Goal: Task Accomplishment & Management: Manage account settings

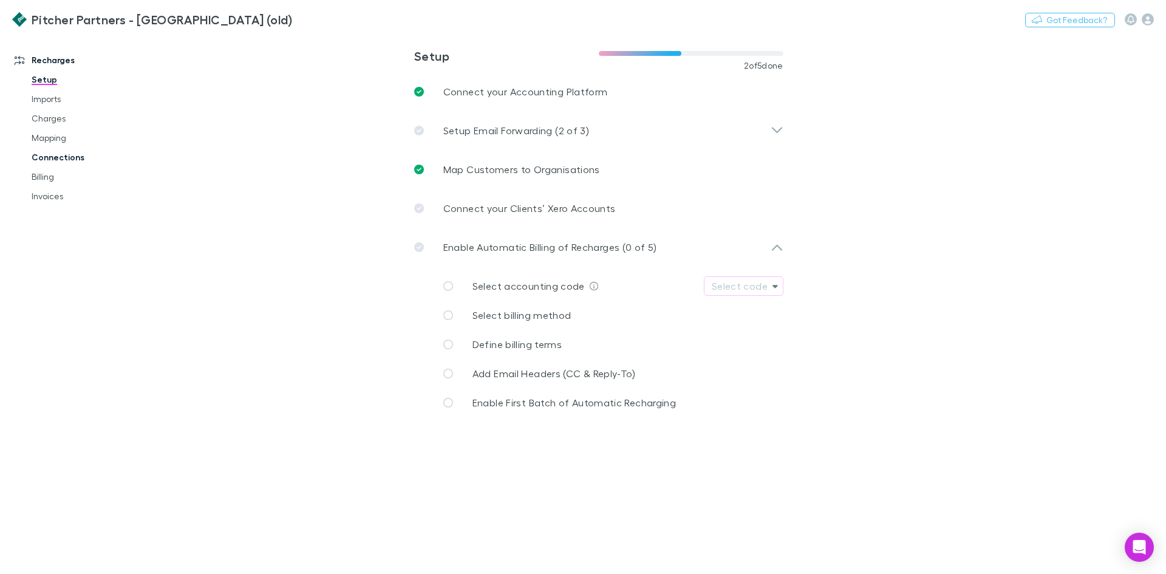
click at [58, 159] on link "Connections" at bounding box center [91, 157] width 145 height 19
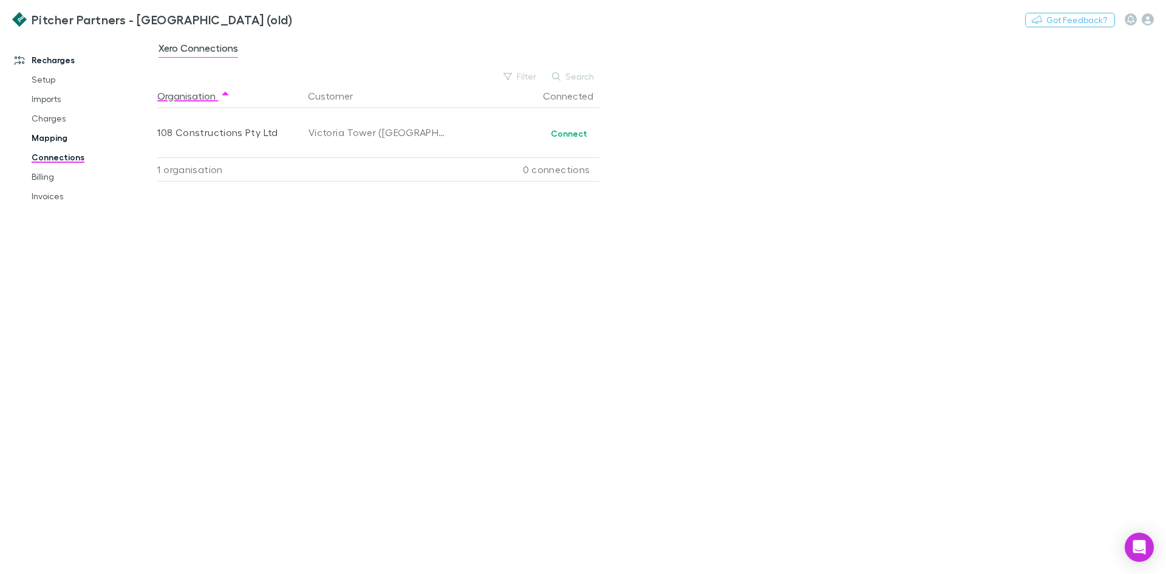
click at [57, 143] on link "Mapping" at bounding box center [91, 137] width 145 height 19
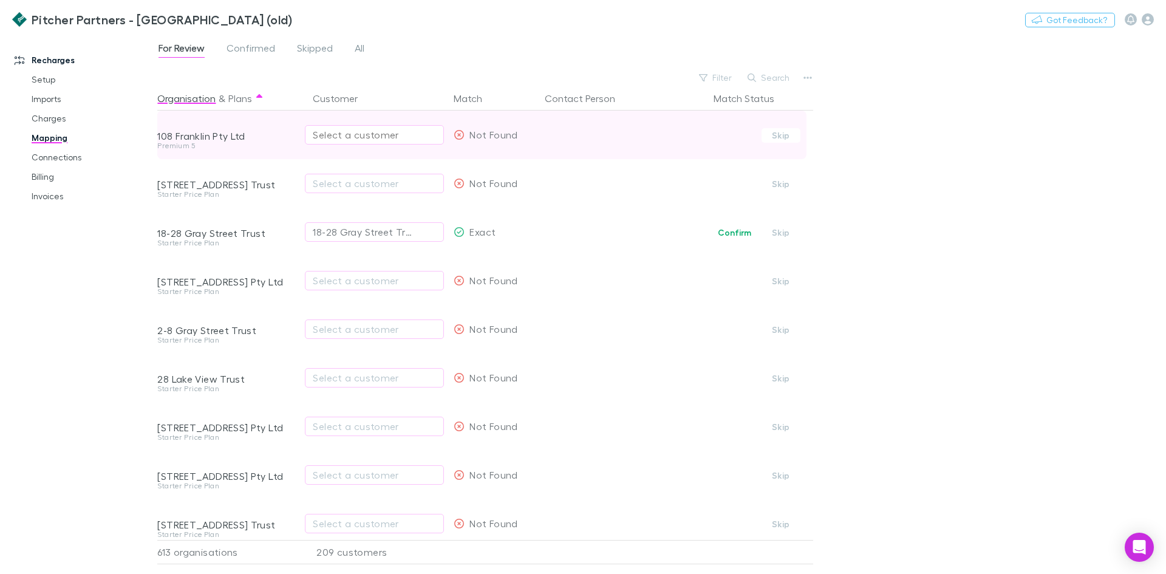
click at [334, 137] on div "Select a customer" at bounding box center [374, 135] width 123 height 15
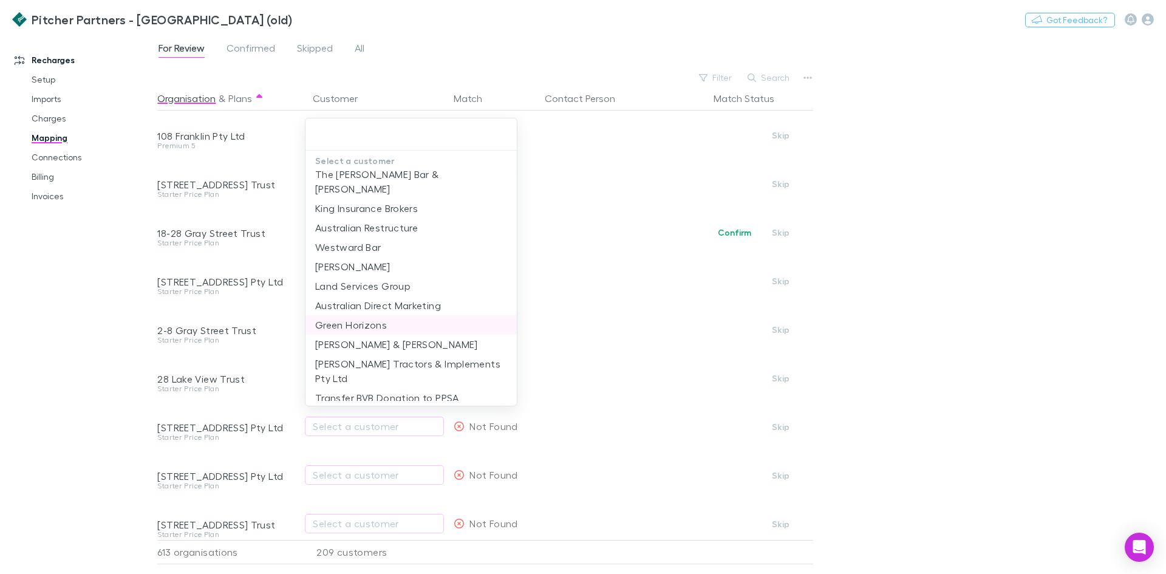
scroll to position [188, 0]
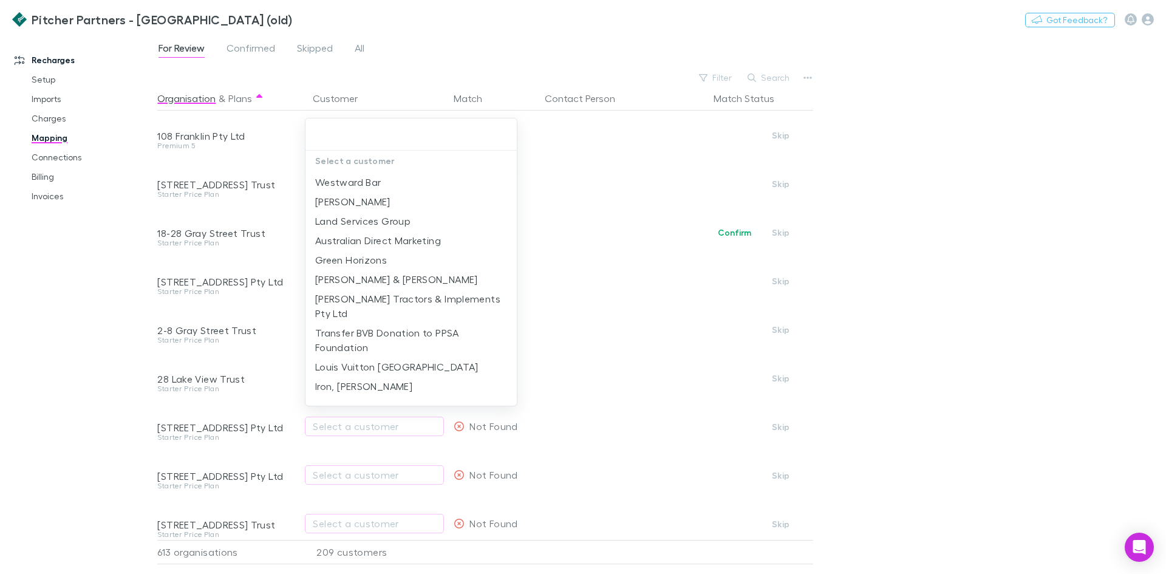
drag, startPoint x: 446, startPoint y: 52, endPoint x: 447, endPoint y: 44, distance: 7.3
click at [446, 49] on div at bounding box center [583, 287] width 1166 height 574
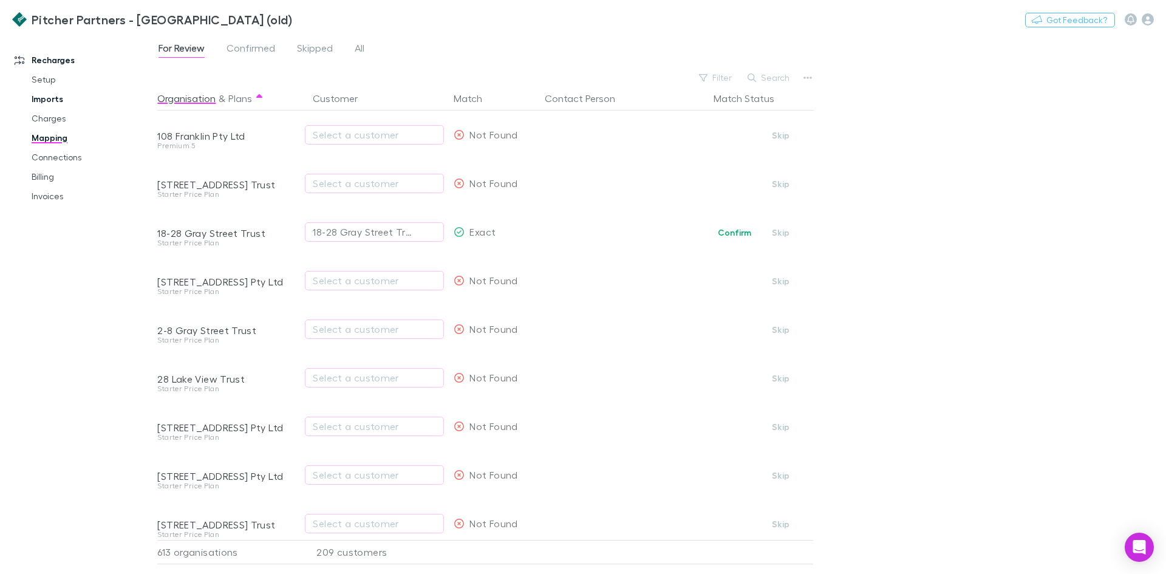
click at [44, 99] on link "Imports" at bounding box center [91, 98] width 145 height 19
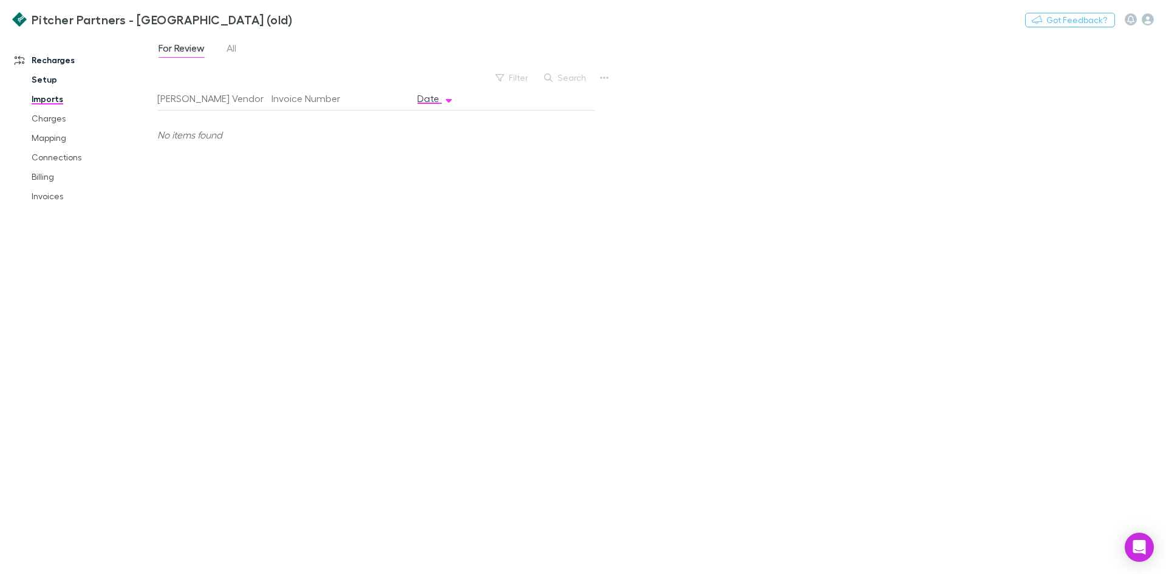
click at [38, 76] on link "Setup" at bounding box center [91, 79] width 145 height 19
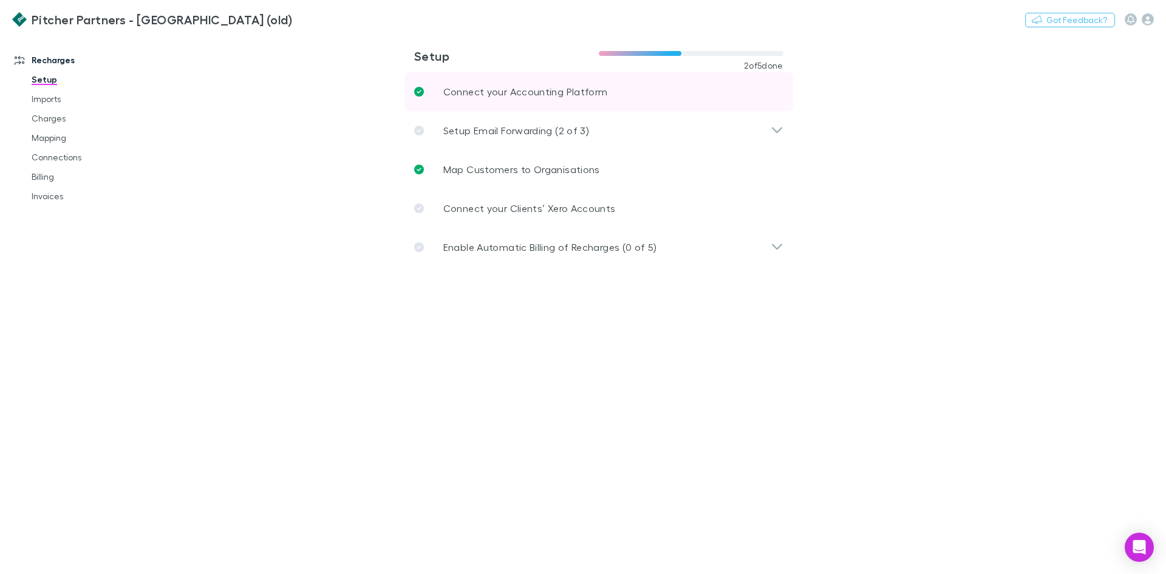
click at [552, 91] on p "Connect your Accounting Platform" at bounding box center [525, 91] width 165 height 15
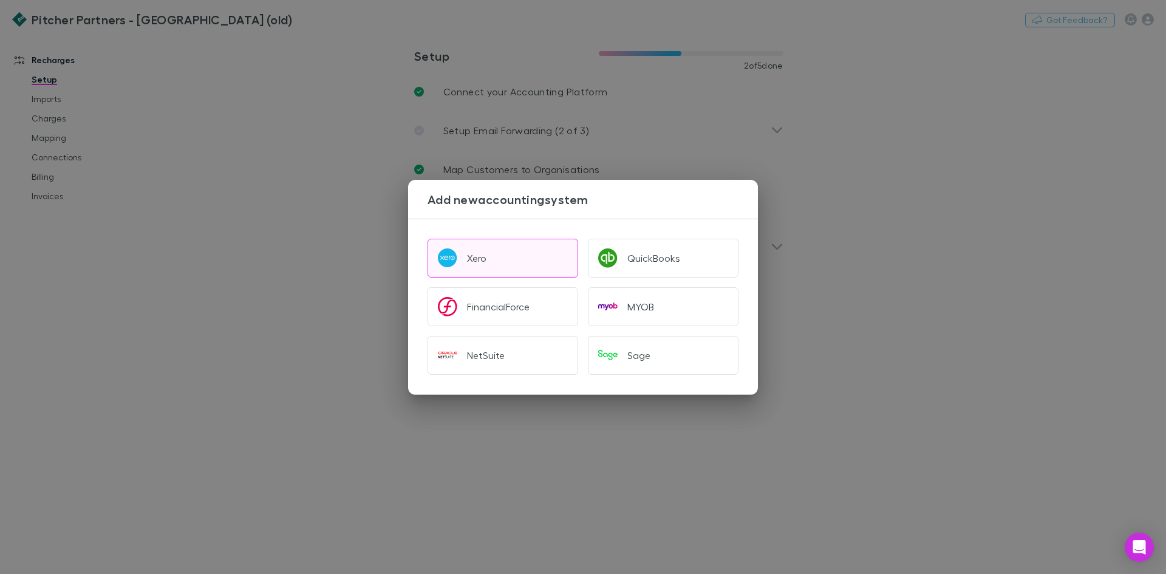
click at [501, 261] on button "Xero" at bounding box center [503, 258] width 151 height 39
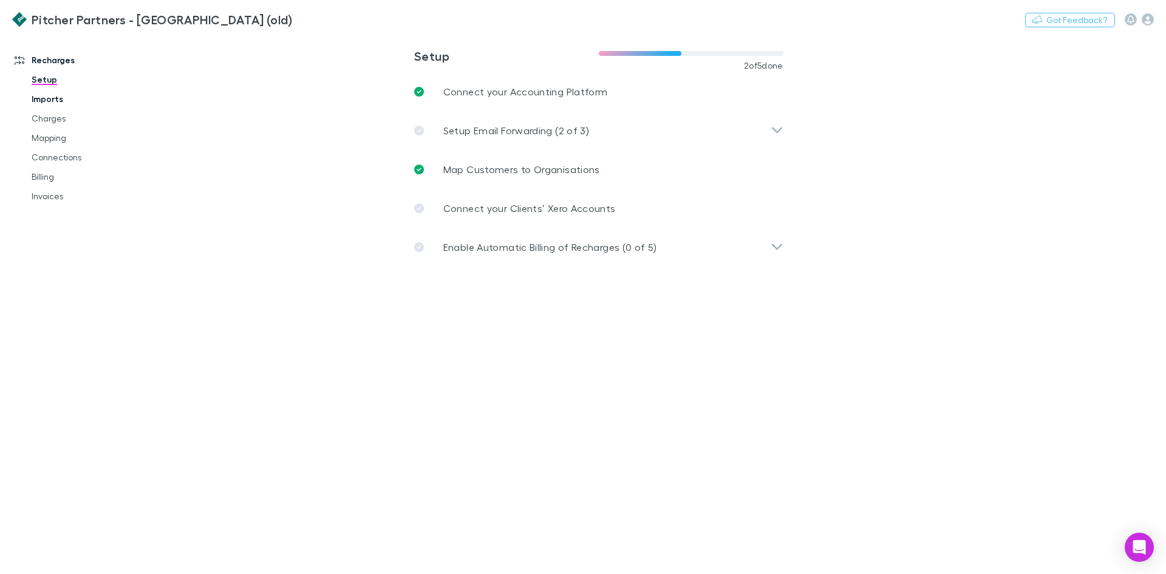
click at [68, 96] on link "Imports" at bounding box center [91, 98] width 145 height 19
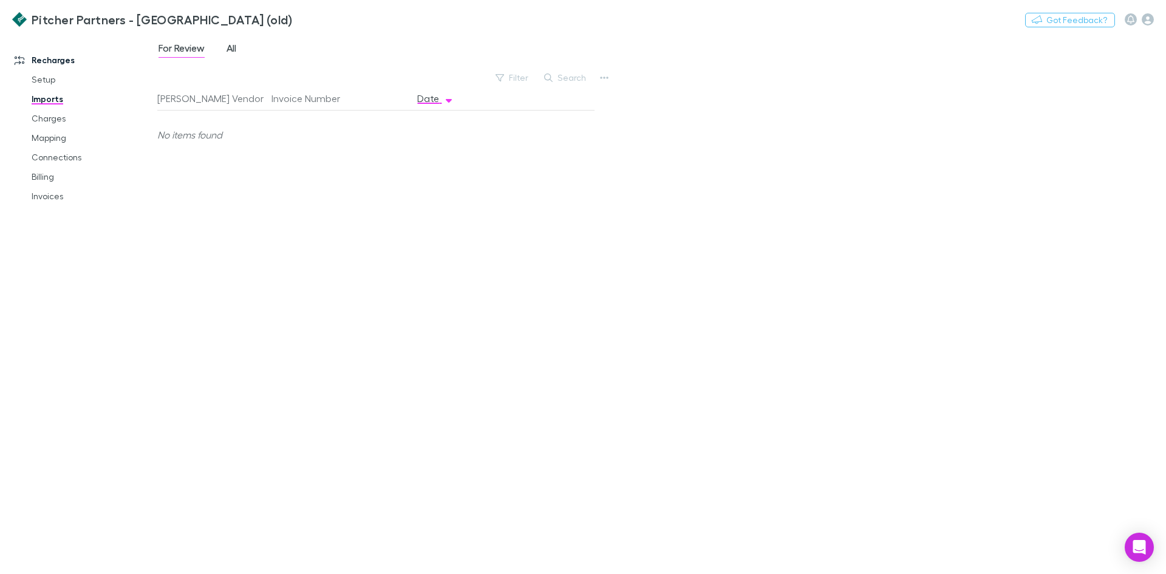
click at [233, 49] on span "All" at bounding box center [232, 50] width 10 height 16
click at [188, 137] on span "Xero" at bounding box center [184, 135] width 20 height 49
click at [180, 179] on span "Xero" at bounding box center [184, 183] width 20 height 49
click at [448, 188] on div "01 Sep 2024" at bounding box center [448, 183] width 73 height 49
click at [446, 136] on div "[DATE]" at bounding box center [448, 135] width 73 height 49
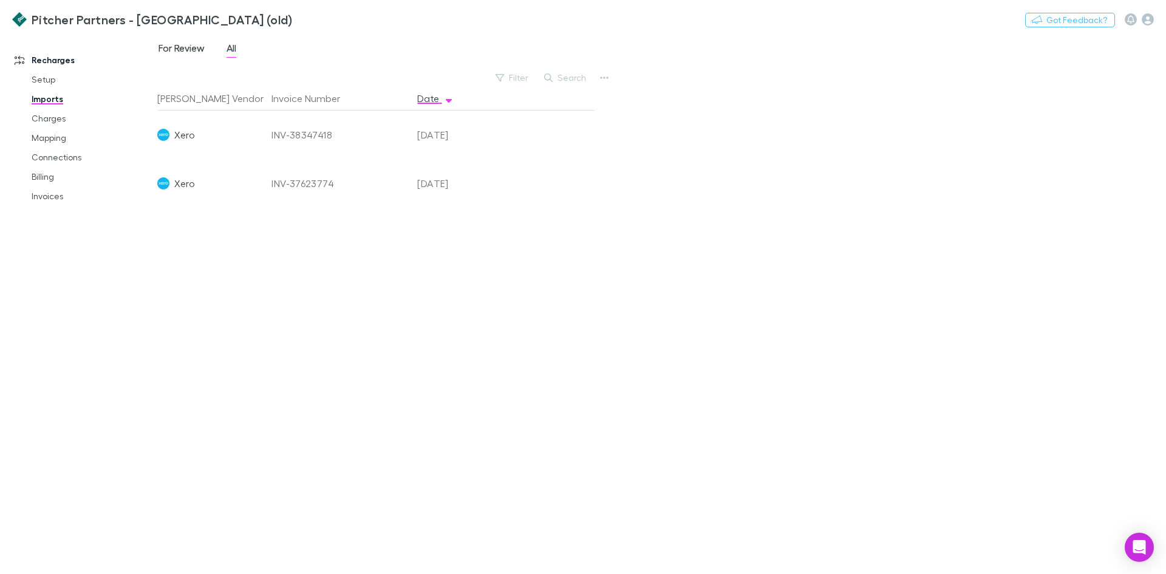
click at [190, 52] on span "For Review" at bounding box center [182, 50] width 46 height 16
click at [45, 164] on link "Connections" at bounding box center [91, 157] width 145 height 19
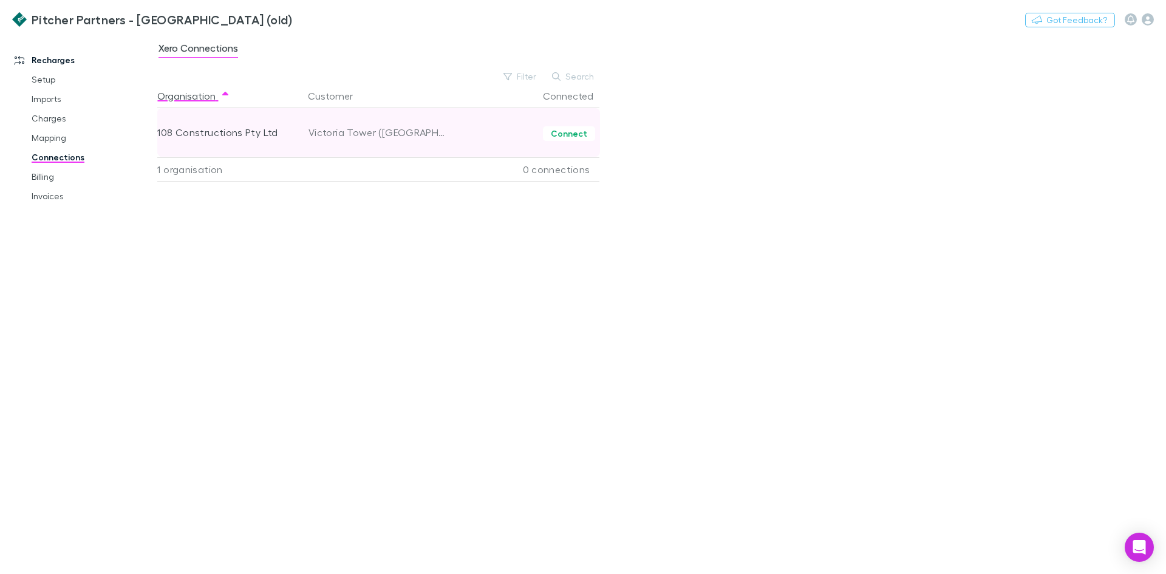
click at [211, 134] on div "108 Constructions Pty Ltd" at bounding box center [224, 132] width 134 height 49
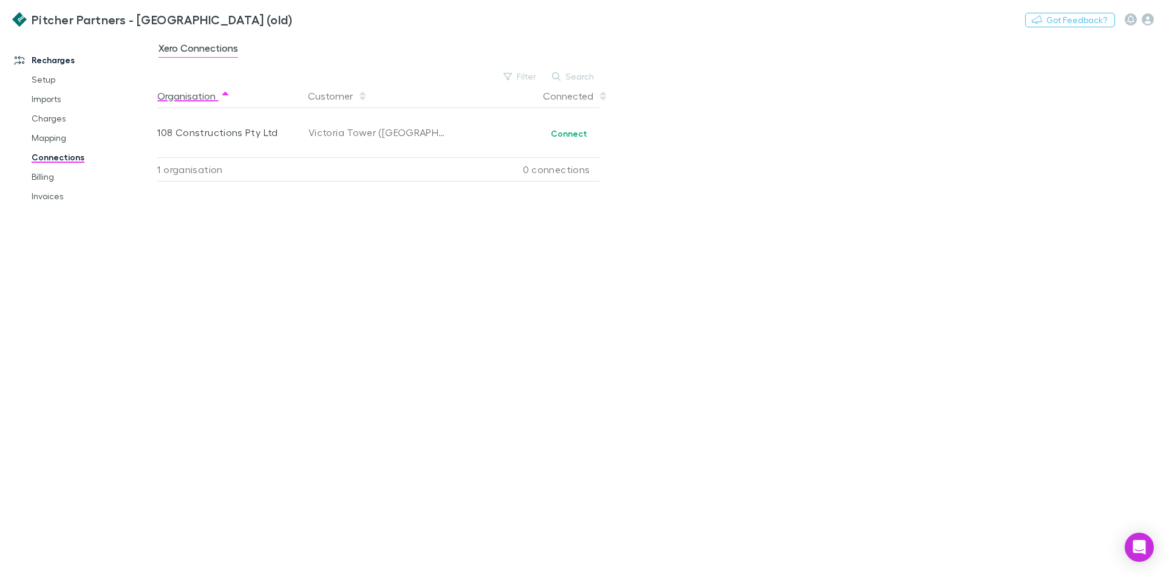
click at [185, 98] on button "Organisation" at bounding box center [193, 96] width 73 height 24
click at [232, 49] on span "Xero Connections" at bounding box center [199, 50] width 80 height 16
click at [32, 175] on link "Billing" at bounding box center [91, 176] width 145 height 19
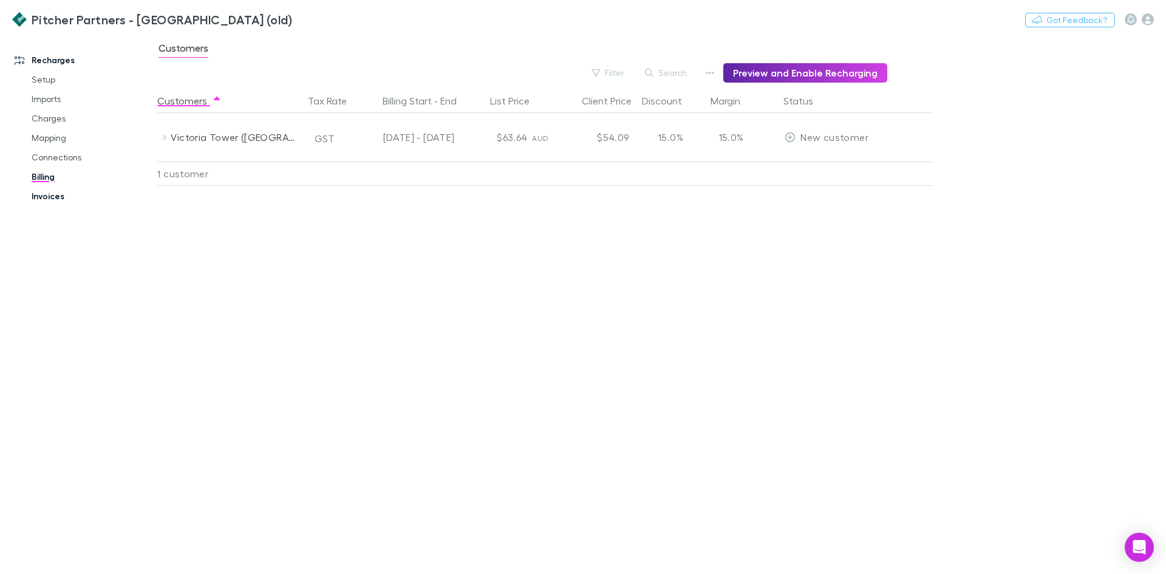
click at [47, 197] on link "Invoices" at bounding box center [91, 195] width 145 height 19
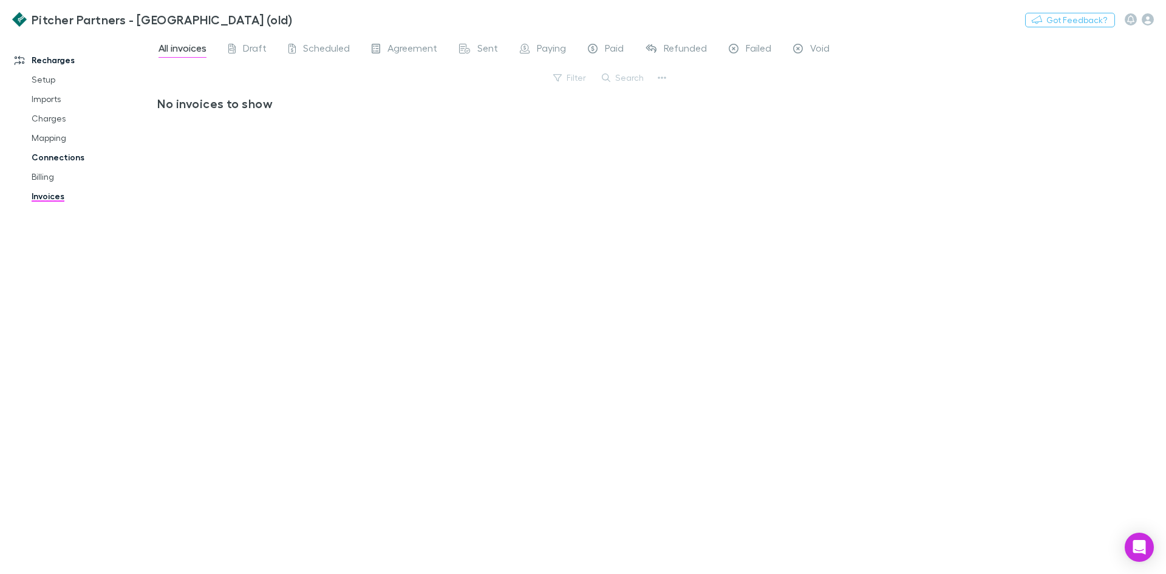
click at [43, 160] on link "Connections" at bounding box center [91, 157] width 145 height 19
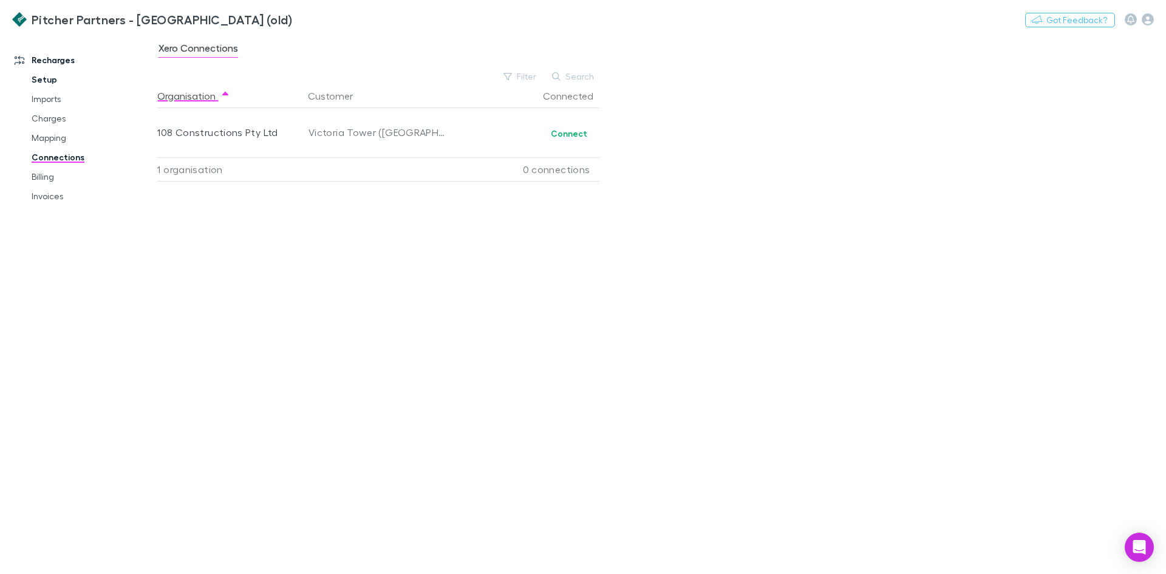
click at [53, 81] on link "Setup" at bounding box center [91, 79] width 145 height 19
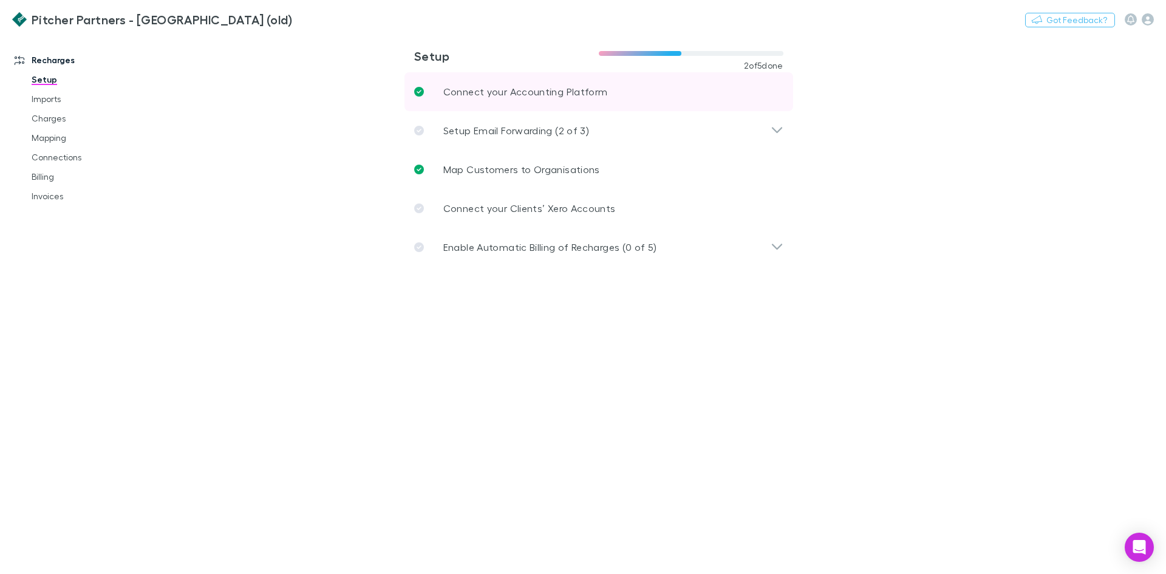
click at [564, 97] on p "Connect your Accounting Platform" at bounding box center [525, 91] width 165 height 15
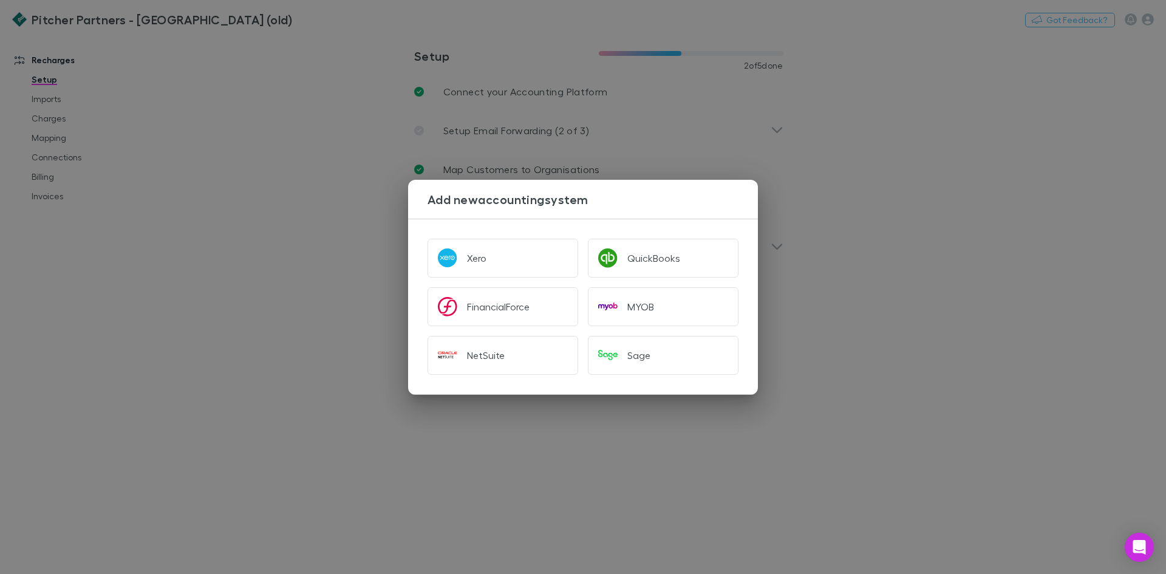
click at [316, 94] on div "Add new accounting system Xero QuickBooks FinancialForce MYOB NetSuite Sage" at bounding box center [583, 287] width 1166 height 574
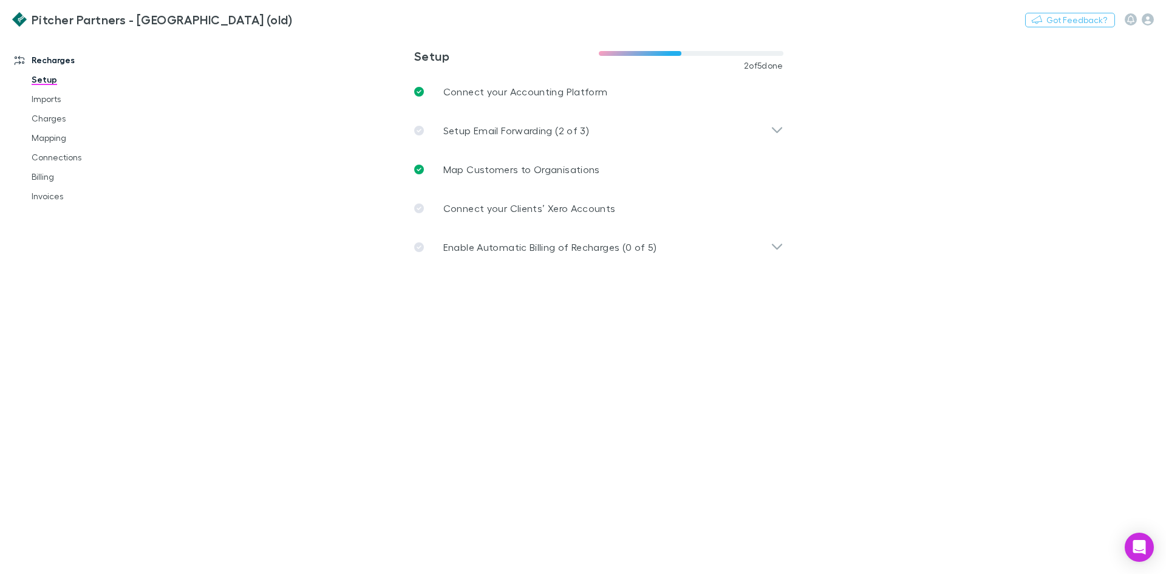
click at [196, 24] on h3 "Pitcher Partners - Adelaide (old)" at bounding box center [162, 19] width 261 height 15
click at [196, 19] on h3 "Pitcher Partners - Adelaide (old)" at bounding box center [162, 19] width 261 height 15
click at [1152, 22] on icon "button" at bounding box center [1148, 19] width 12 height 12
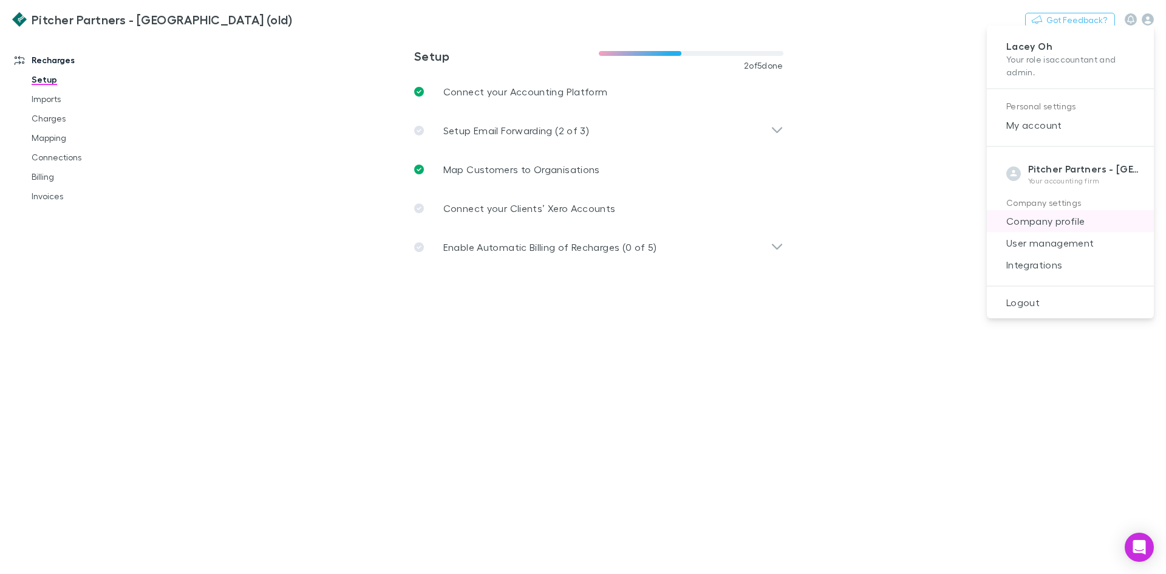
click at [1037, 224] on span "Company profile" at bounding box center [1071, 221] width 148 height 15
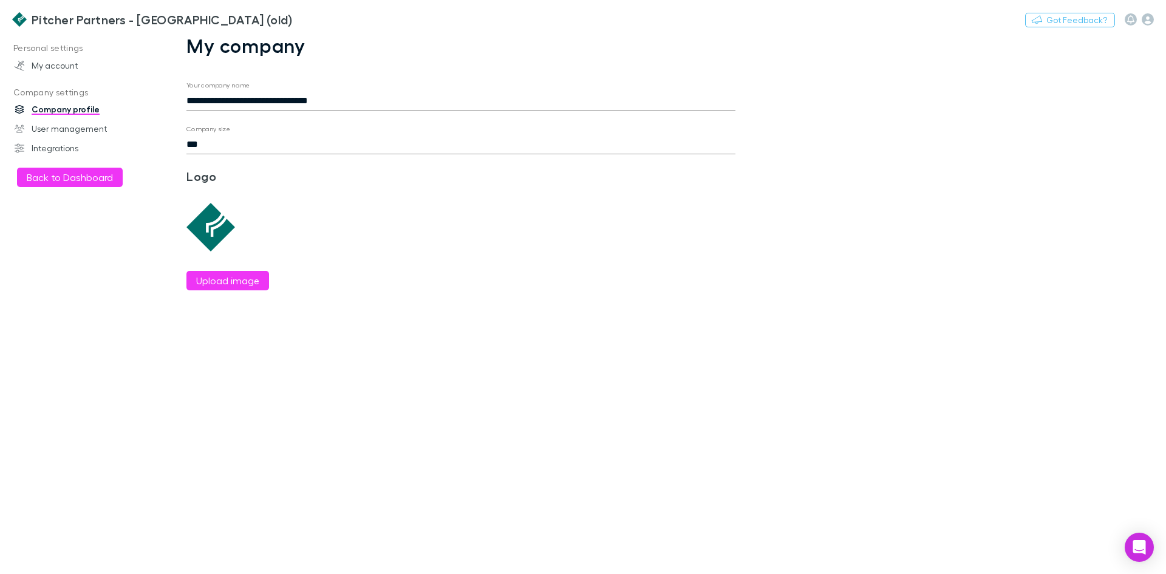
click at [325, 93] on input "**********" at bounding box center [460, 100] width 549 height 19
drag, startPoint x: 270, startPoint y: 100, endPoint x: 536, endPoint y: 131, distance: 268.4
click at [532, 131] on form "**********" at bounding box center [460, 185] width 549 height 209
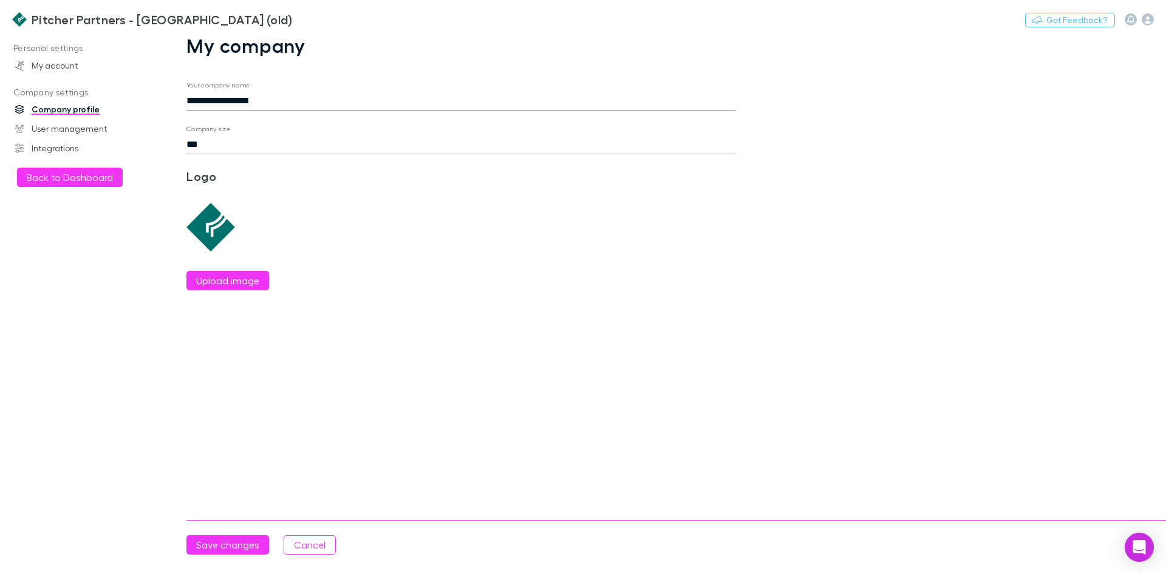
click at [289, 97] on input "**********" at bounding box center [460, 100] width 549 height 19
type input "**********"
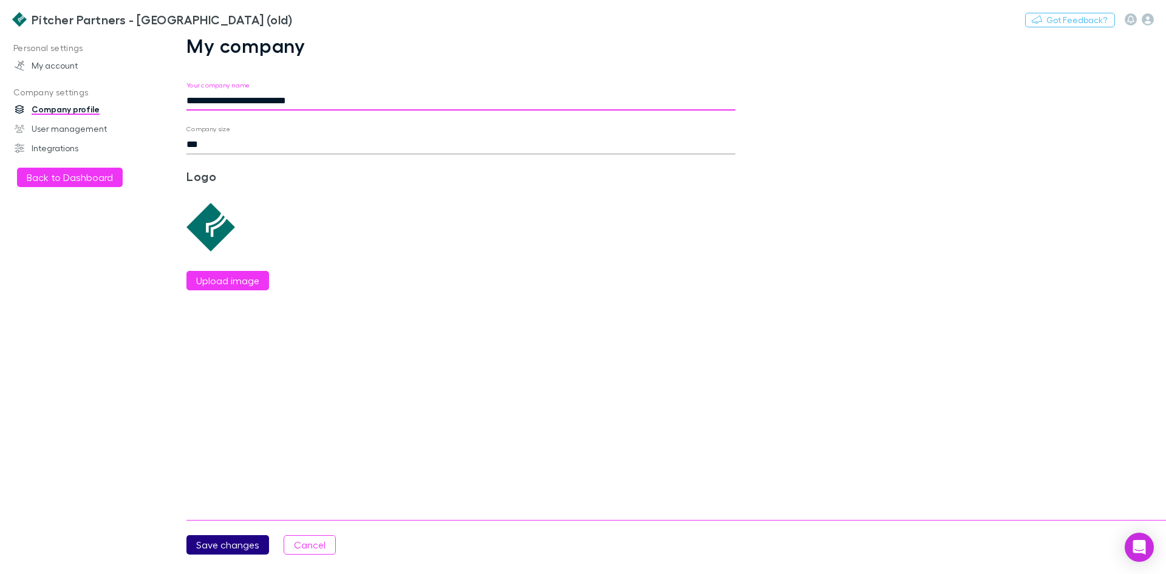
click at [247, 542] on button "Save changes" at bounding box center [227, 544] width 83 height 19
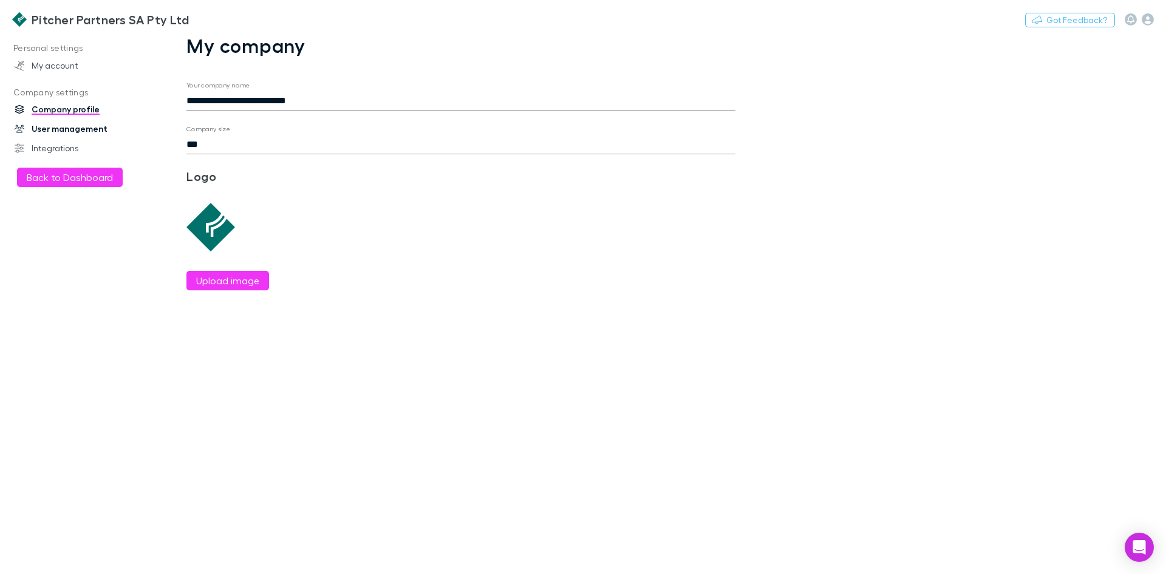
click at [52, 130] on link "User management" at bounding box center [83, 128] width 162 height 19
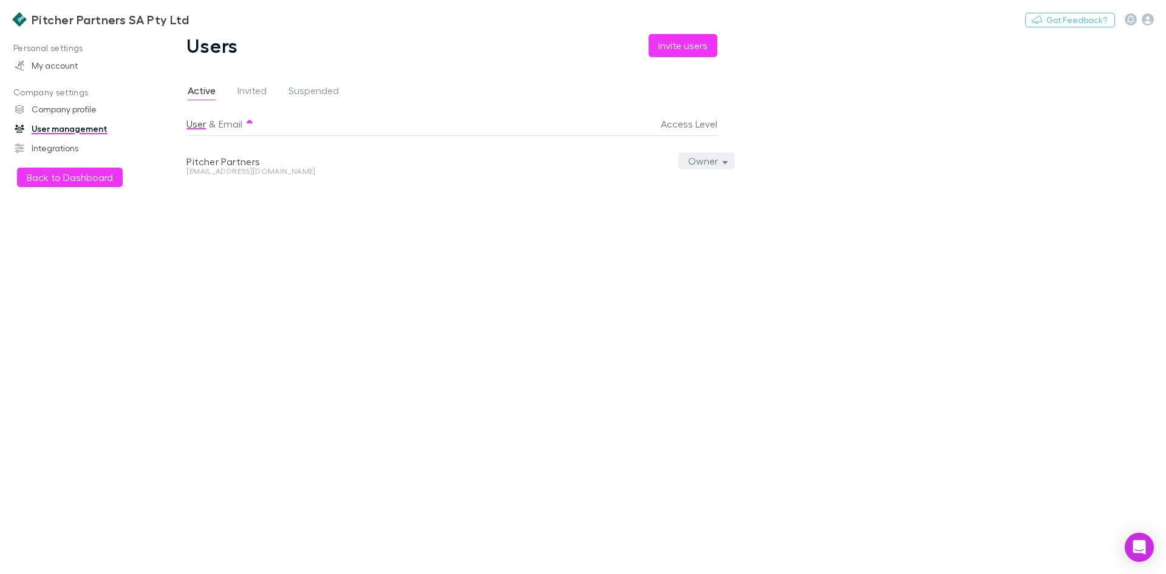
click at [714, 162] on button "Owner" at bounding box center [706, 160] width 57 height 17
click at [714, 162] on div at bounding box center [583, 287] width 1166 height 574
click at [400, 193] on div "User & Email Access Level Pitcher Partners xero@pitcher-sa.com.au Owner" at bounding box center [460, 338] width 549 height 452
click at [259, 93] on span "Invited" at bounding box center [251, 92] width 29 height 16
click at [296, 90] on span "Suspended" at bounding box center [314, 92] width 50 height 16
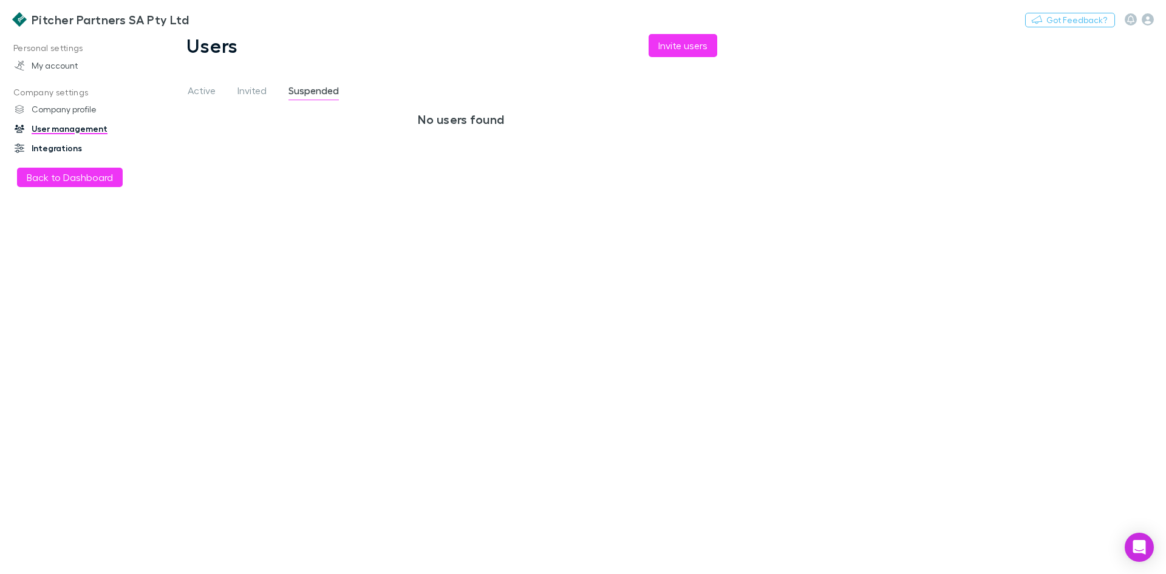
click at [63, 149] on link "Integrations" at bounding box center [83, 147] width 162 height 19
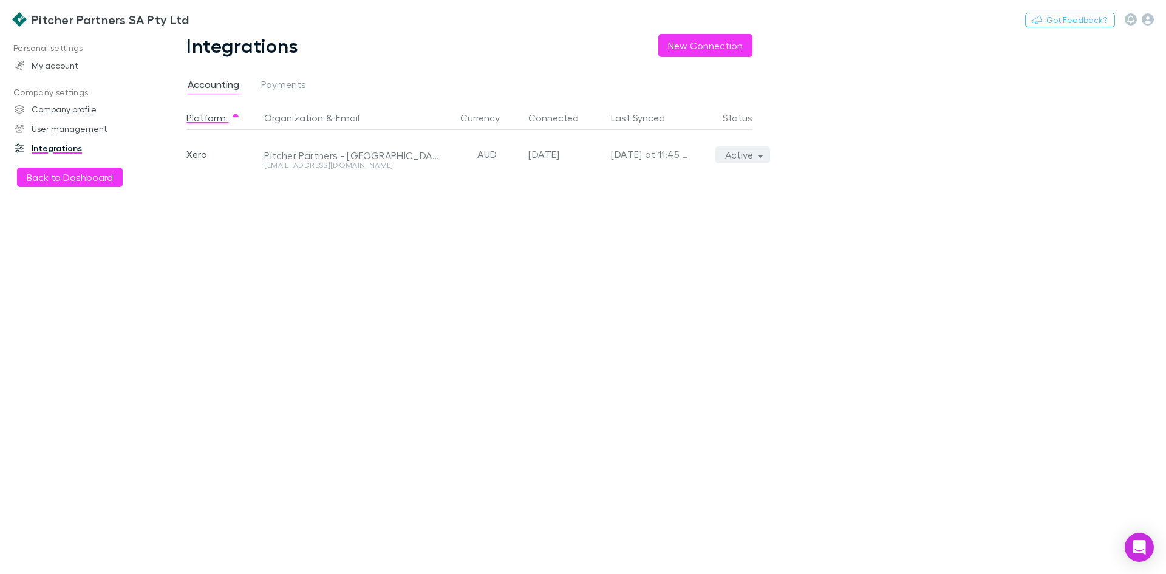
click at [756, 151] on button "Active" at bounding box center [742, 154] width 55 height 17
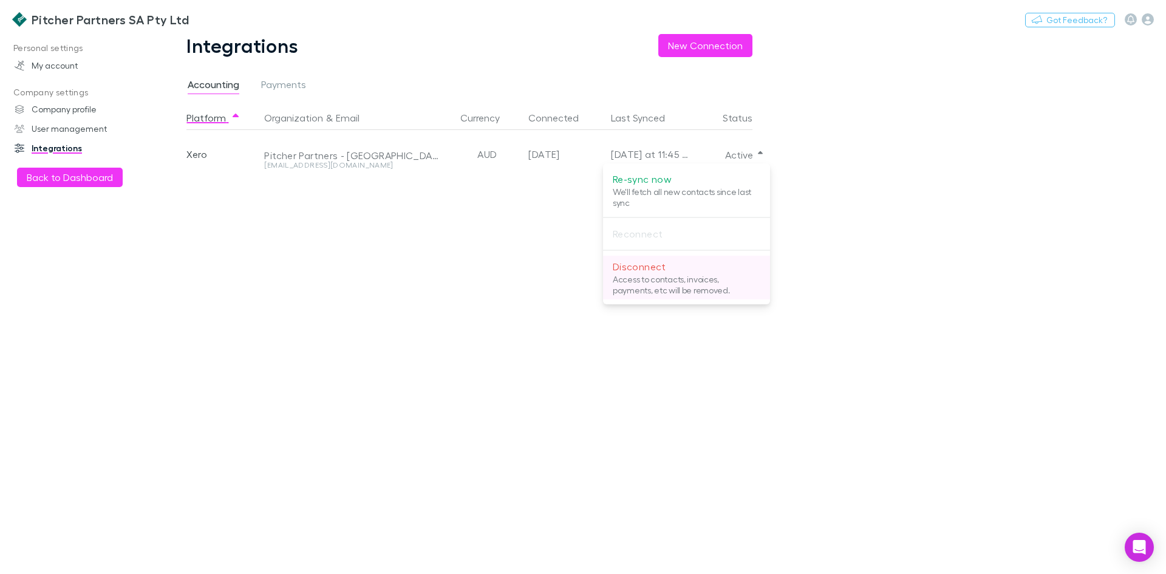
click at [637, 290] on p "Access to contacts, invoices, payments, etc will be removed." at bounding box center [687, 285] width 148 height 22
click at [499, 275] on div at bounding box center [583, 287] width 1166 height 574
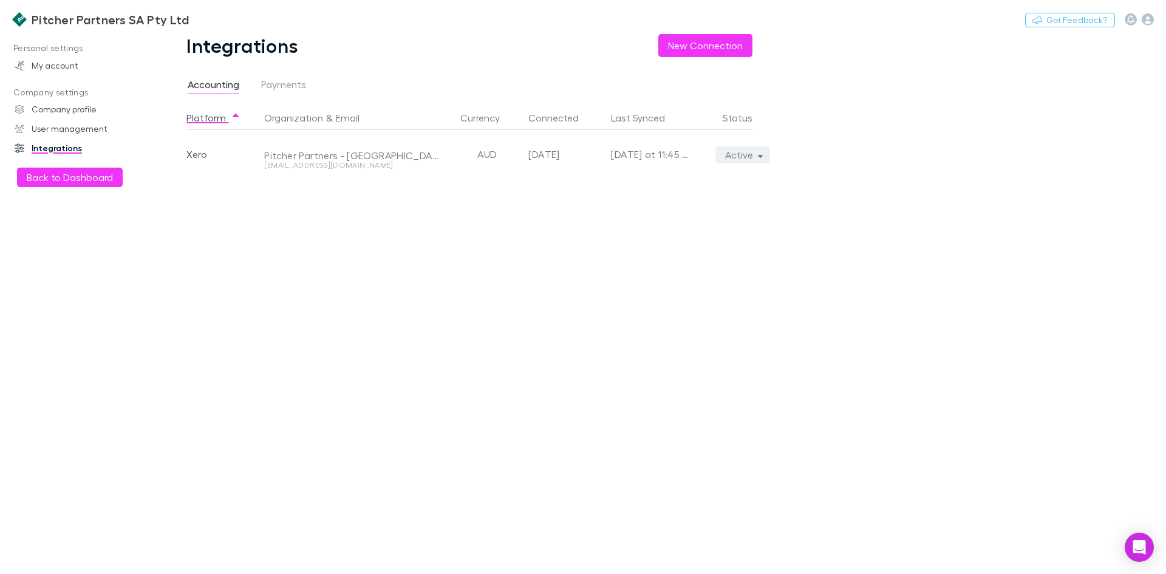
click at [734, 152] on button "Active" at bounding box center [742, 154] width 55 height 17
click at [490, 230] on div at bounding box center [583, 287] width 1166 height 574
click at [752, 157] on button "Active" at bounding box center [742, 154] width 55 height 17
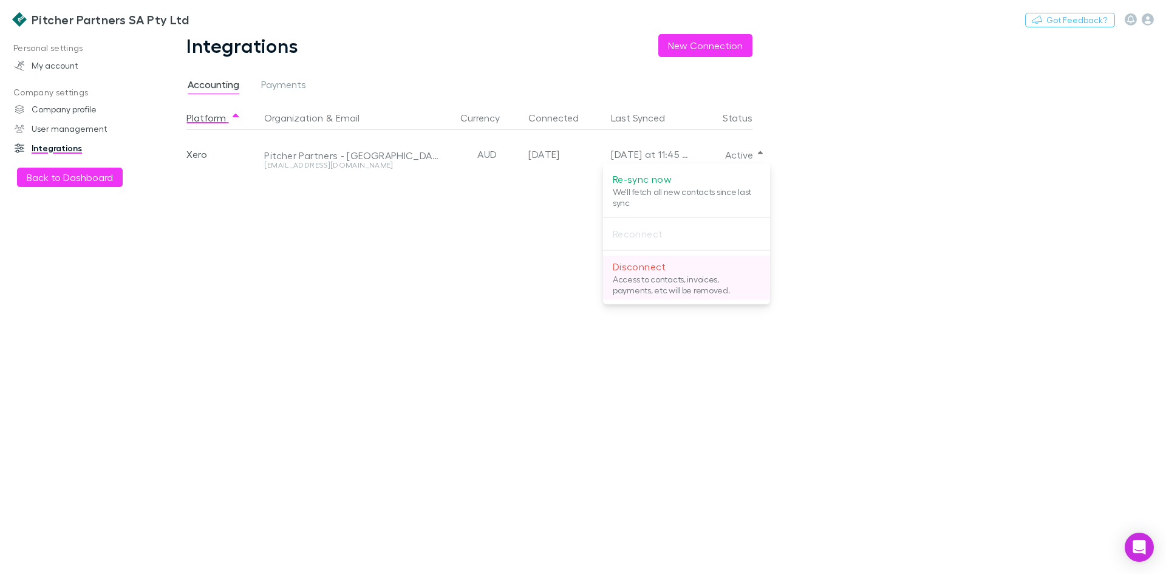
click at [640, 271] on p "Disconnect" at bounding box center [687, 266] width 148 height 15
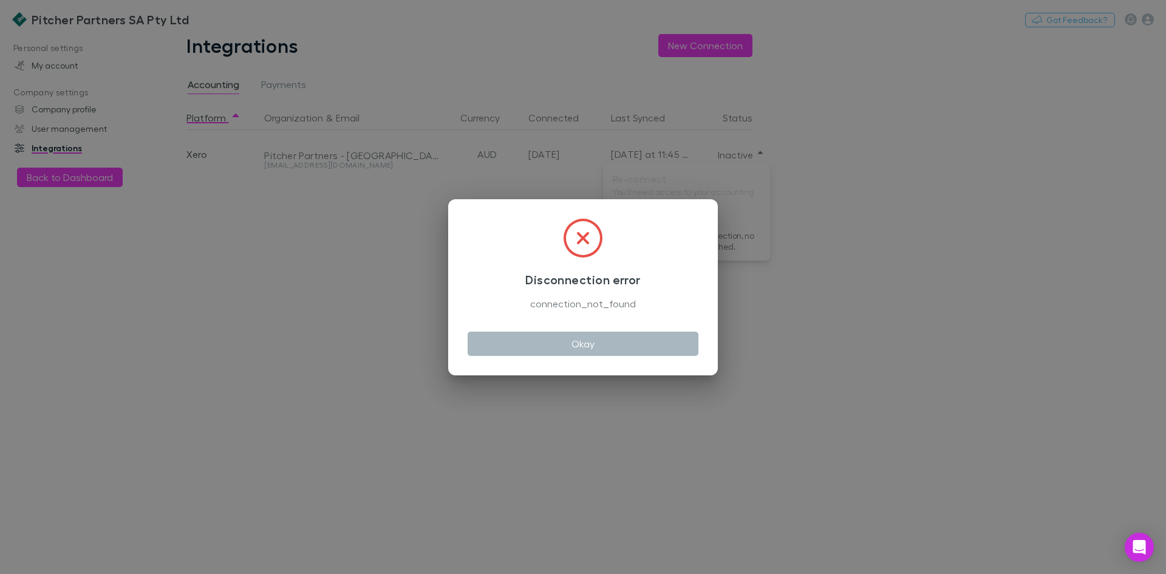
click at [573, 345] on button "Okay" at bounding box center [583, 344] width 231 height 24
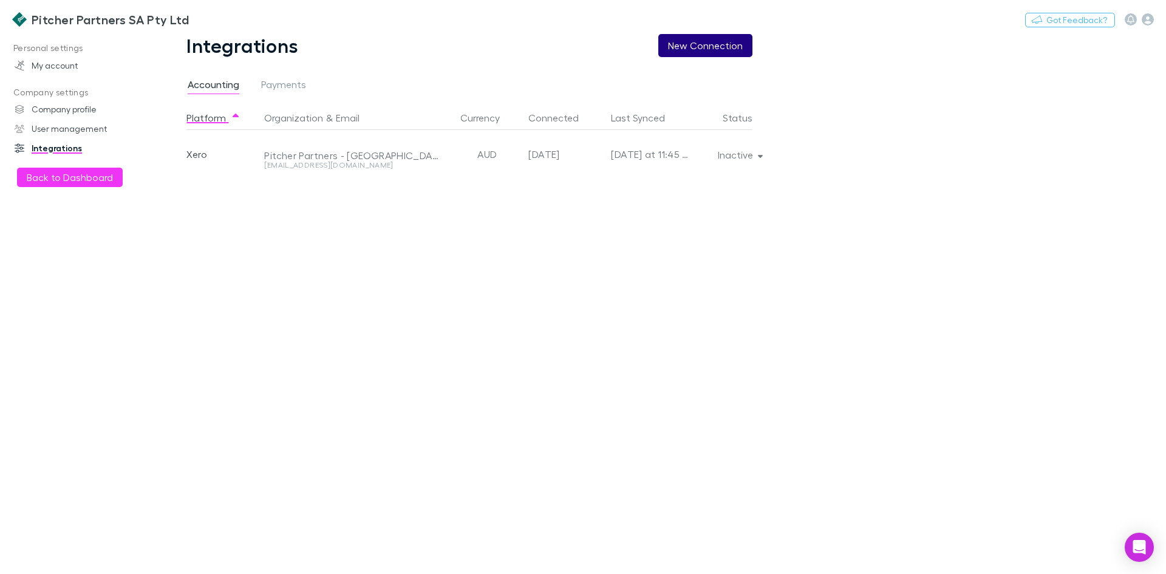
click at [704, 49] on button "New Connection" at bounding box center [705, 45] width 94 height 23
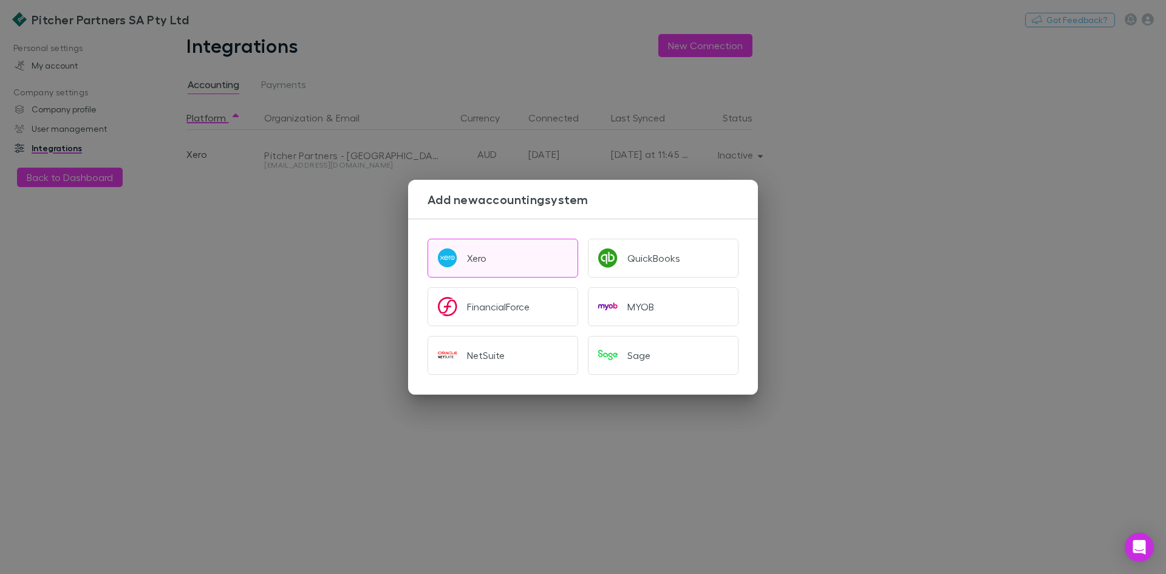
click at [462, 264] on button "Xero" at bounding box center [503, 258] width 151 height 39
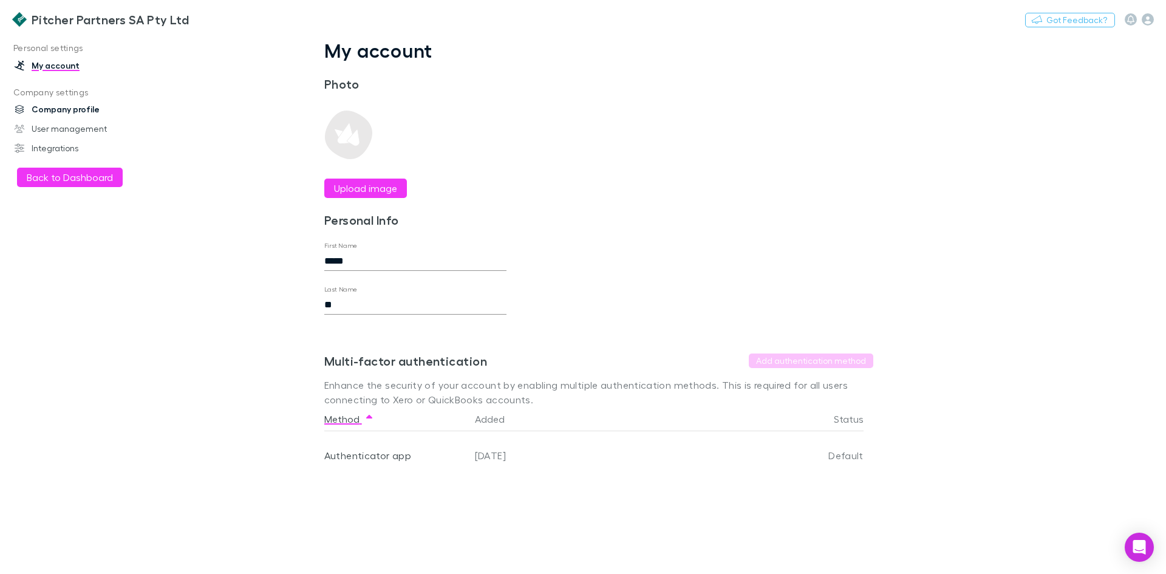
click at [79, 112] on link "Company profile" at bounding box center [83, 109] width 162 height 19
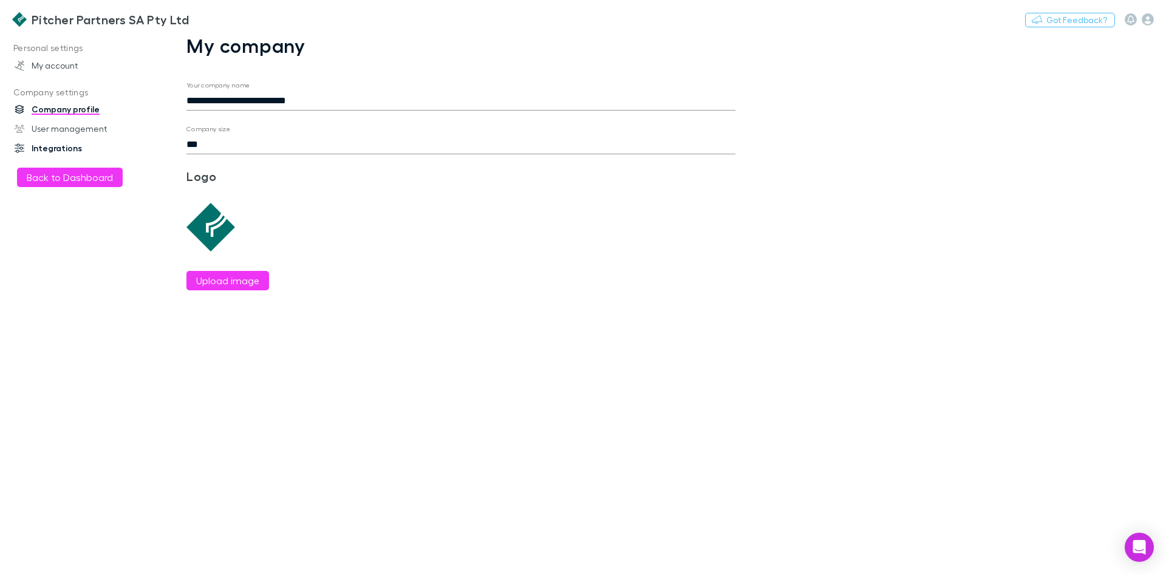
click at [63, 151] on link "Integrations" at bounding box center [83, 147] width 162 height 19
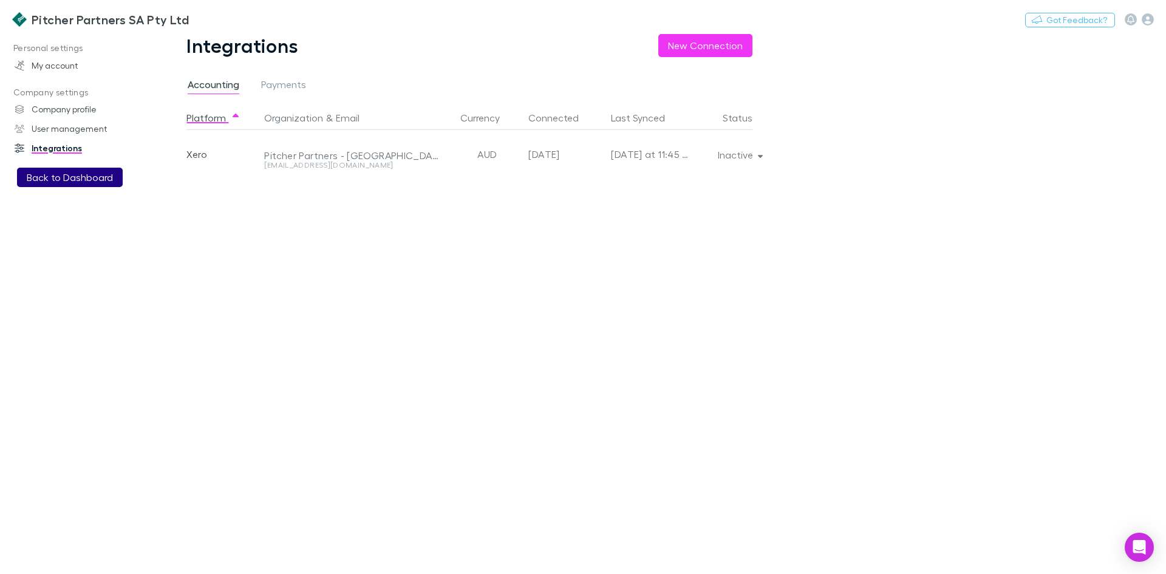
click at [59, 185] on button "Back to Dashboard" at bounding box center [70, 177] width 106 height 19
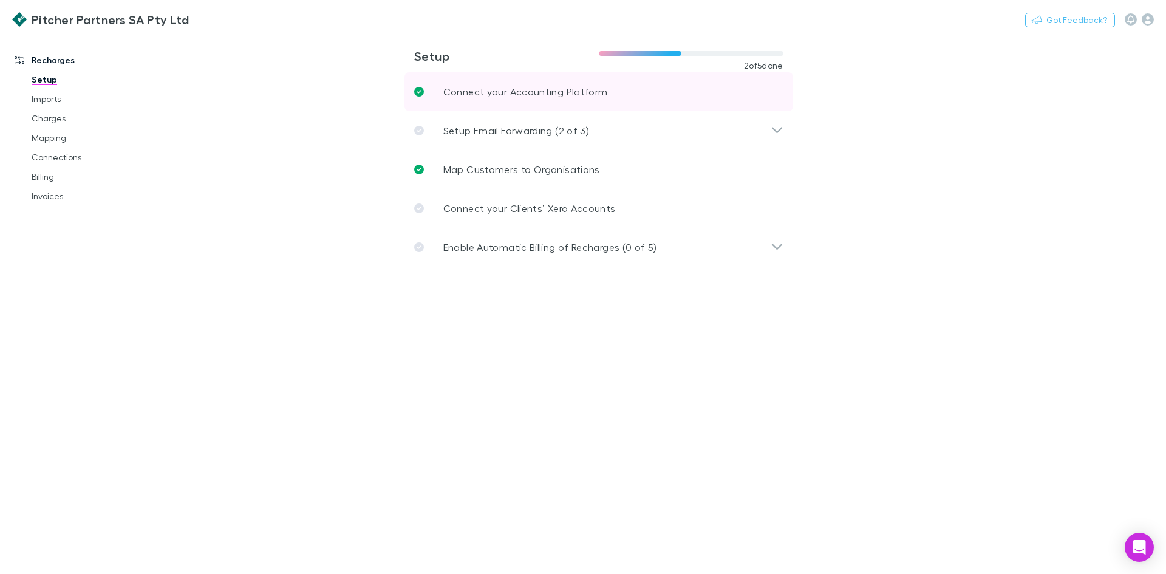
click at [504, 100] on link "Connect your Accounting Platform" at bounding box center [599, 91] width 389 height 39
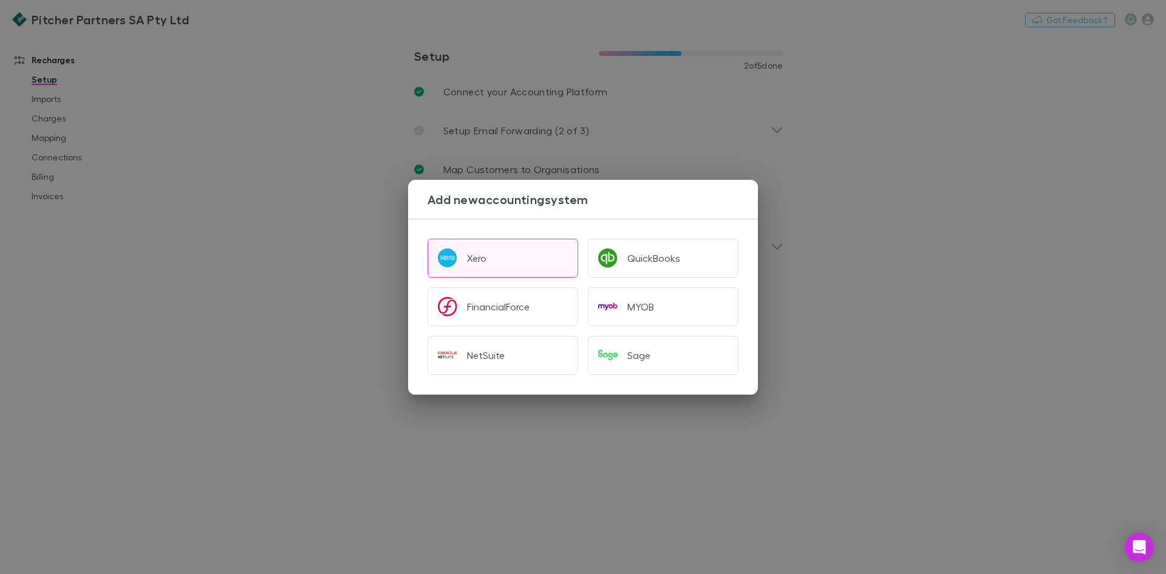
click at [460, 264] on button "Xero" at bounding box center [503, 258] width 151 height 39
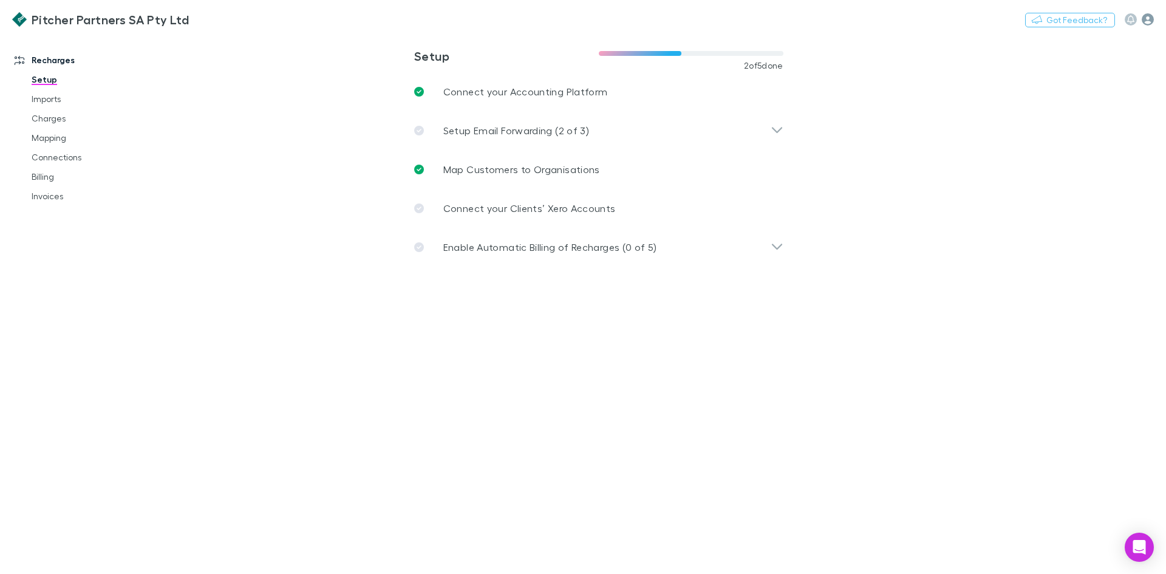
click at [1147, 21] on icon "button" at bounding box center [1148, 19] width 12 height 12
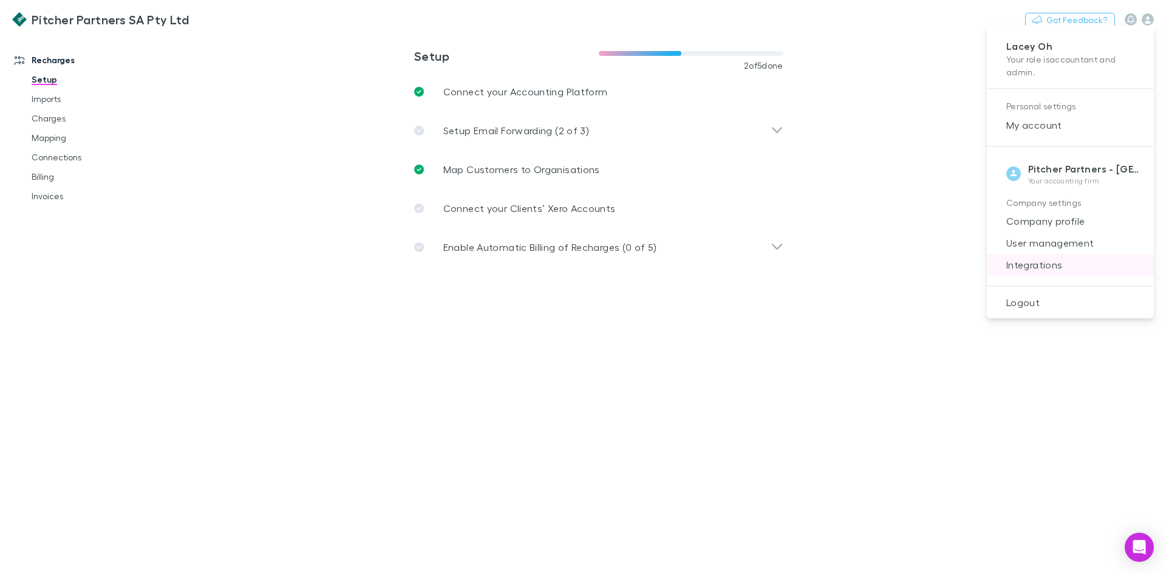
drag, startPoint x: 1034, startPoint y: 216, endPoint x: 1034, endPoint y: 262, distance: 46.8
click at [1034, 262] on ul "Lacey Oh Your role is accountant and admin . Personal settings My account Pitch…" at bounding box center [1070, 171] width 167 height 283
click at [1032, 262] on span "Integrations" at bounding box center [1071, 265] width 148 height 15
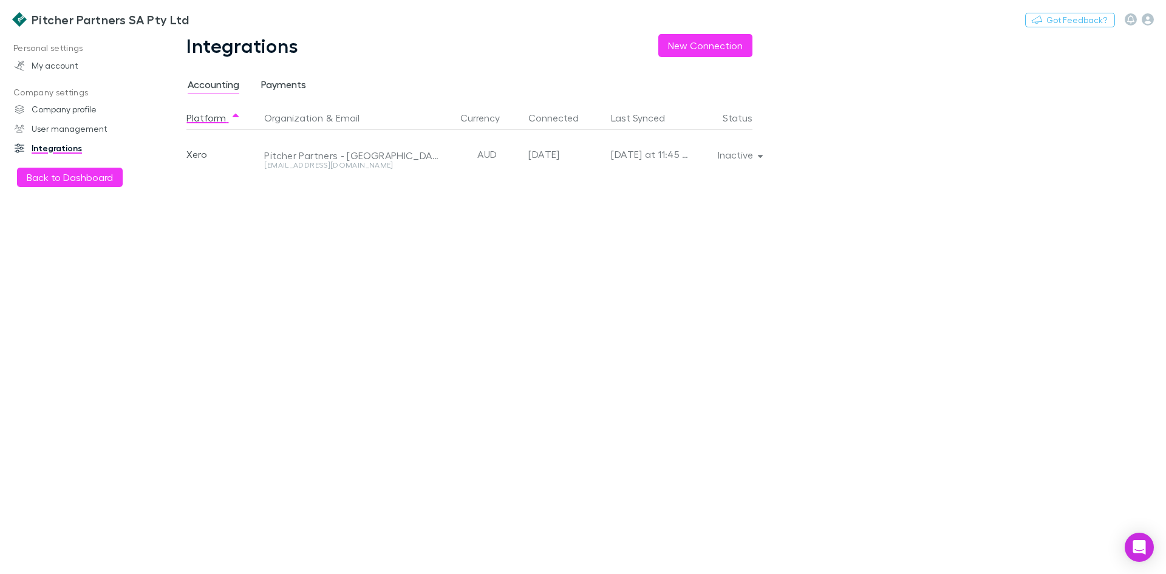
click at [274, 85] on span "Payments" at bounding box center [283, 86] width 45 height 16
click at [211, 85] on span "Accounting" at bounding box center [214, 86] width 52 height 16
click at [81, 178] on button "Back to Dashboard" at bounding box center [70, 177] width 106 height 19
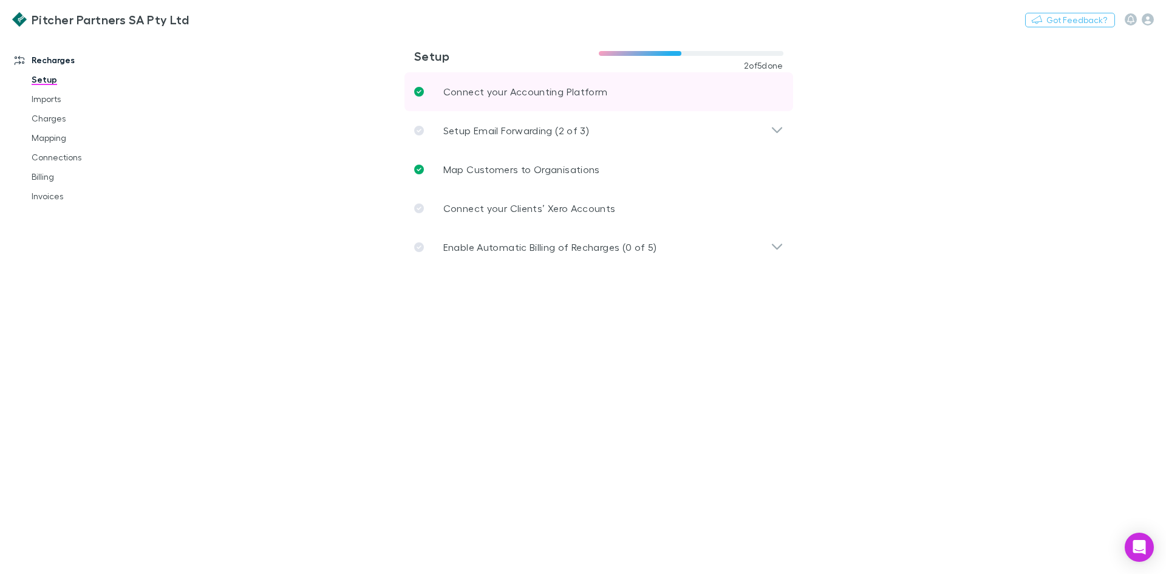
click at [491, 93] on p "Connect your Accounting Platform" at bounding box center [525, 91] width 165 height 15
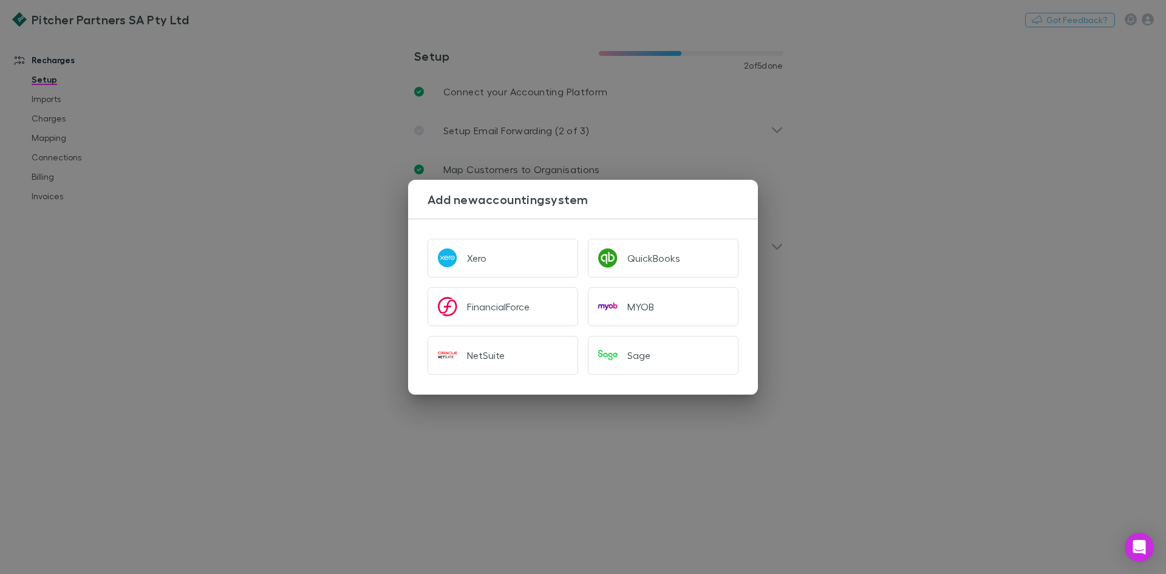
click at [290, 104] on div "Add new accounting system Xero QuickBooks FinancialForce MYOB NetSuite Sage" at bounding box center [583, 287] width 1166 height 574
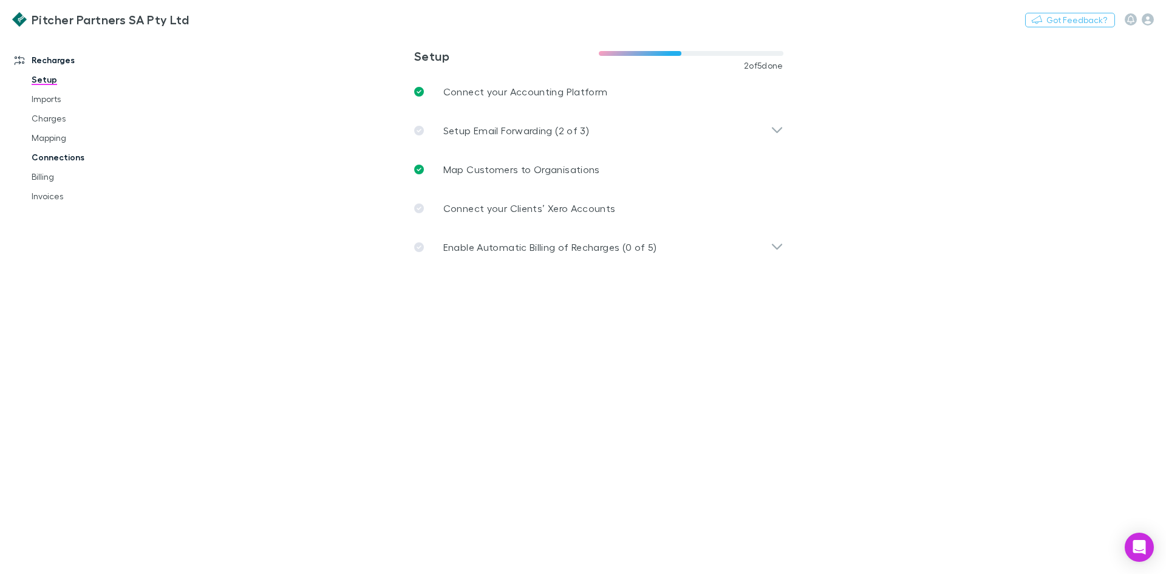
click at [75, 159] on link "Connections" at bounding box center [91, 157] width 145 height 19
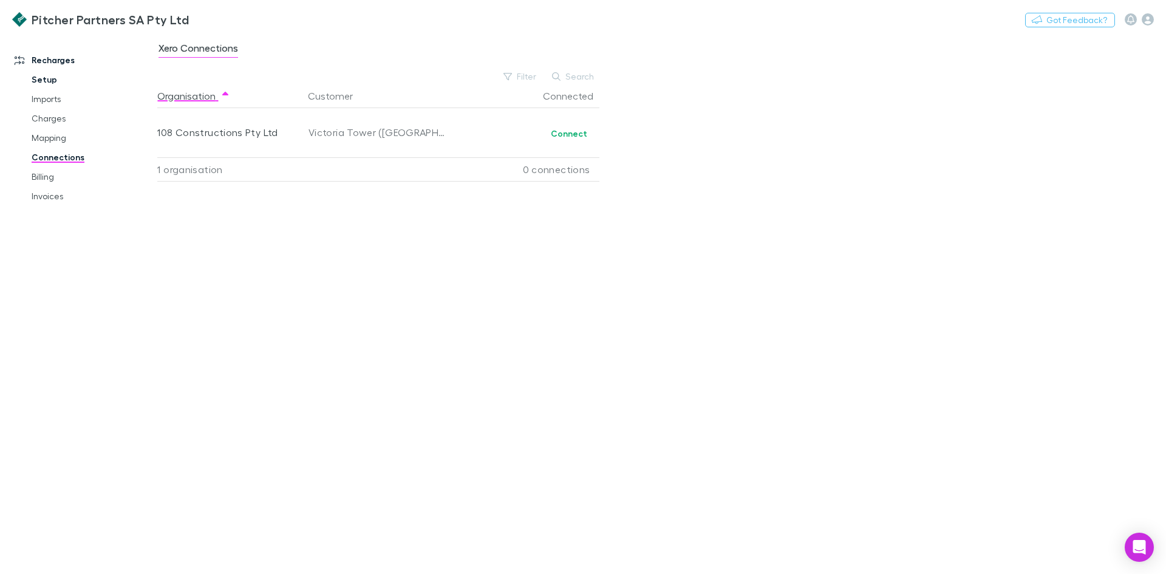
click at [43, 77] on link "Setup" at bounding box center [91, 79] width 145 height 19
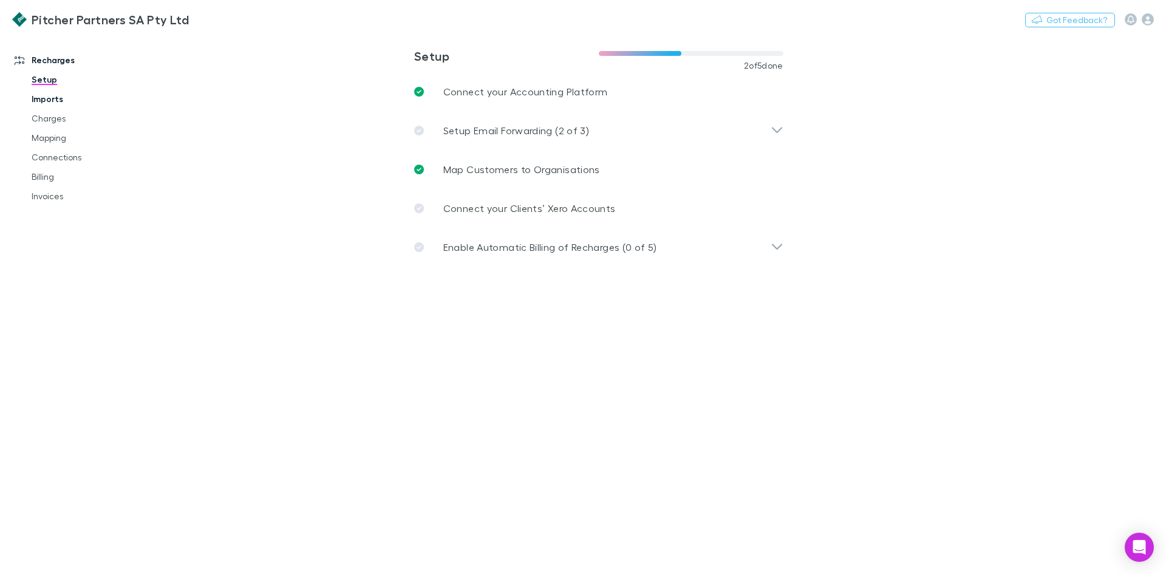
click at [49, 102] on link "Imports" at bounding box center [91, 98] width 145 height 19
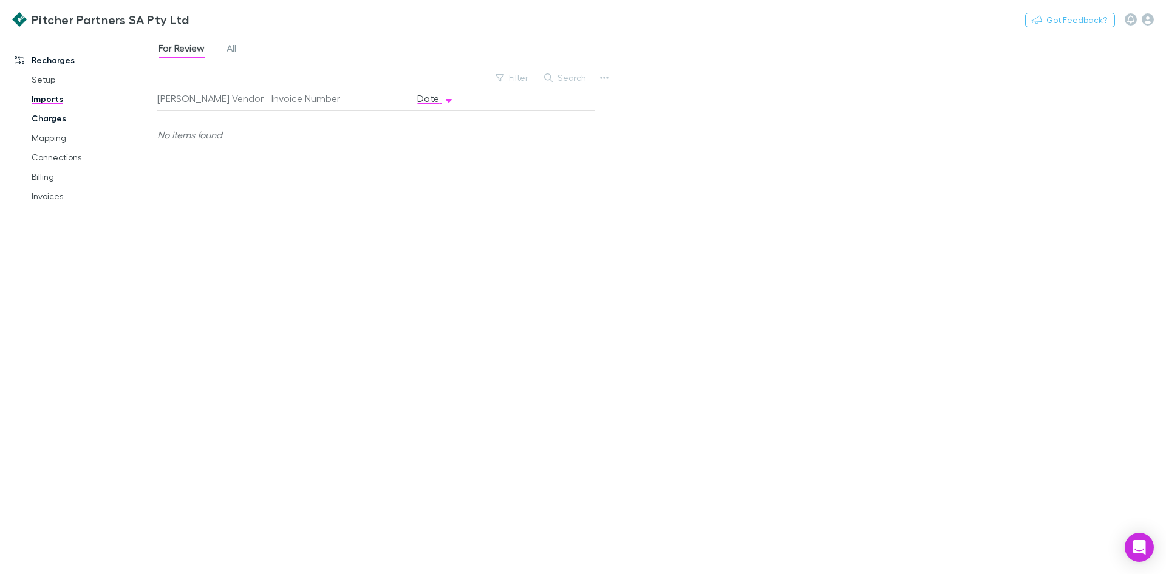
click at [49, 120] on link "Charges" at bounding box center [91, 118] width 145 height 19
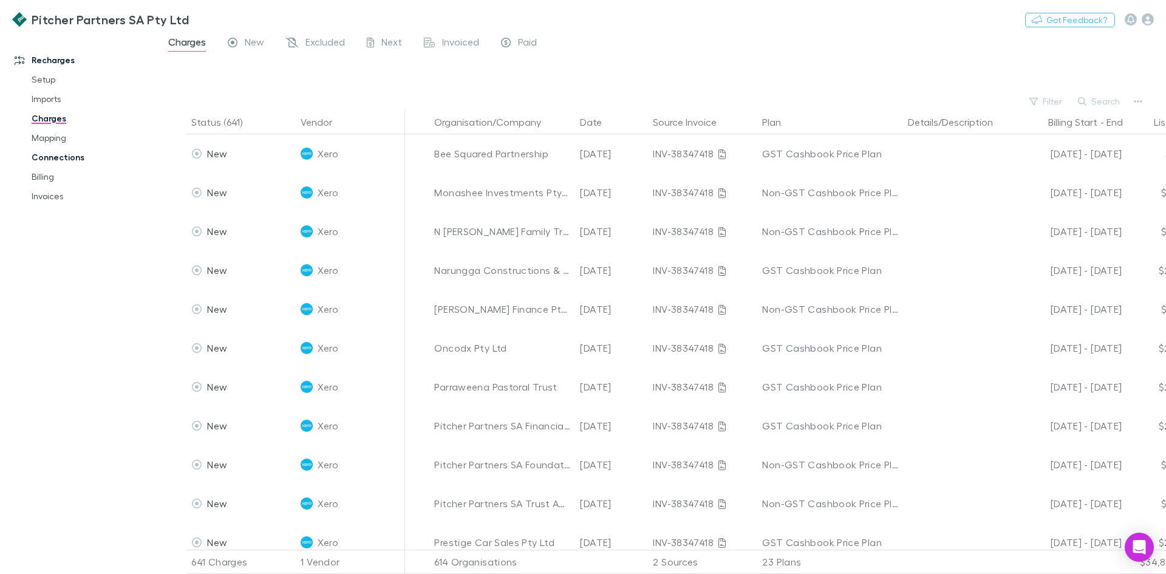
click at [49, 153] on link "Connections" at bounding box center [91, 157] width 145 height 19
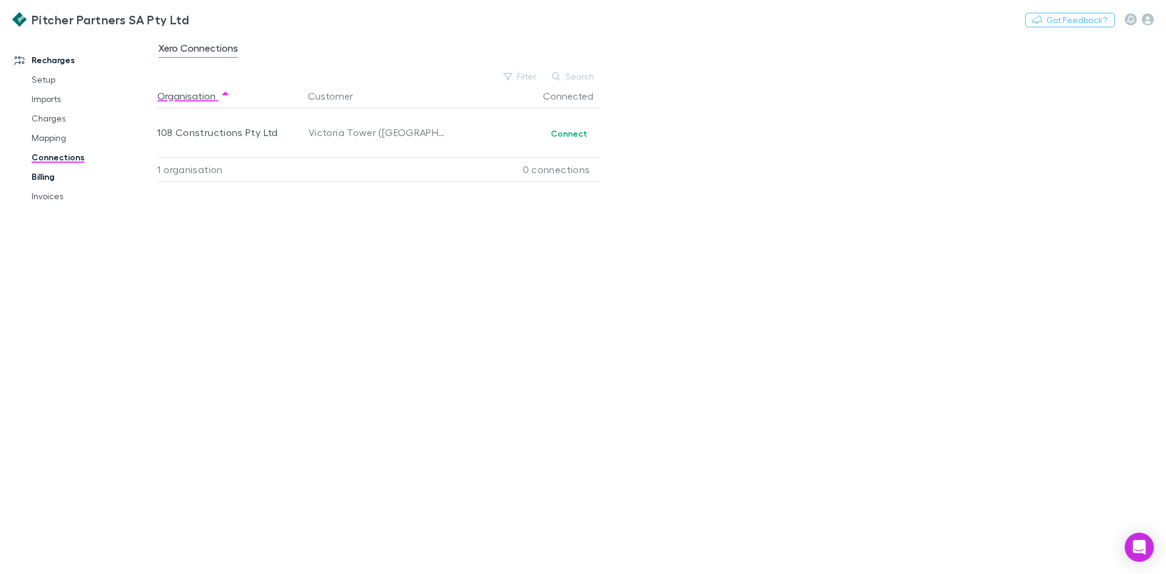
click at [52, 174] on link "Billing" at bounding box center [91, 176] width 145 height 19
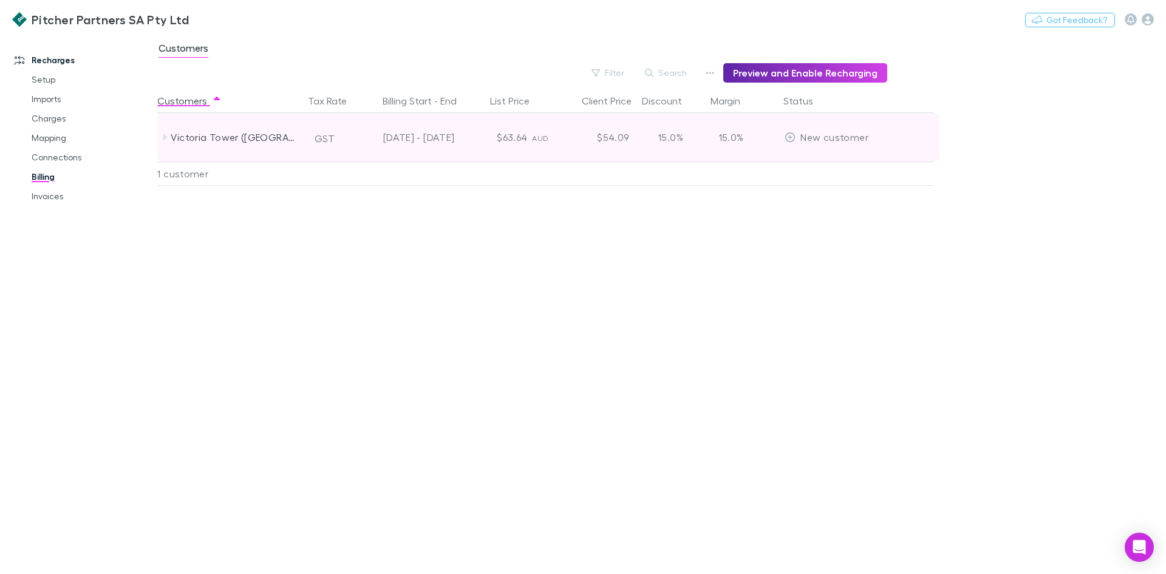
click at [160, 137] on icon at bounding box center [165, 137] width 10 height 10
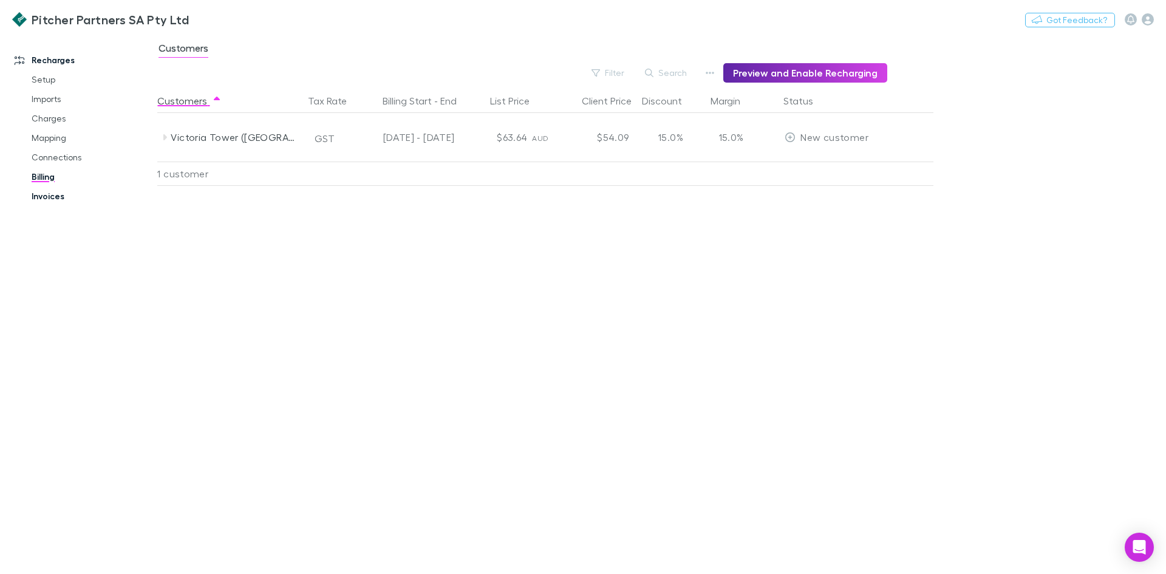
click at [49, 197] on link "Invoices" at bounding box center [91, 195] width 145 height 19
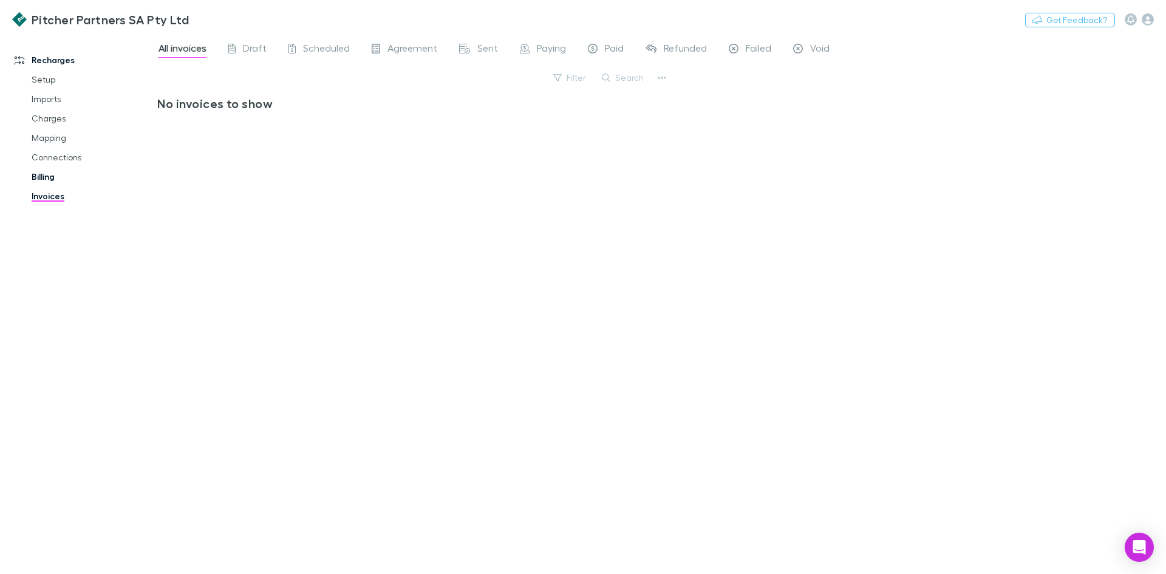
click at [47, 169] on link "Billing" at bounding box center [91, 176] width 145 height 19
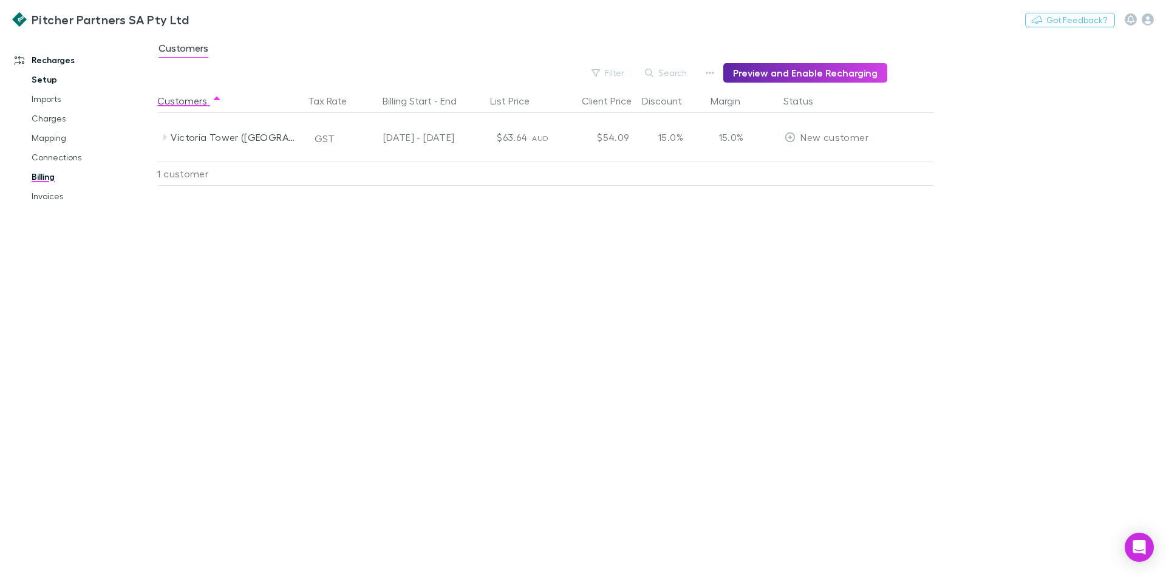
click at [53, 76] on link "Setup" at bounding box center [91, 79] width 145 height 19
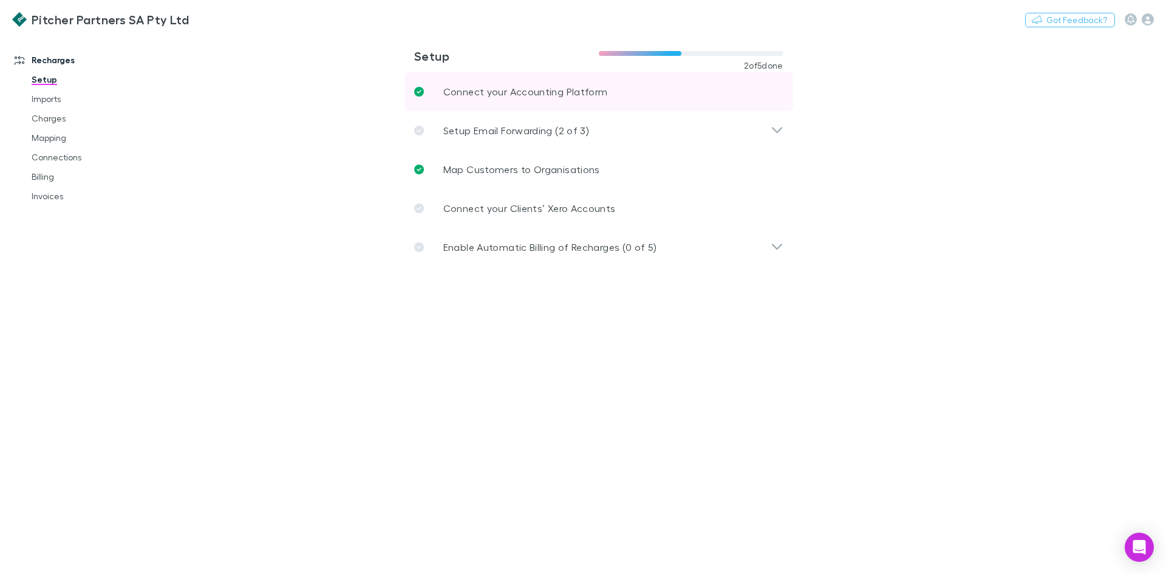
click at [572, 98] on p "Connect your Accounting Platform" at bounding box center [525, 91] width 165 height 15
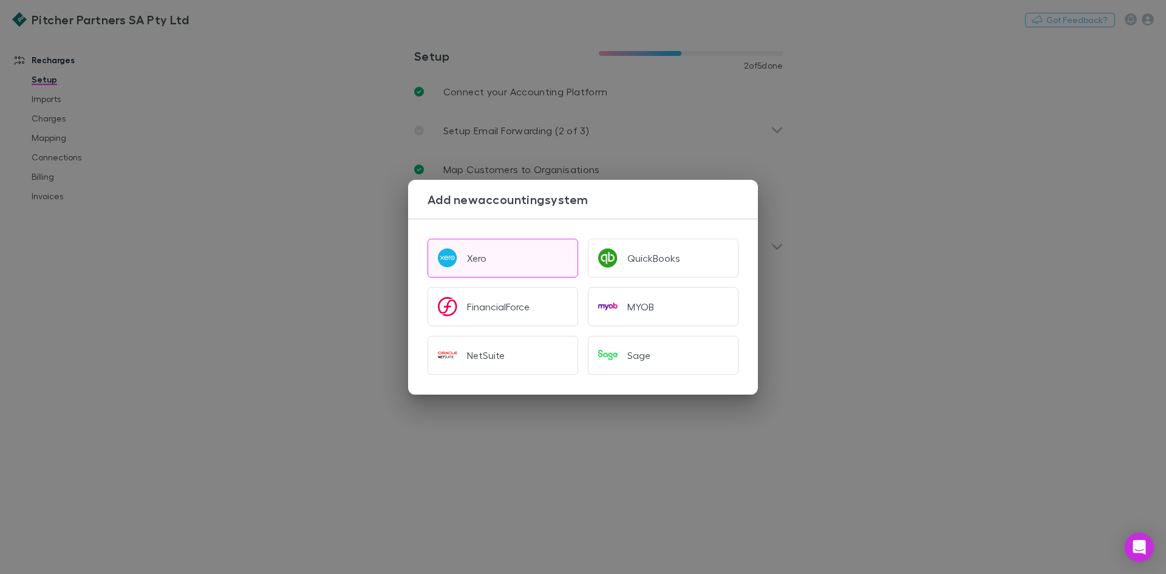
click at [464, 252] on button "Xero" at bounding box center [503, 258] width 151 height 39
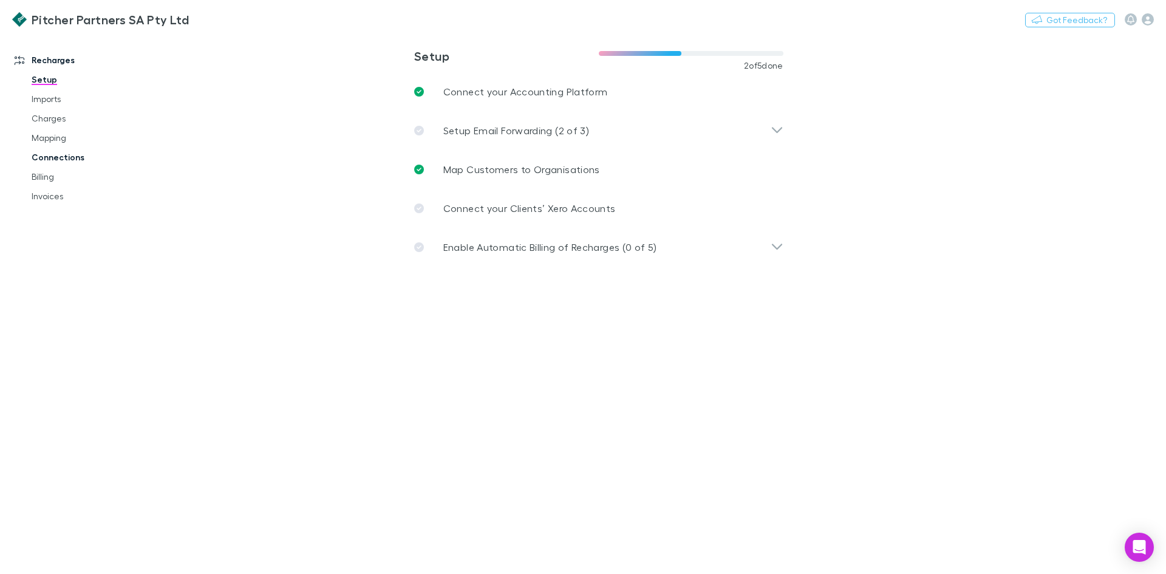
click at [56, 160] on link "Connections" at bounding box center [91, 157] width 145 height 19
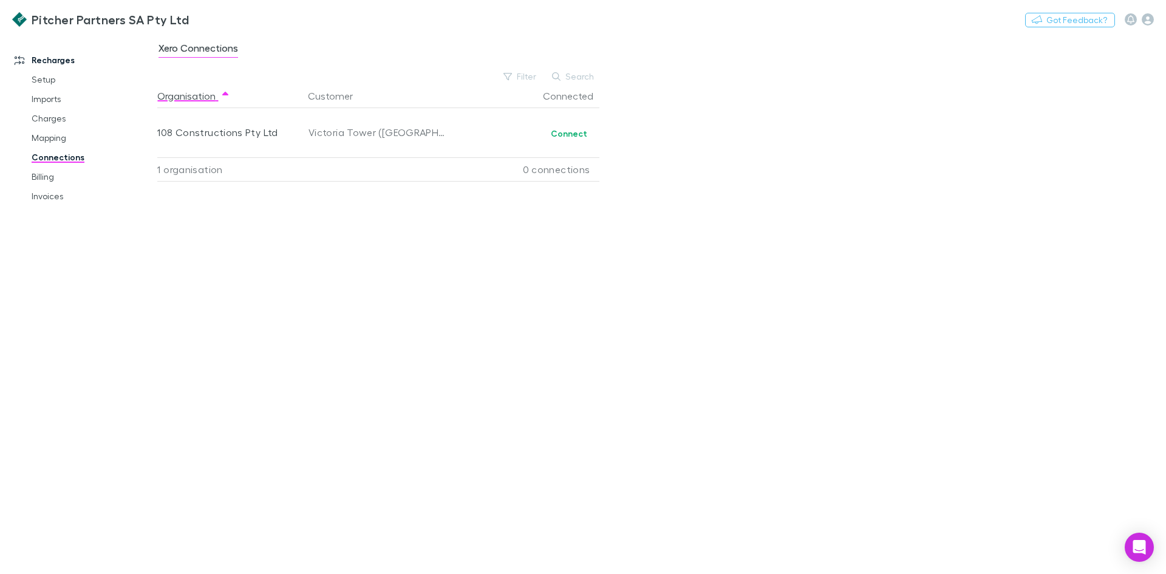
click at [435, 286] on div "Organisation Customer Connected 108 Constructions Pty Ltd Victoria Tower (SA) P…" at bounding box center [383, 324] width 452 height 480
click at [49, 179] on link "Billing" at bounding box center [91, 176] width 145 height 19
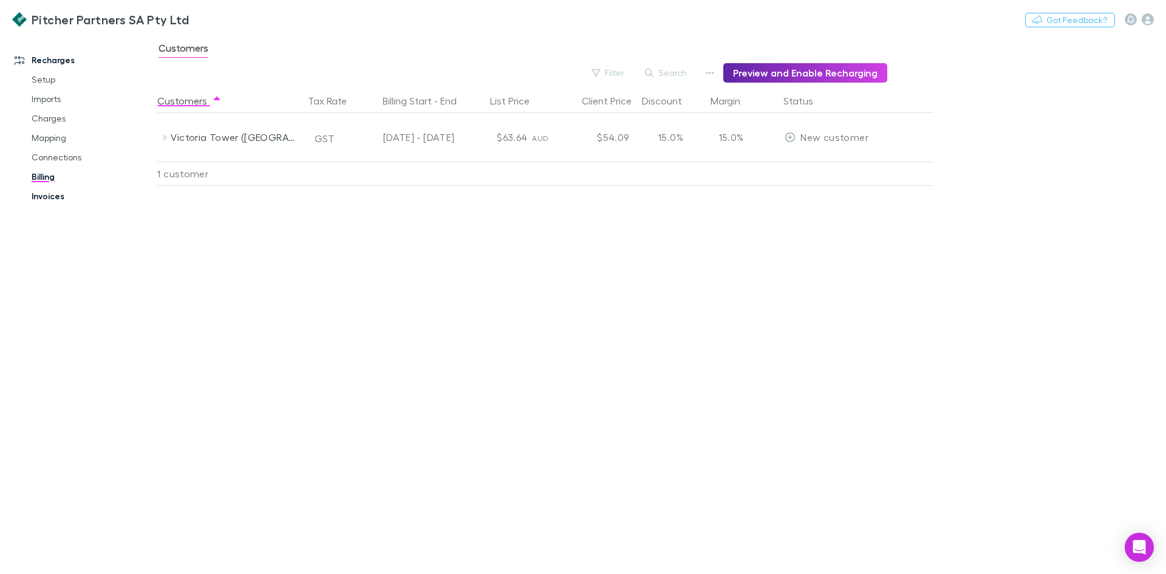
click at [49, 196] on link "Invoices" at bounding box center [91, 195] width 145 height 19
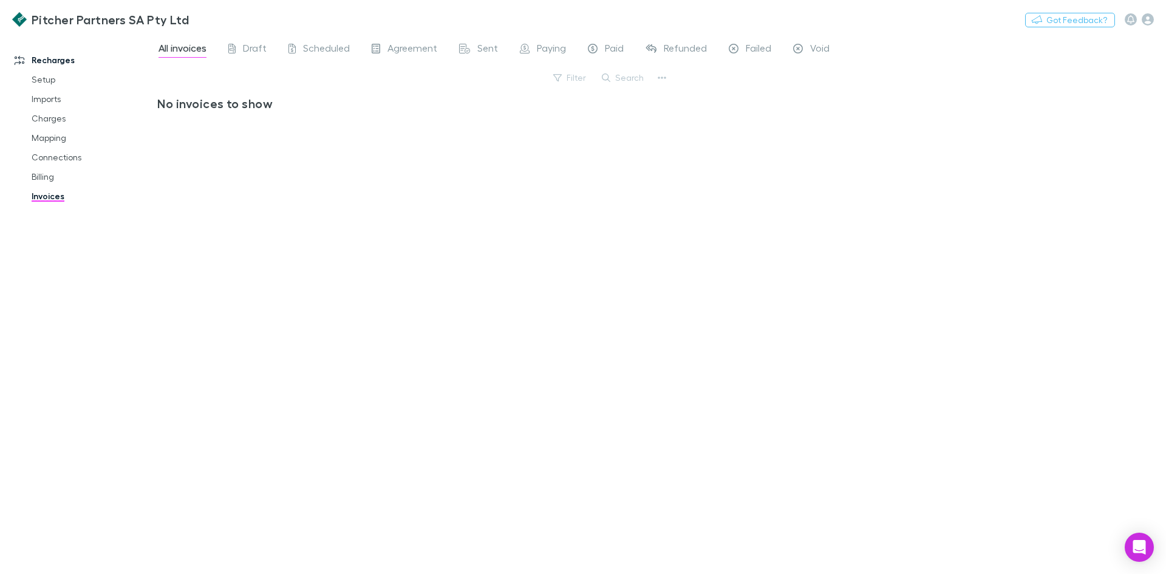
click at [251, 35] on div "Pitcher Partners SA Pty Ltd Nothing Got Feedback?" at bounding box center [583, 19] width 1166 height 39
click at [245, 45] on span "Draft" at bounding box center [255, 50] width 24 height 16
click at [329, 49] on span "Scheduled" at bounding box center [326, 50] width 47 height 16
click at [398, 47] on span "Agreement" at bounding box center [413, 50] width 50 height 16
click at [477, 50] on span "Sent" at bounding box center [487, 50] width 21 height 16
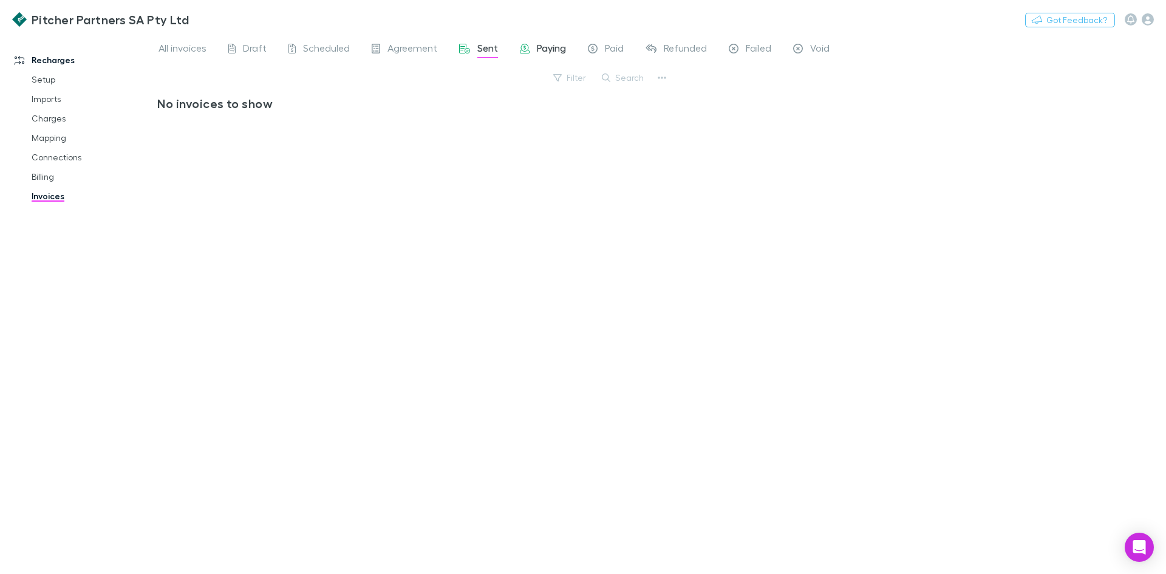
click at [539, 50] on span "Paying" at bounding box center [551, 50] width 29 height 16
click at [599, 50] on div "Paid" at bounding box center [606, 50] width 36 height 16
click at [52, 176] on link "Billing" at bounding box center [91, 176] width 145 height 19
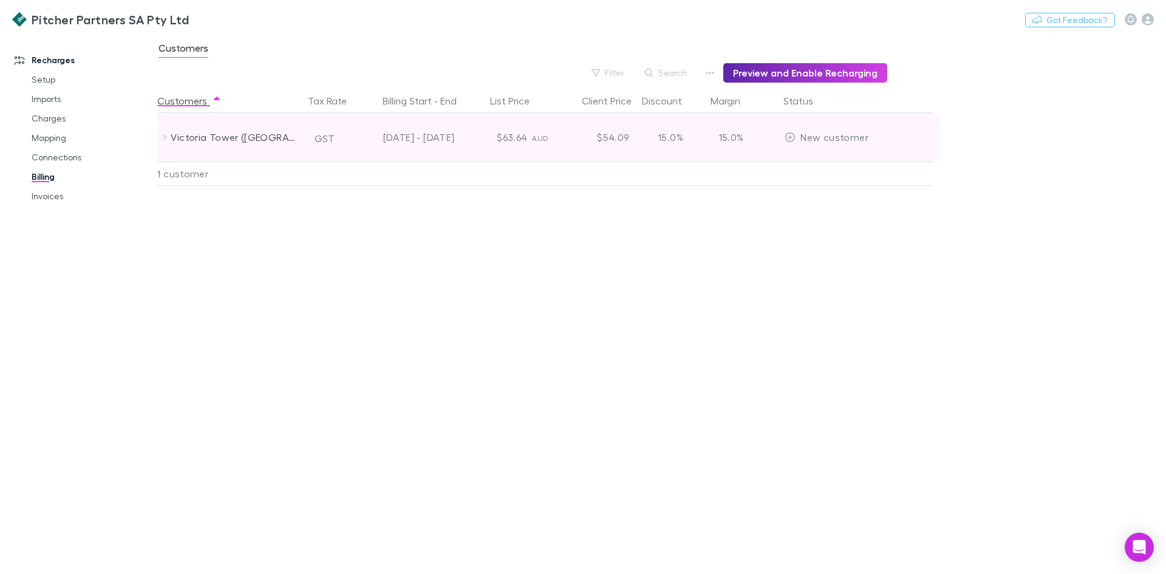
click at [164, 139] on icon at bounding box center [165, 137] width 4 height 6
click at [164, 139] on icon at bounding box center [165, 138] width 6 height 4
click at [164, 139] on icon at bounding box center [165, 137] width 4 height 6
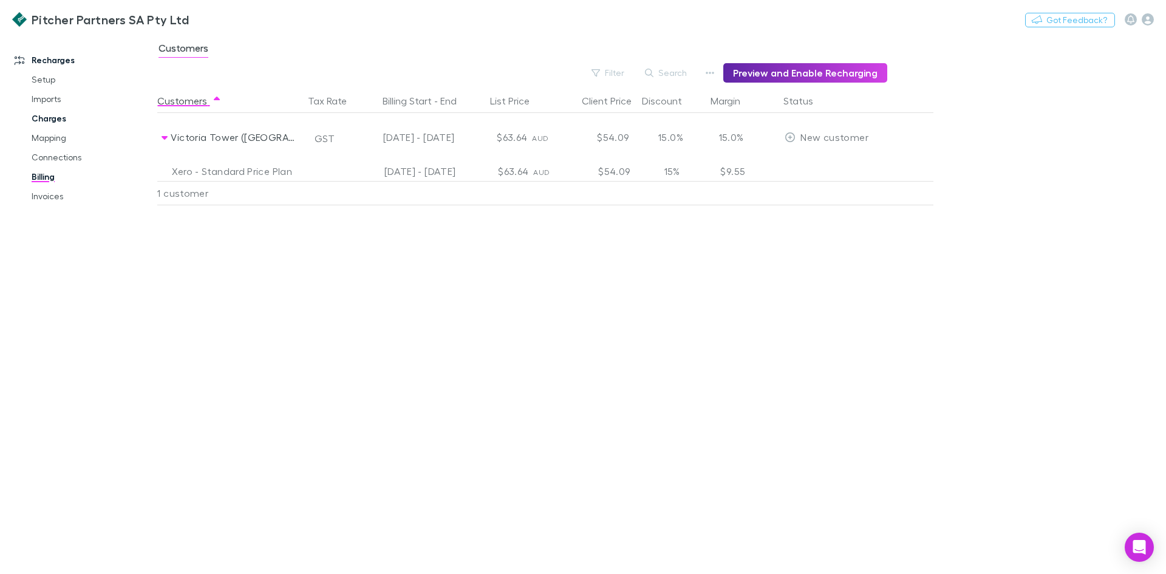
click at [55, 117] on link "Charges" at bounding box center [91, 118] width 145 height 19
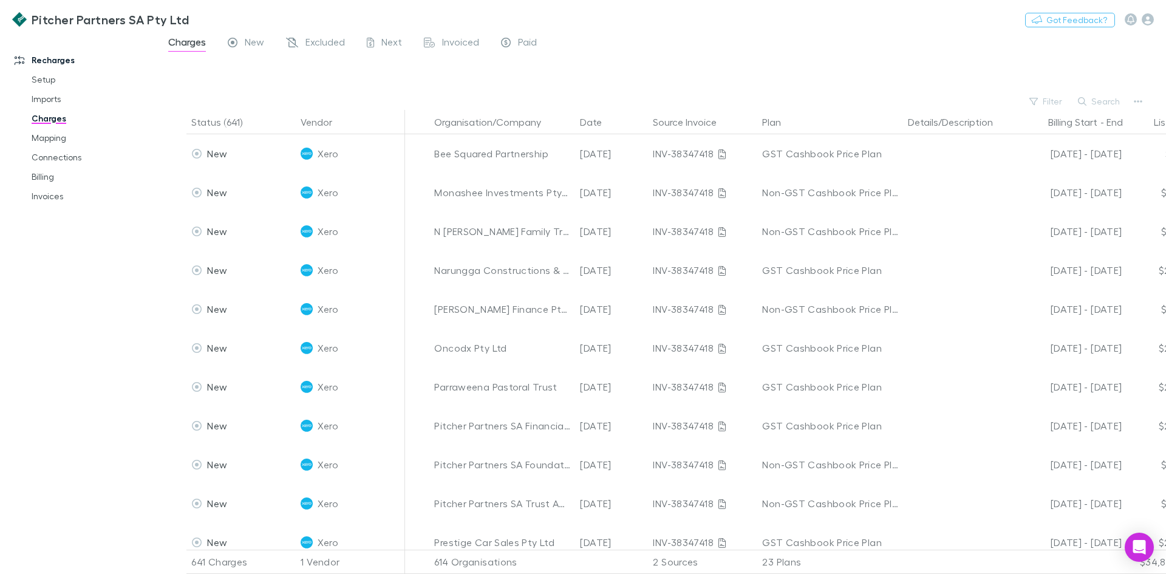
click at [891, 55] on div "Charges New Excluded Next Invoiced Paid" at bounding box center [661, 45] width 1009 height 23
click at [140, 501] on div "Recharges Setup Imports Charges Mapping Connections Billing Invoices" at bounding box center [83, 300] width 166 height 525
click at [89, 375] on div "Recharges Setup Imports Charges Mapping Connections Billing Invoices" at bounding box center [83, 300] width 166 height 525
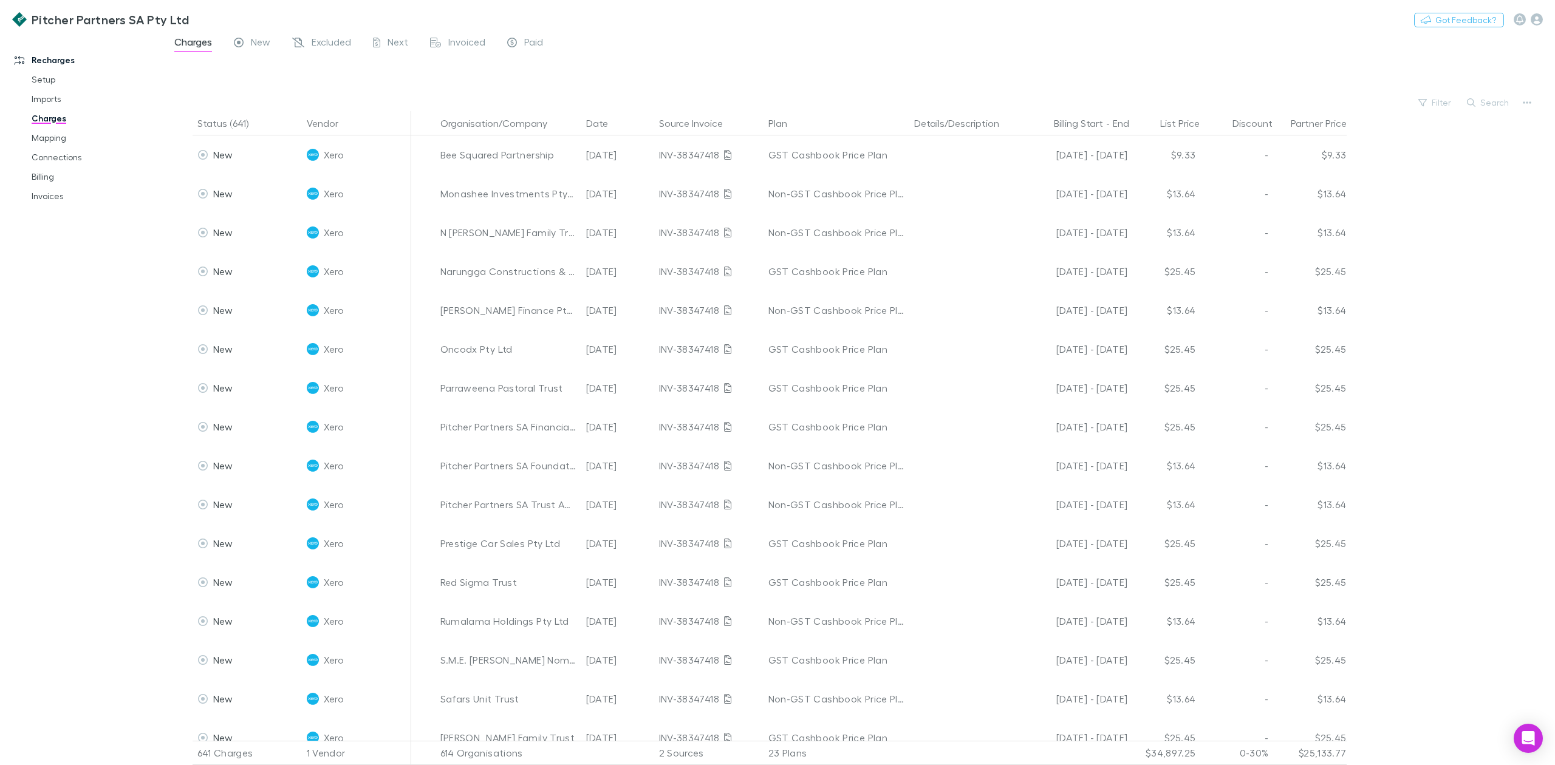
drag, startPoint x: 1156, startPoint y: 0, endPoint x: 1130, endPoint y: 78, distance: 82.6
click at [1130, 78] on div at bounding box center [870, 75] width 1370 height 37
click at [44, 77] on link "Setup" at bounding box center [96, 79] width 154 height 19
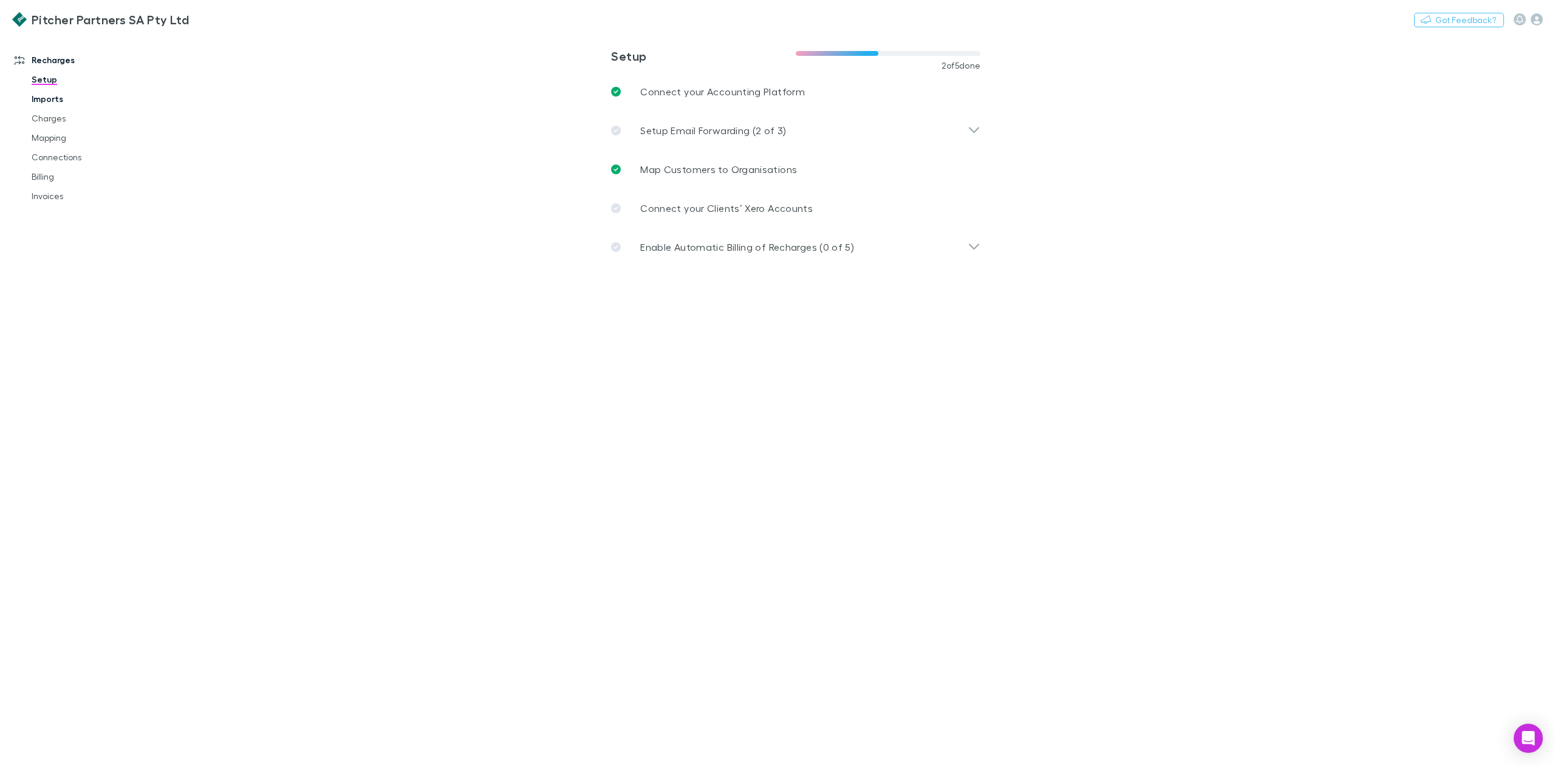
click at [61, 101] on link "Imports" at bounding box center [96, 98] width 154 height 19
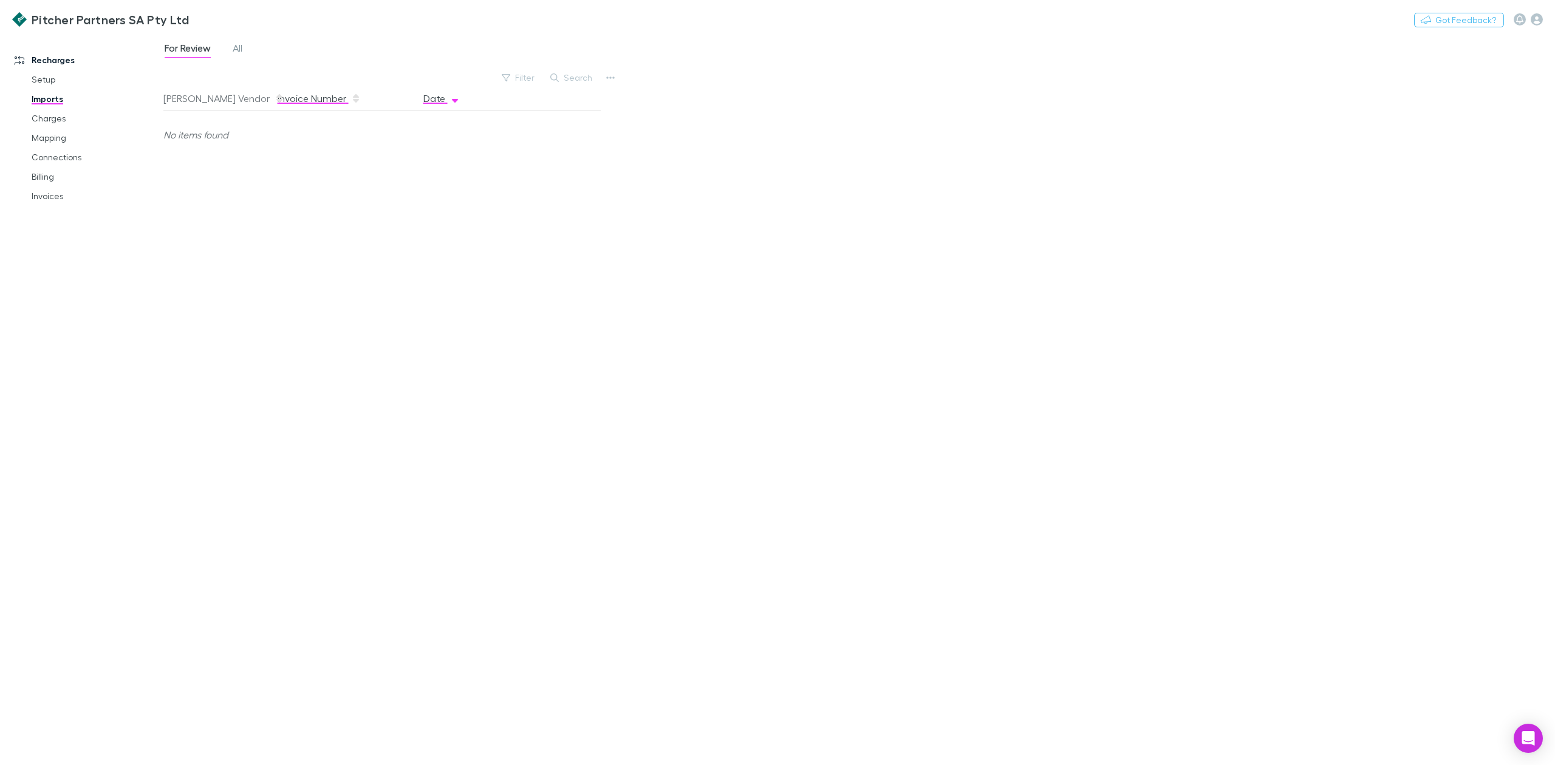
click at [299, 106] on button "Invoice Number" at bounding box center [319, 98] width 83 height 24
click at [182, 104] on button "Rech Vendor" at bounding box center [223, 98] width 121 height 24
click at [56, 119] on link "Charges" at bounding box center [96, 118] width 154 height 19
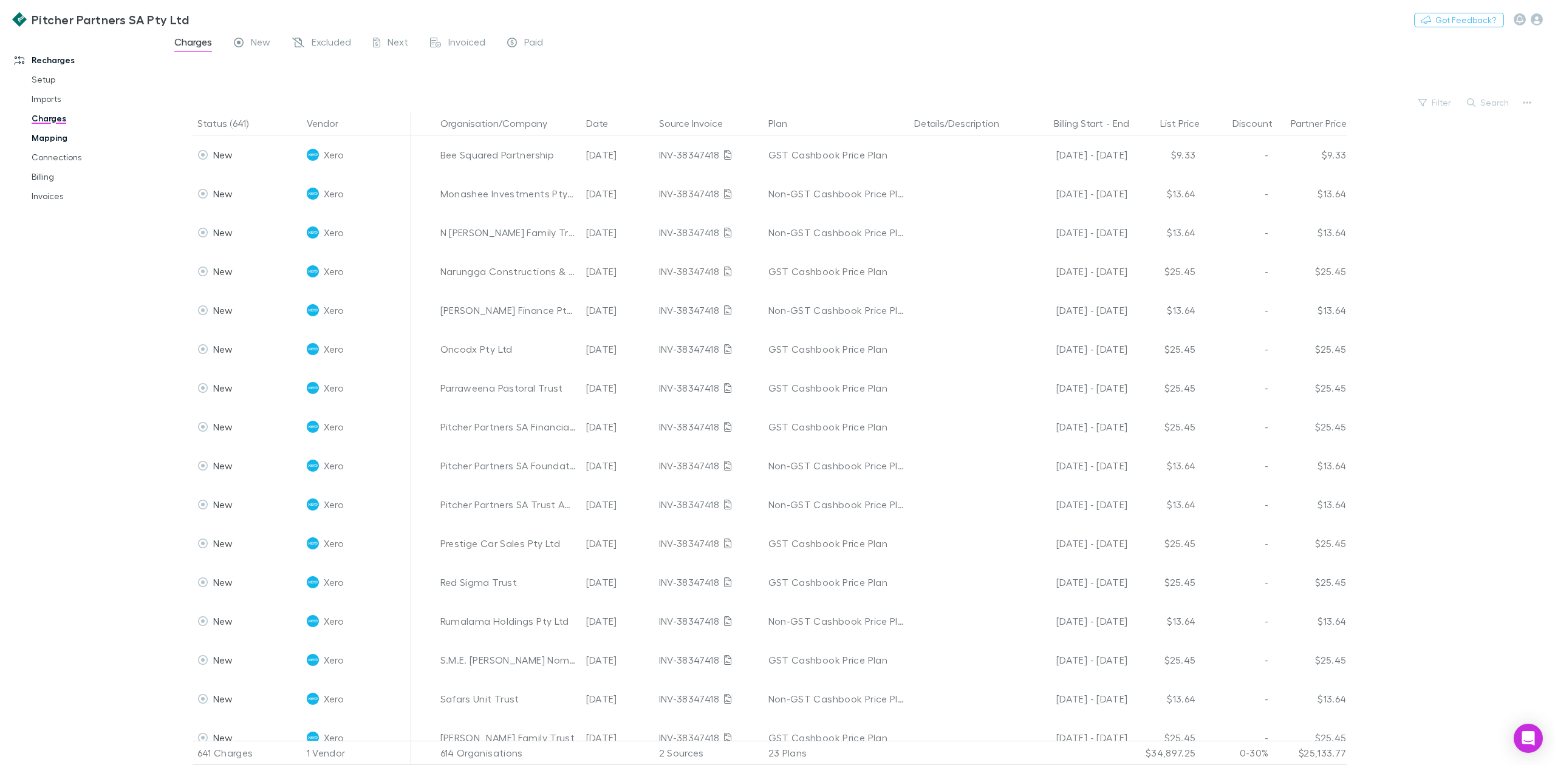
click at [56, 142] on link "Mapping" at bounding box center [96, 137] width 154 height 19
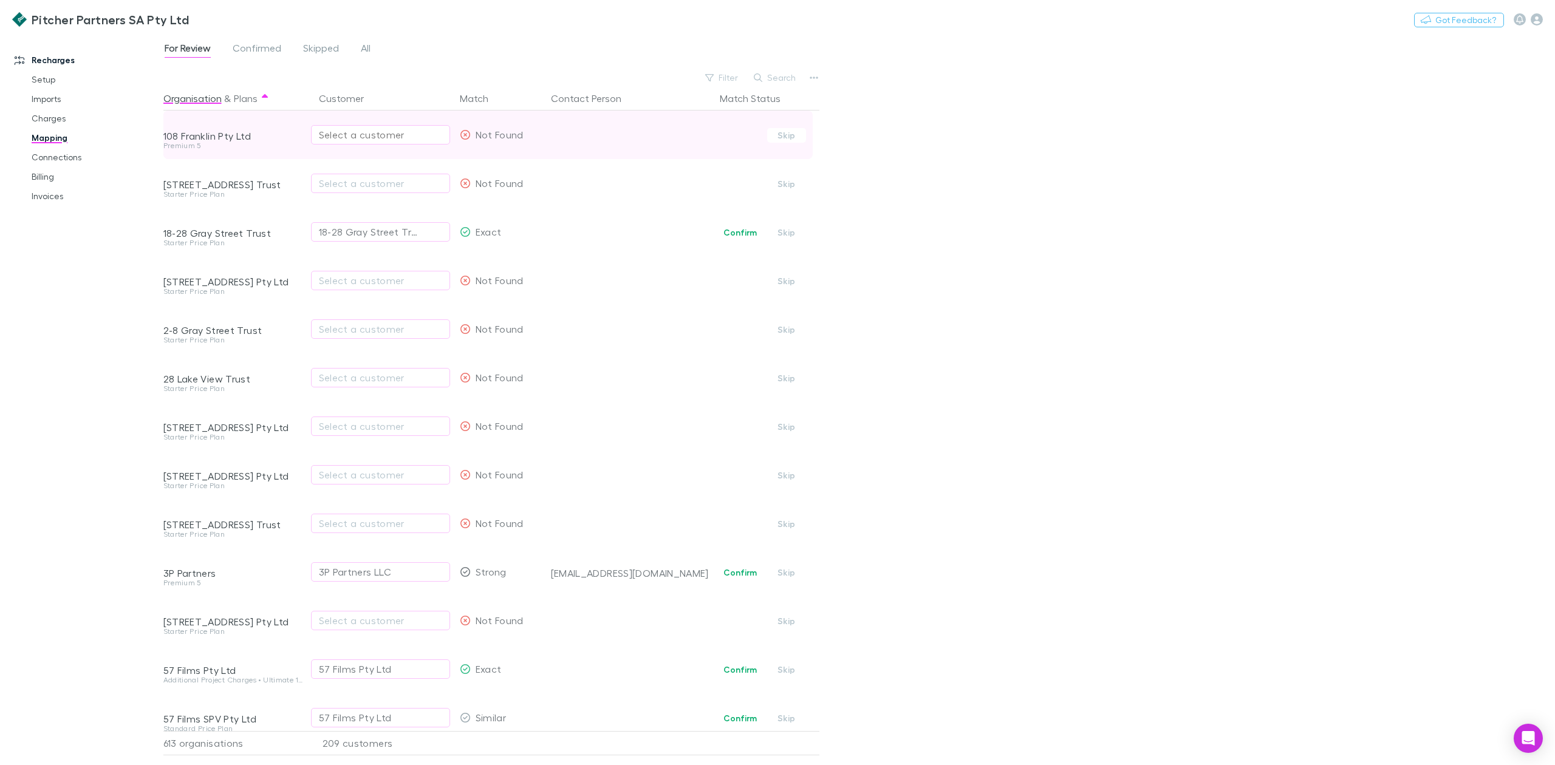
click at [368, 137] on div "Select a customer" at bounding box center [380, 135] width 123 height 15
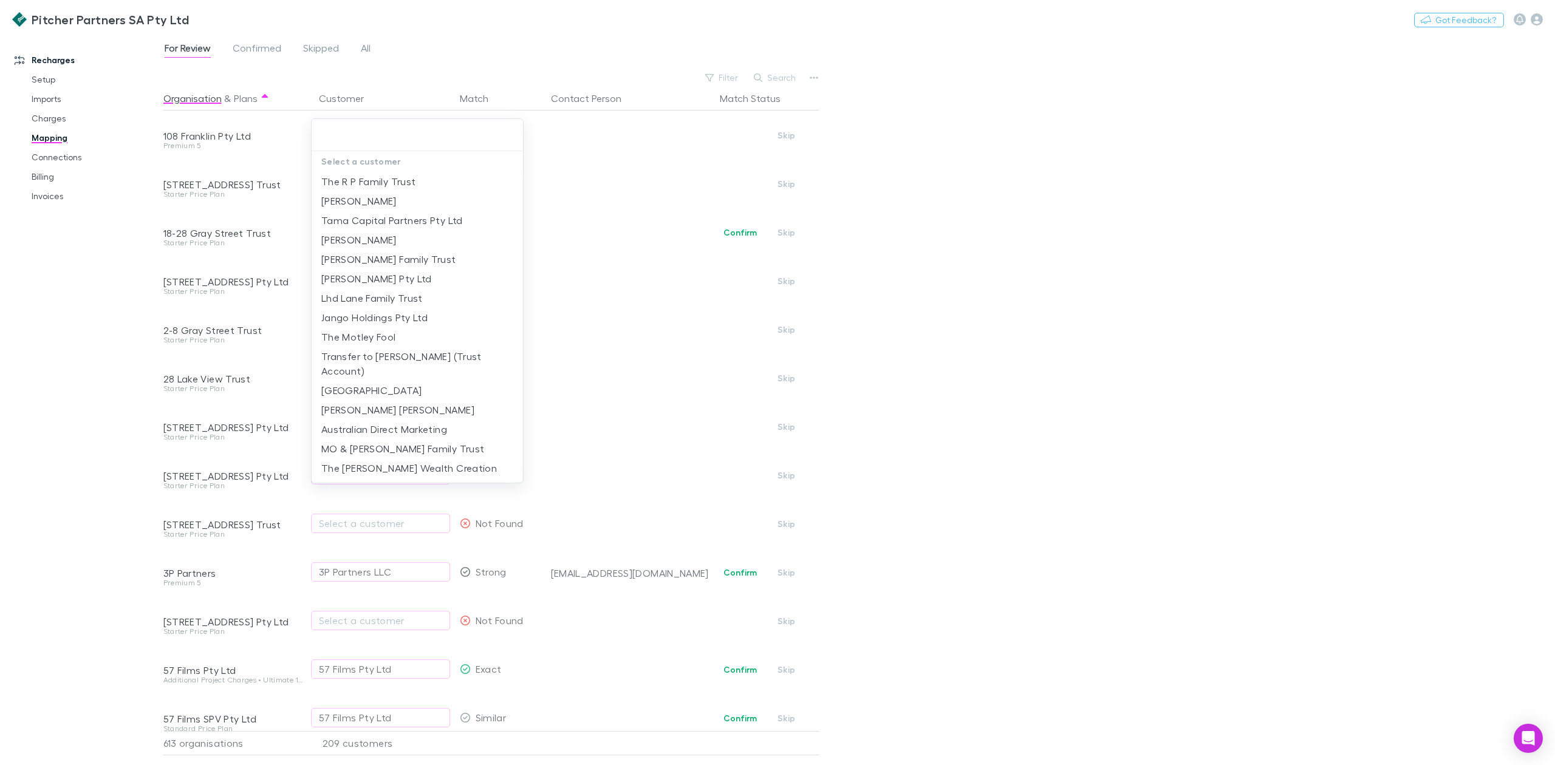
click at [364, 138] on input "text" at bounding box center [417, 135] width 202 height 22
click at [1166, 442] on div at bounding box center [777, 382] width 1555 height 765
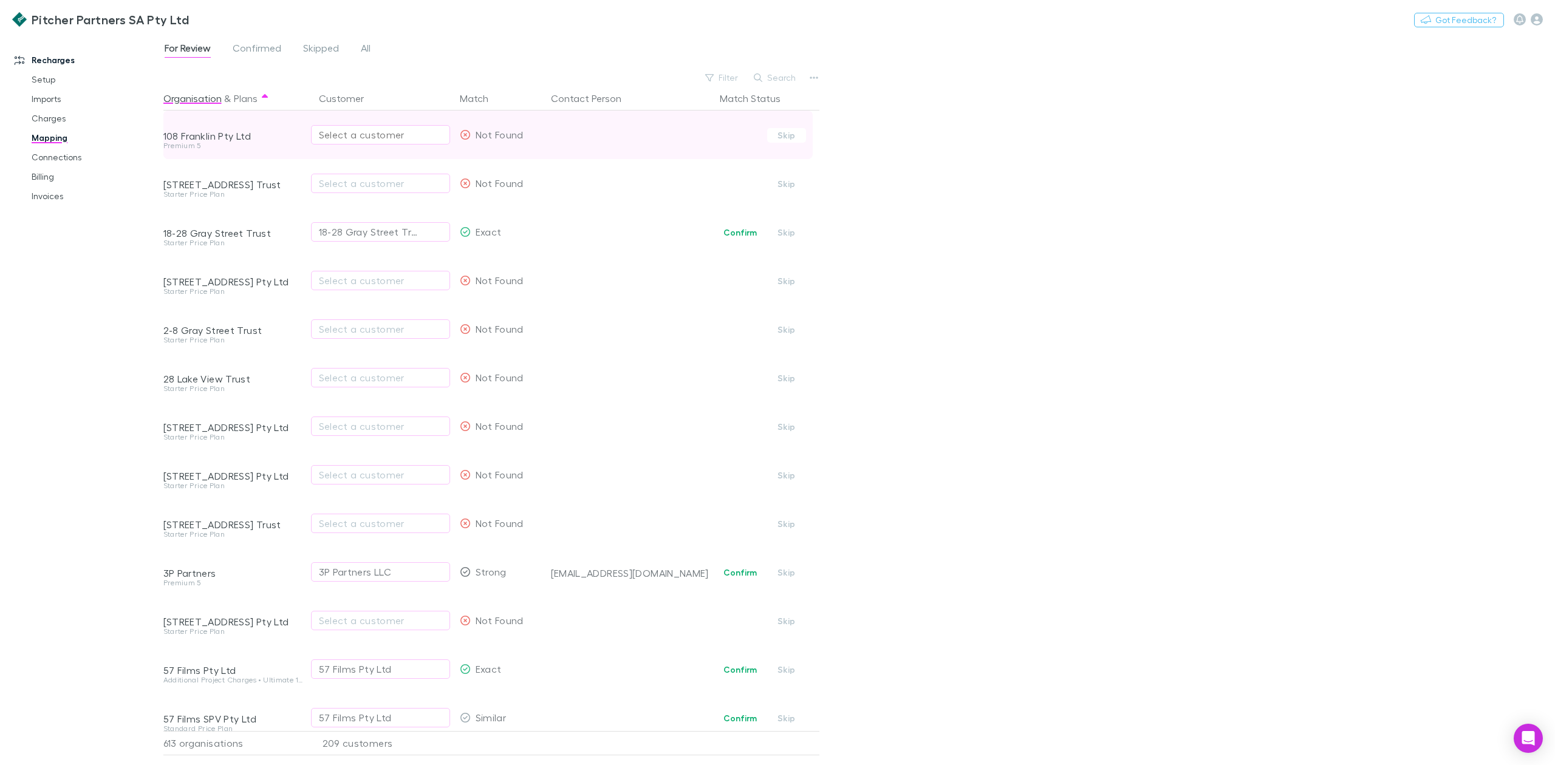
click at [390, 135] on div "Select a customer" at bounding box center [380, 135] width 123 height 15
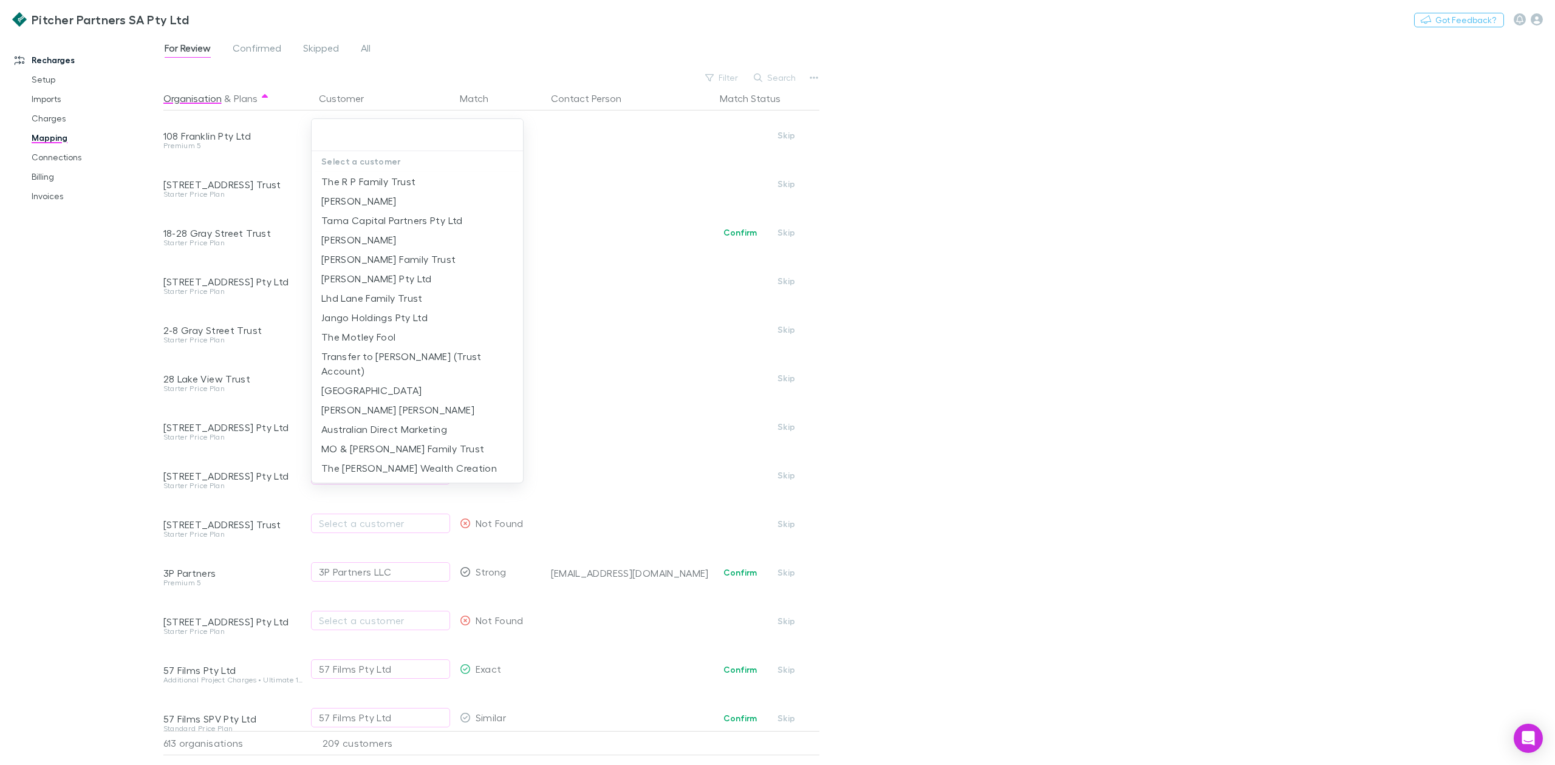
click at [1088, 241] on div at bounding box center [777, 382] width 1555 height 765
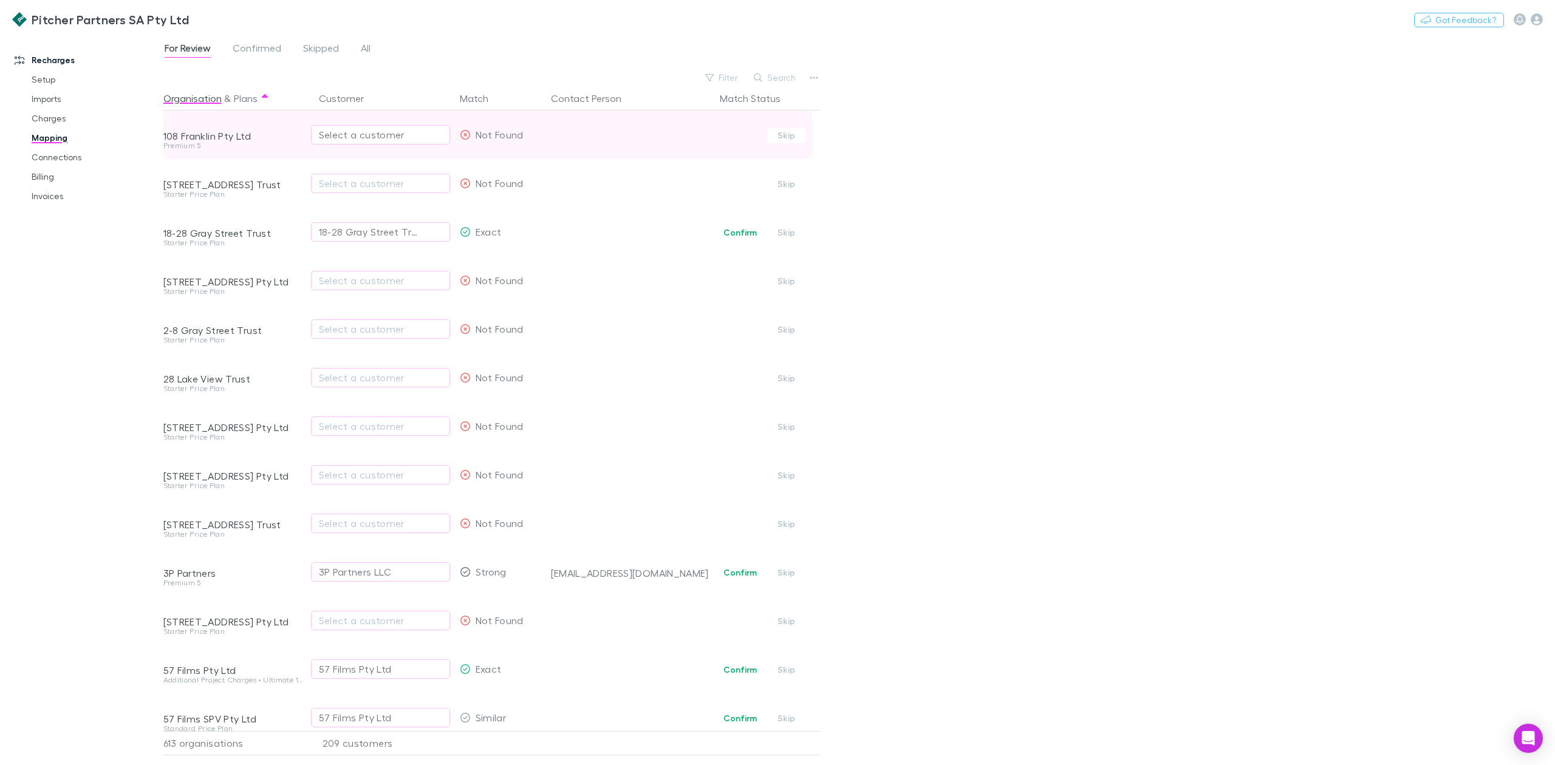
click at [356, 135] on div "Select a customer" at bounding box center [380, 135] width 123 height 15
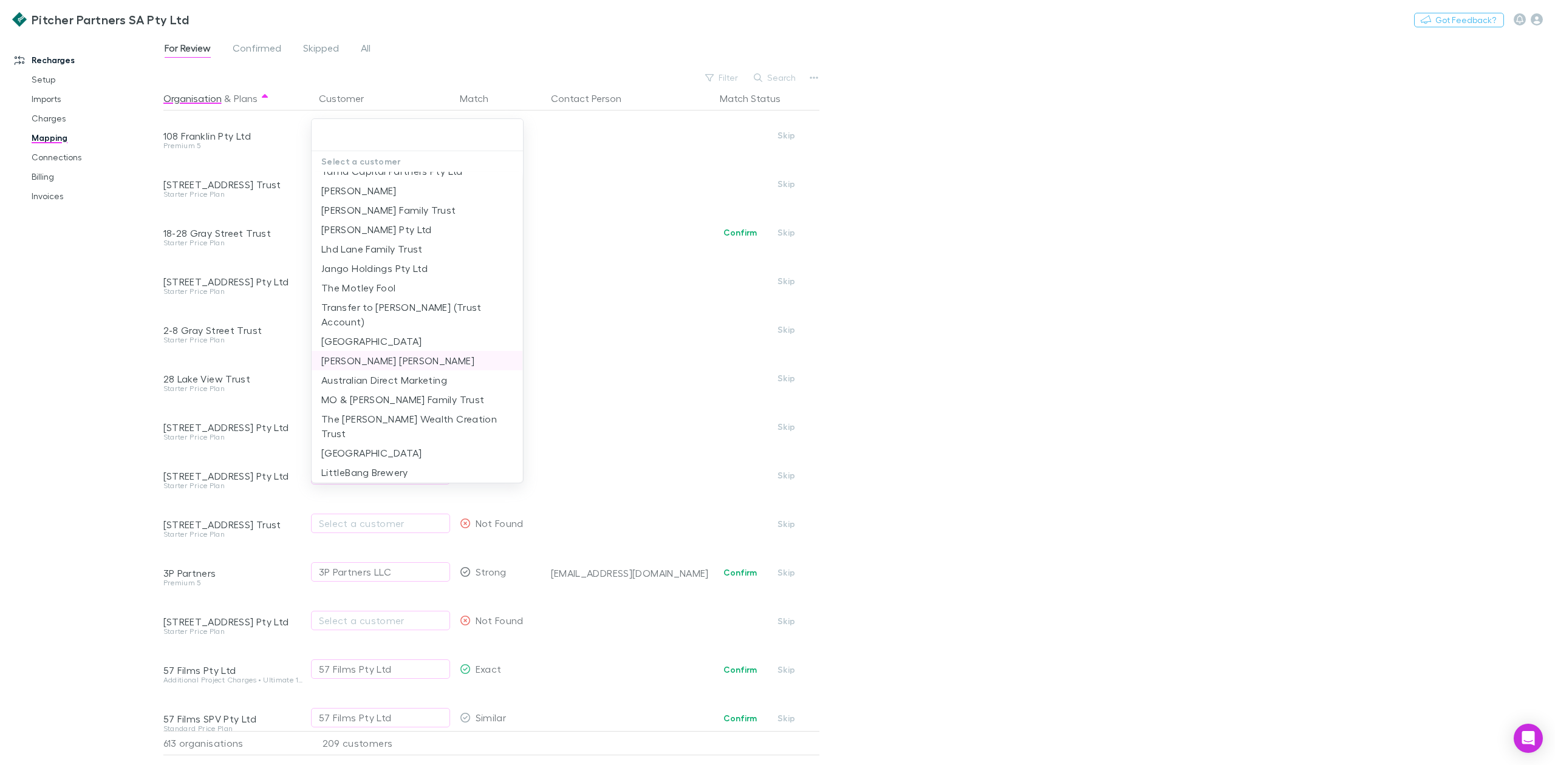
scroll to position [97, 0]
click at [366, 140] on input "text" at bounding box center [417, 135] width 202 height 22
type input "*"
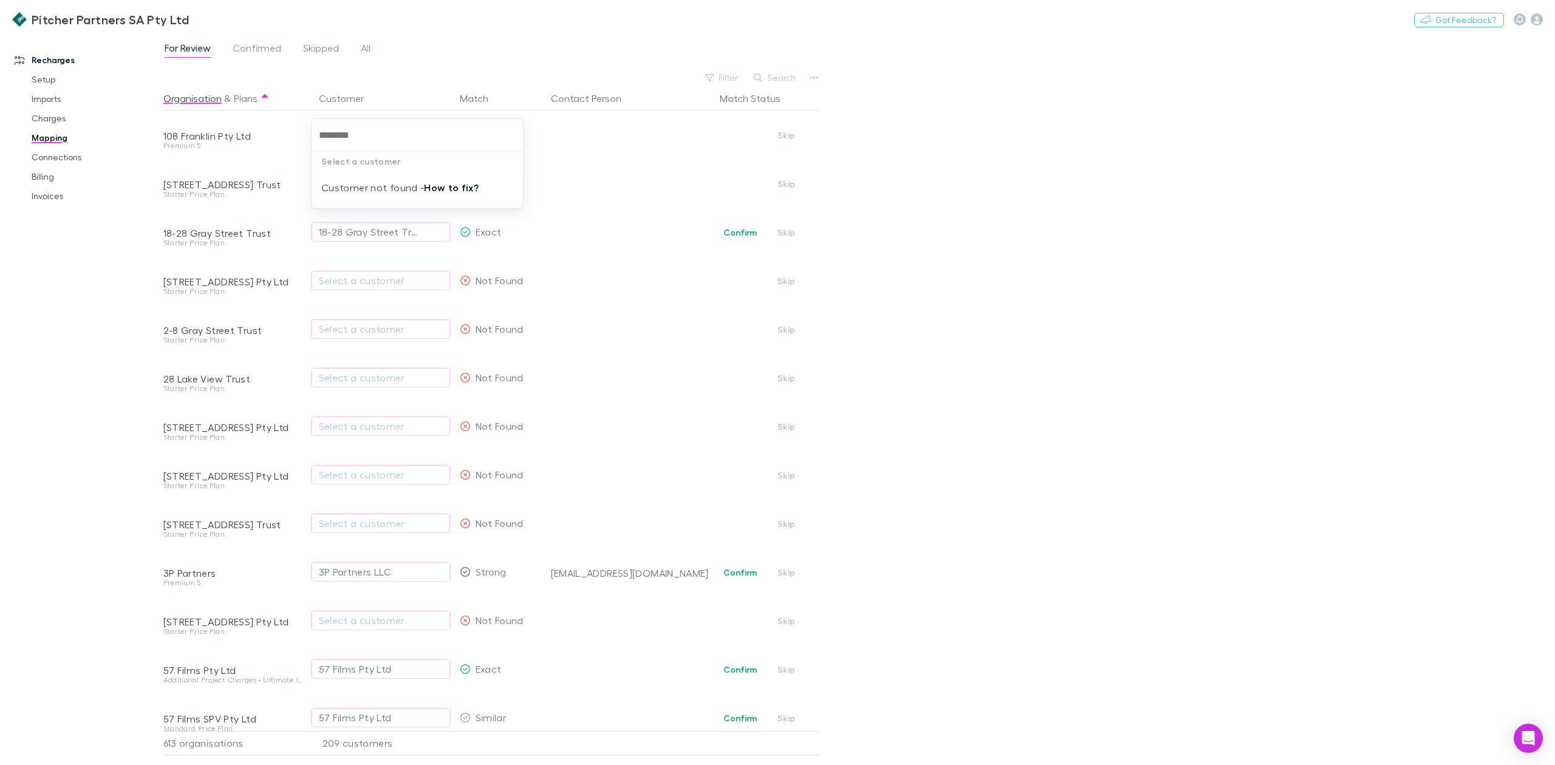
click at [443, 185] on link "How to fix?" at bounding box center [451, 188] width 55 height 12
type input "********"
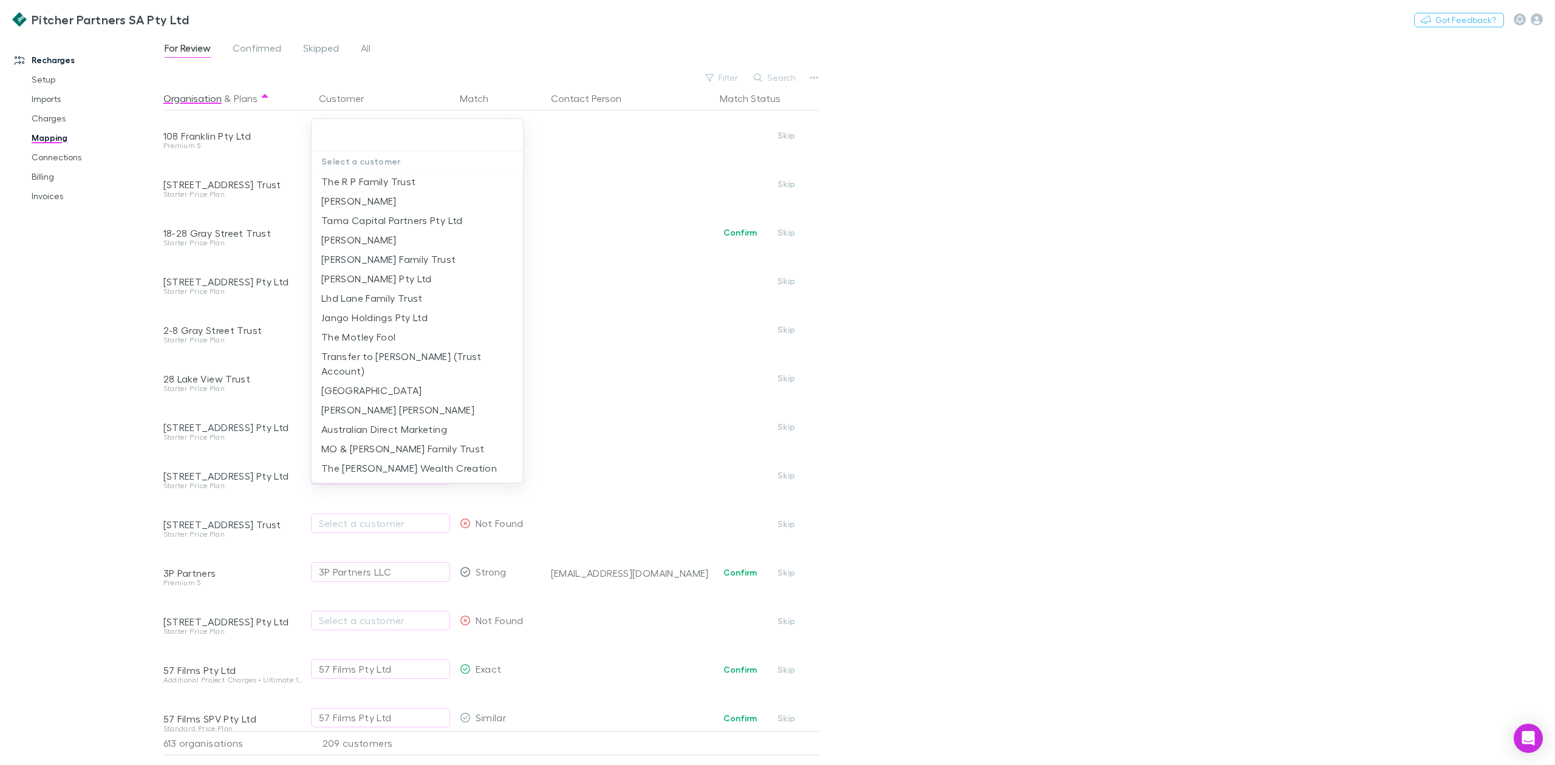
click at [1079, 299] on div at bounding box center [777, 382] width 1555 height 765
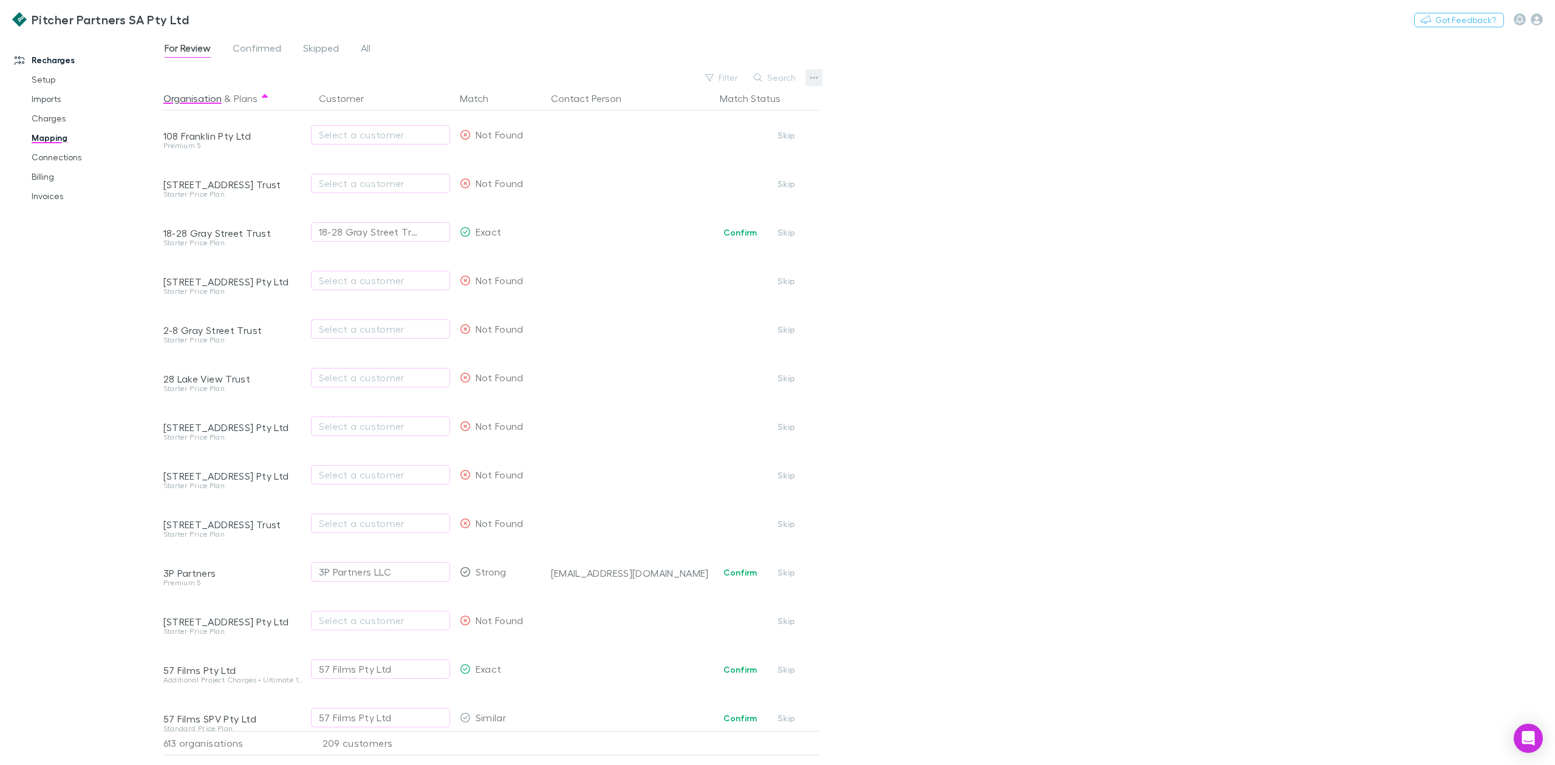
click at [814, 73] on icon "button" at bounding box center [814, 78] width 9 height 10
click at [731, 204] on ul "Export CSV Organisations Customers Customers with address Re-sync contacts We'l…" at bounding box center [738, 154] width 167 height 124
click at [731, 203] on ul "Export CSV Organisations Customers Customers with address Re-sync contacts We'l…" at bounding box center [738, 154] width 167 height 124
click at [1099, 224] on div at bounding box center [777, 382] width 1555 height 765
click at [814, 76] on icon "button" at bounding box center [814, 78] width 9 height 10
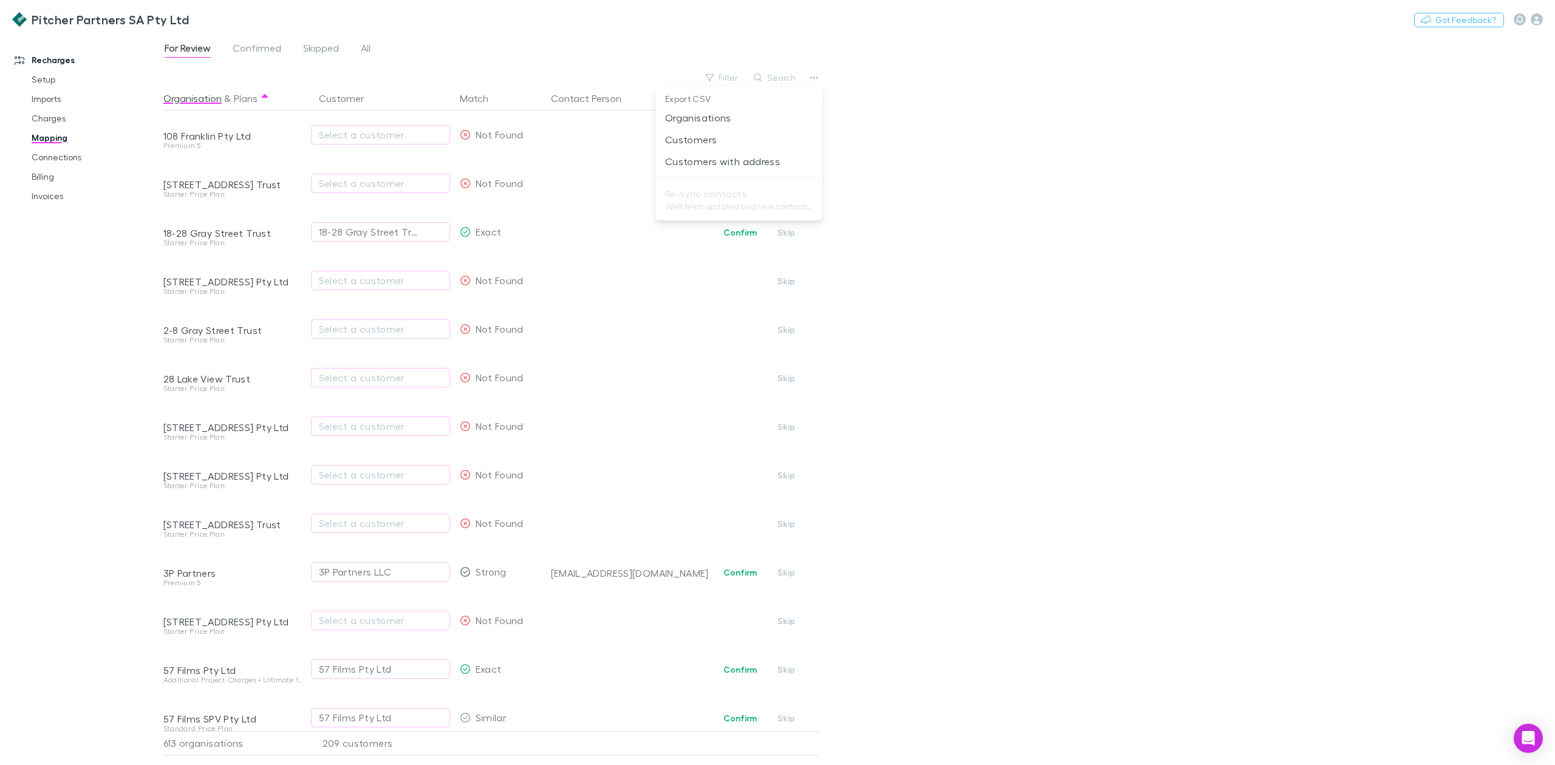
click at [961, 215] on div at bounding box center [777, 382] width 1555 height 765
click at [805, 81] on button "button" at bounding box center [813, 77] width 17 height 17
click at [394, 132] on div at bounding box center [777, 382] width 1555 height 765
click at [394, 132] on div "Select a customer" at bounding box center [380, 135] width 123 height 15
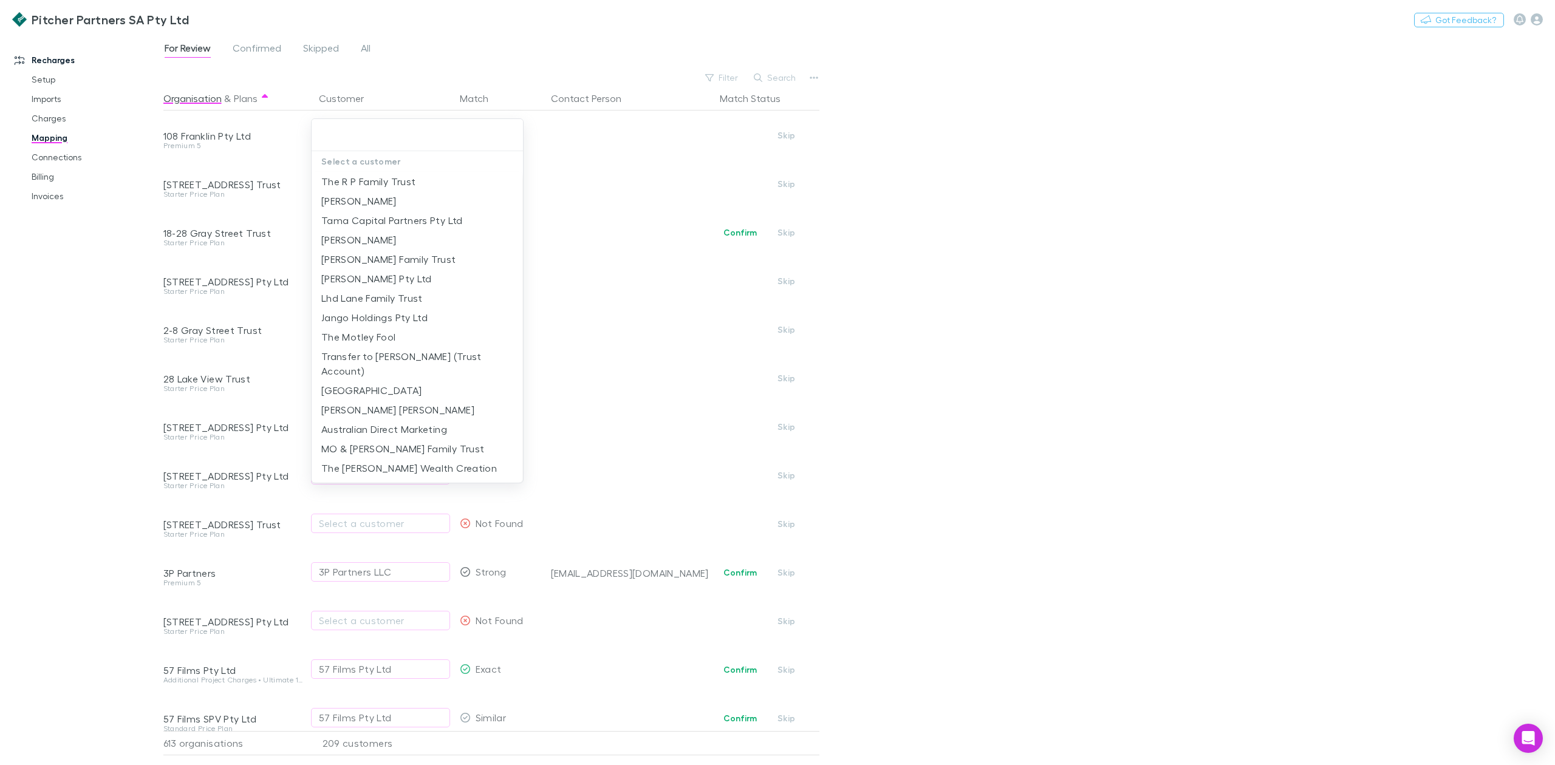
click at [1166, 248] on div at bounding box center [777, 382] width 1555 height 765
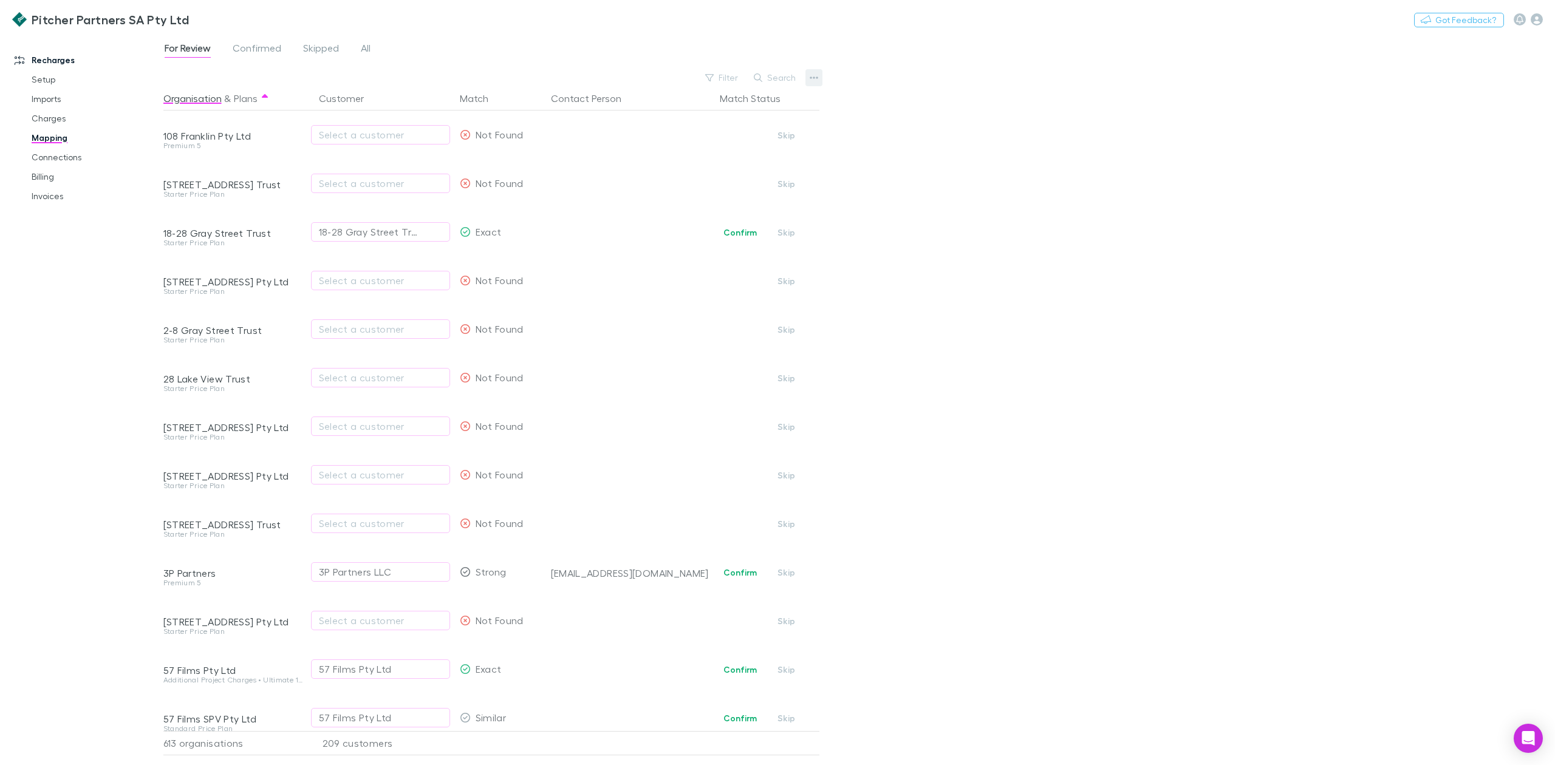
click at [810, 80] on icon "button" at bounding box center [814, 78] width 9 height 10
click at [812, 74] on div at bounding box center [777, 382] width 1555 height 765
click at [812, 78] on icon "button" at bounding box center [814, 78] width 9 height 10
click at [367, 185] on div at bounding box center [777, 382] width 1555 height 765
click at [367, 185] on div "Select a customer" at bounding box center [380, 183] width 123 height 15
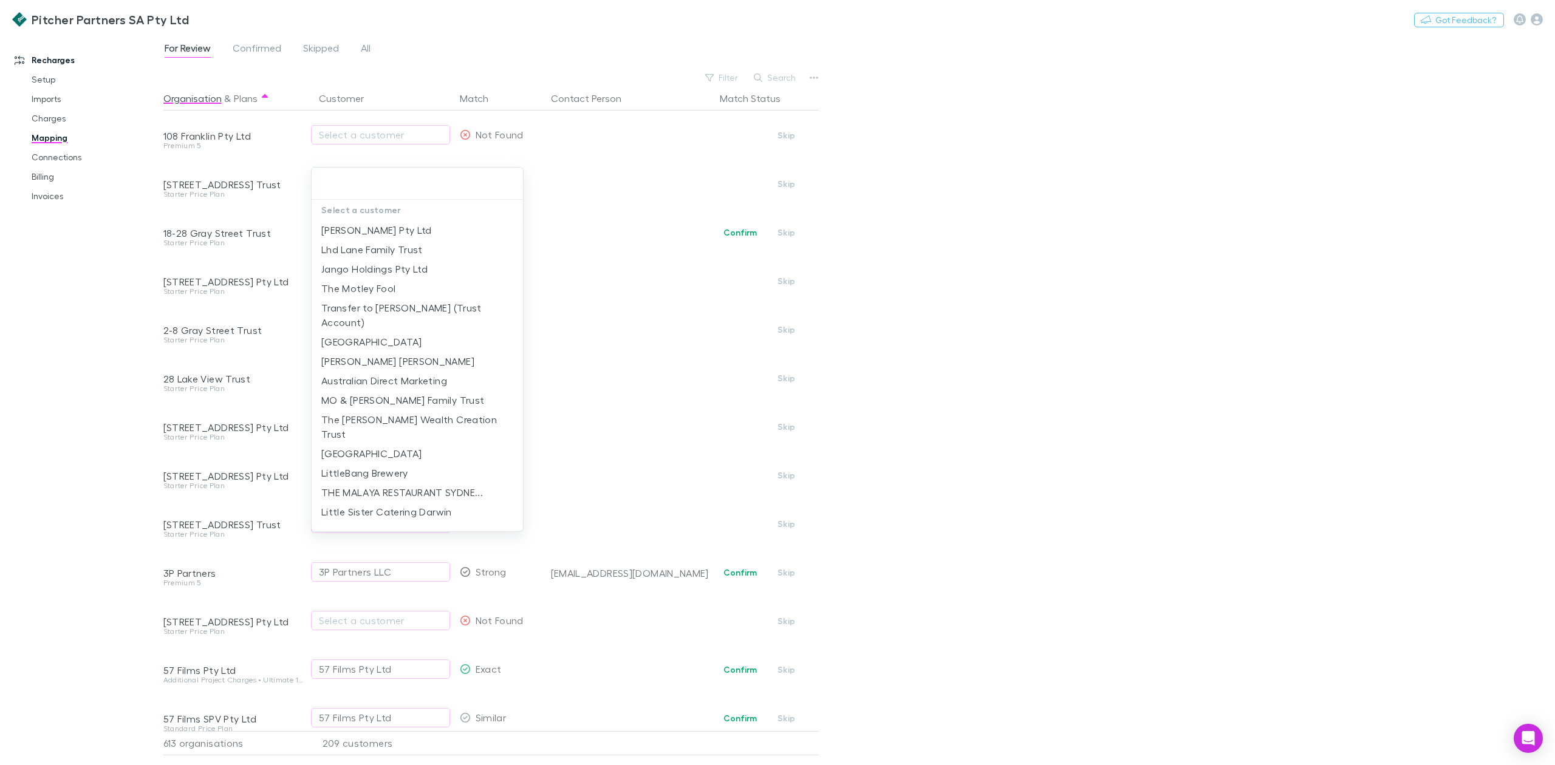
scroll to position [22, 0]
click at [108, 306] on div at bounding box center [777, 382] width 1555 height 765
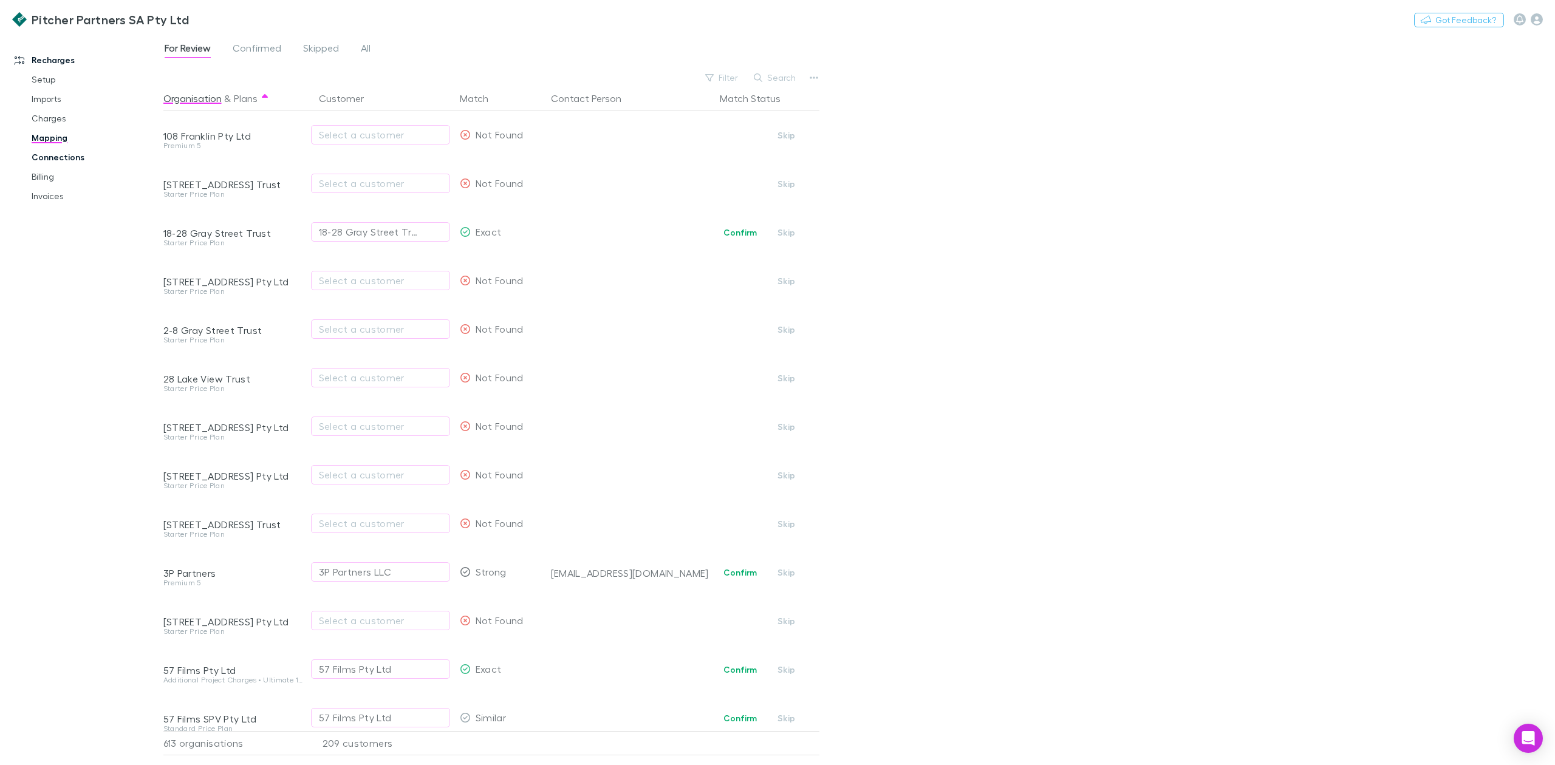
click at [60, 154] on link "Connections" at bounding box center [96, 157] width 154 height 19
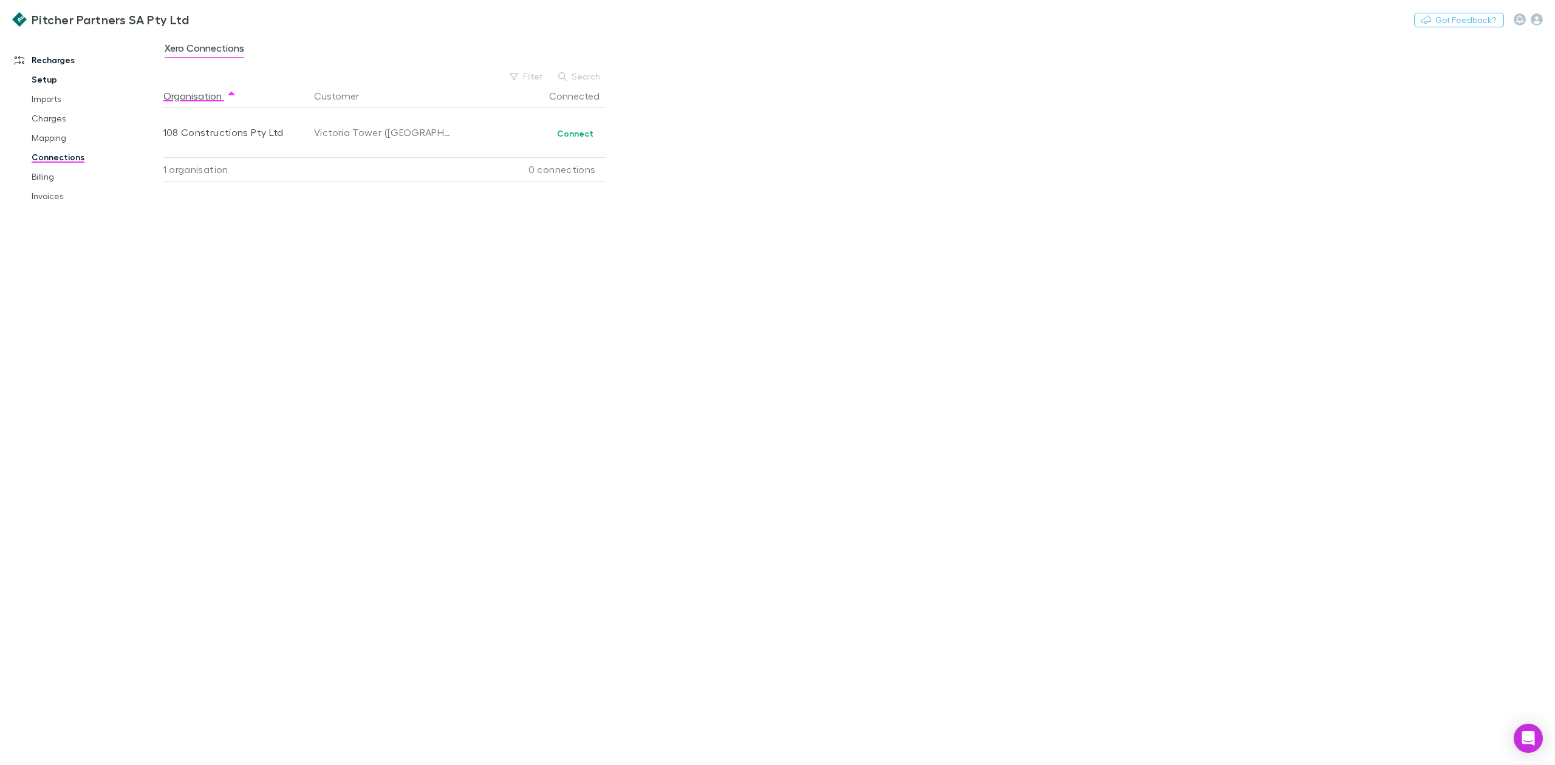
click at [30, 79] on link "Setup" at bounding box center [96, 79] width 154 height 19
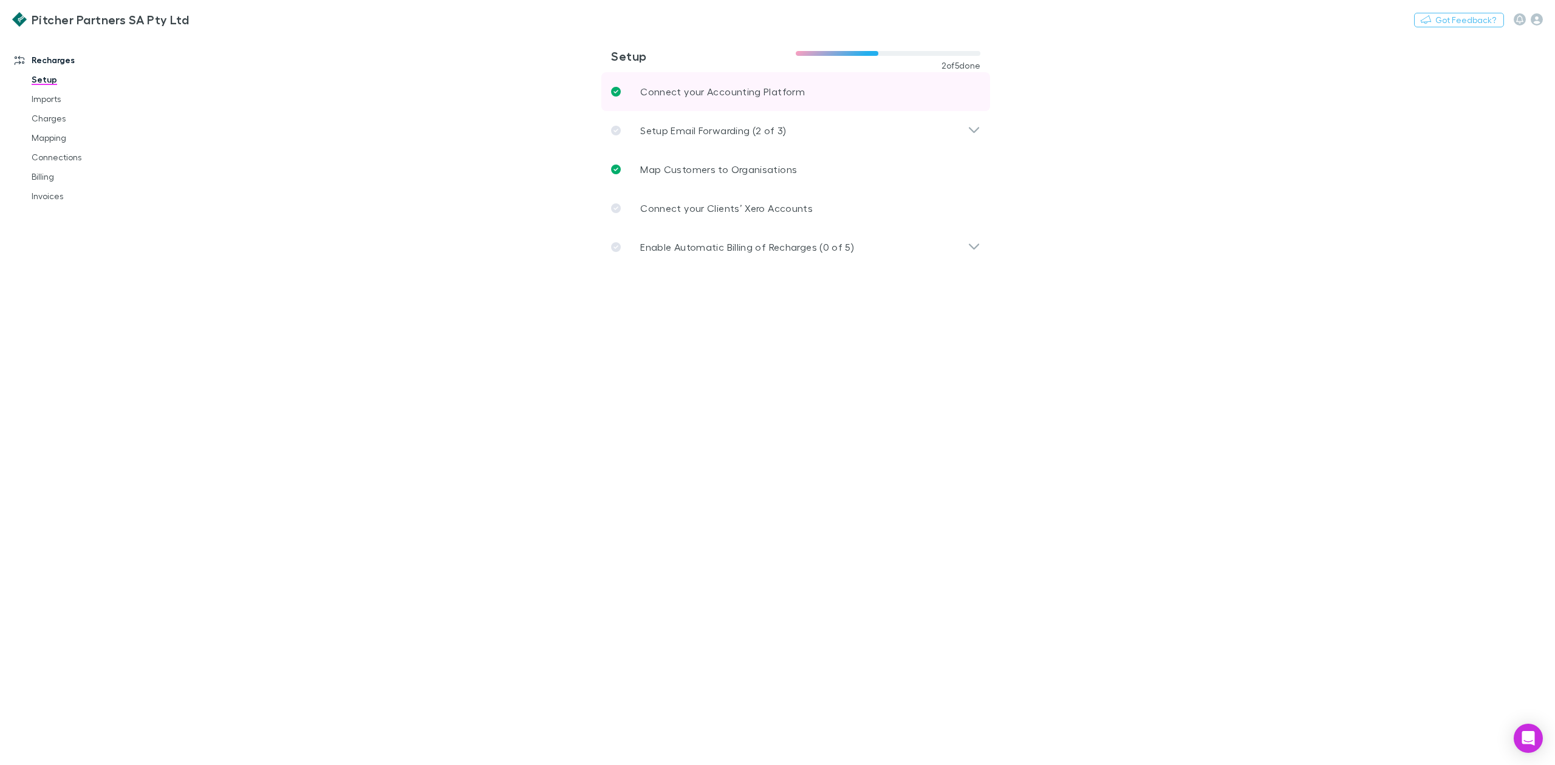
click at [742, 92] on p "Connect your Accounting Platform" at bounding box center [722, 91] width 165 height 15
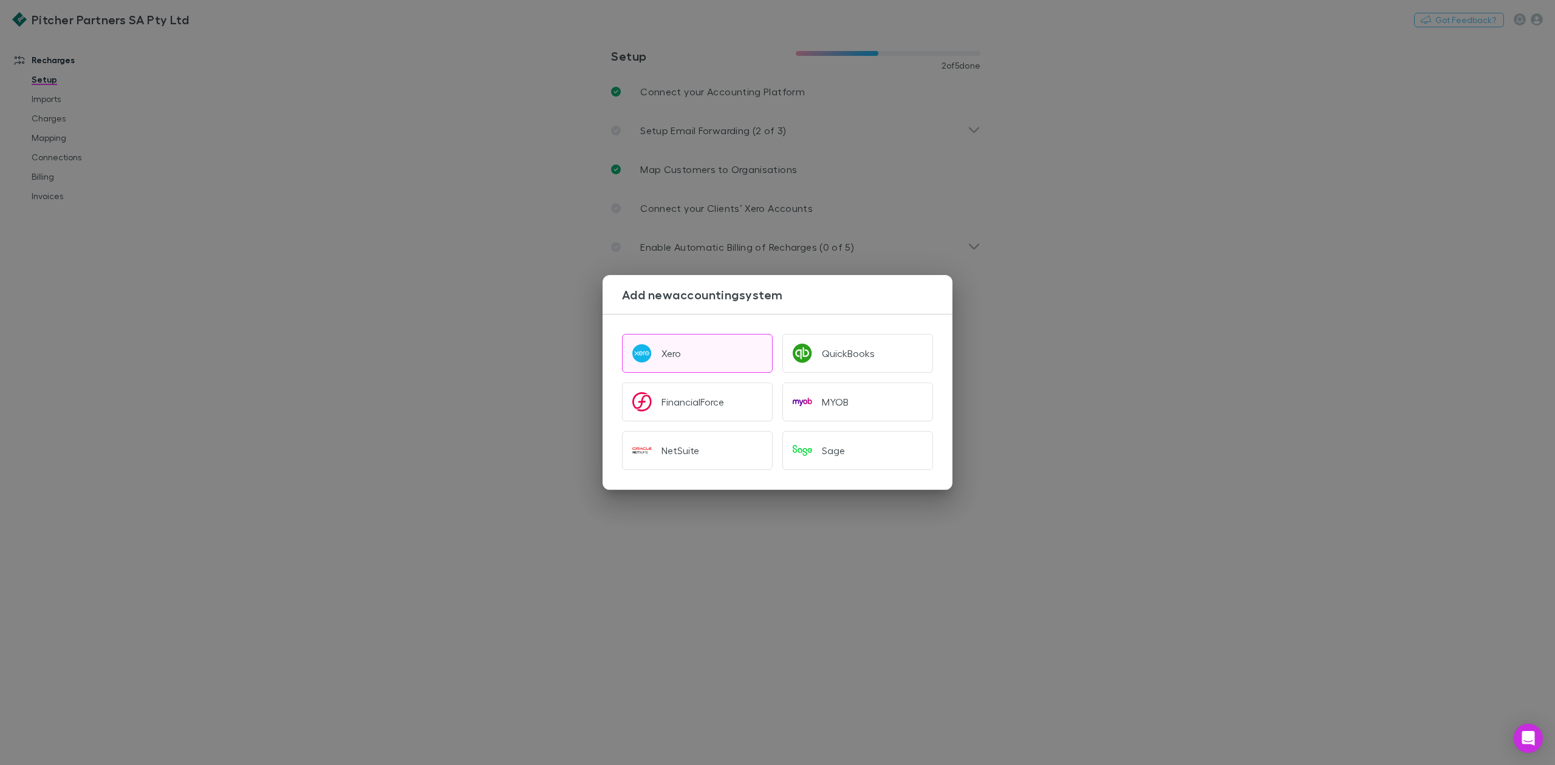
click at [684, 350] on button "Xero" at bounding box center [697, 353] width 151 height 39
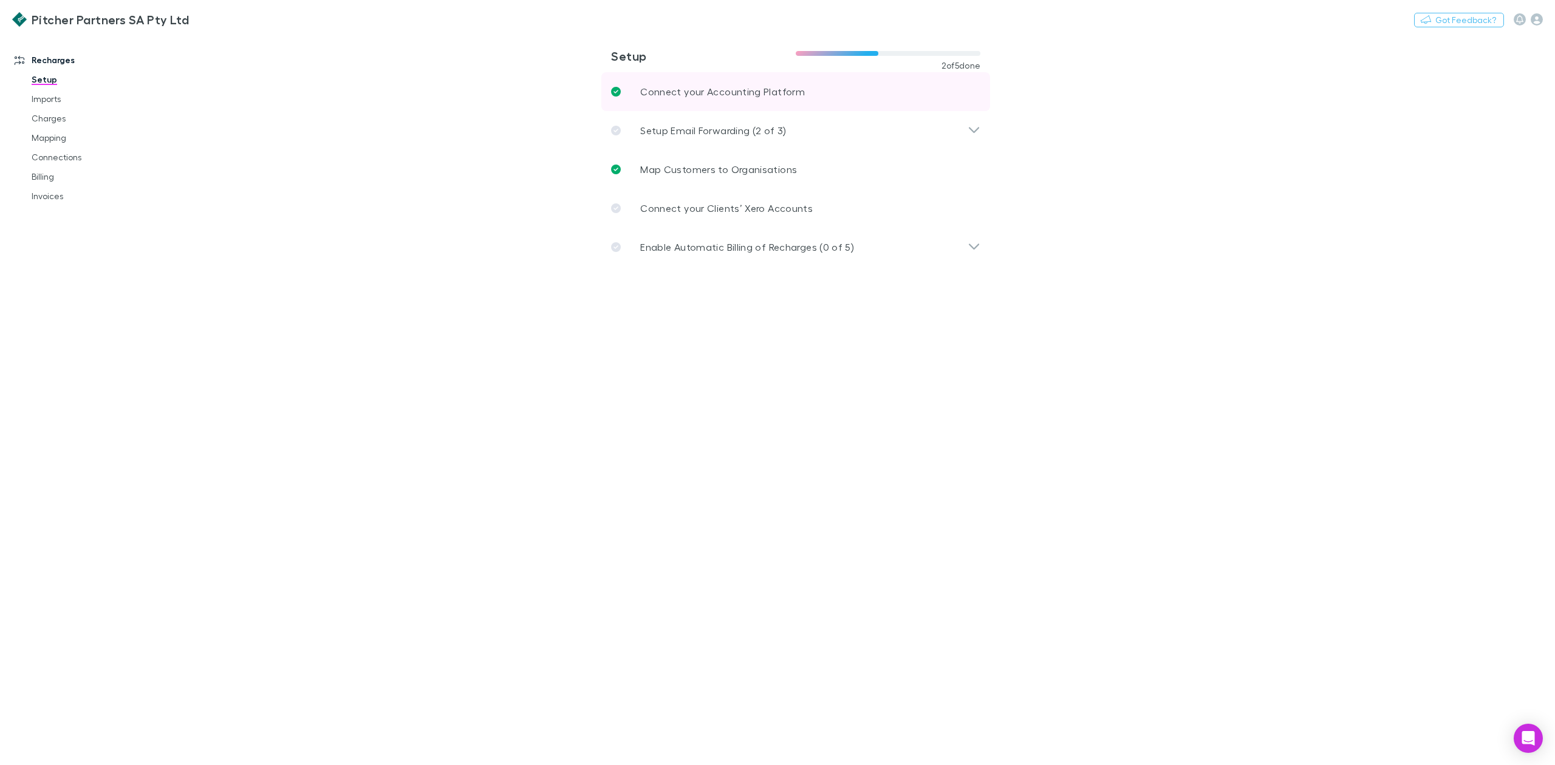
click at [760, 89] on p "Connect your Accounting Platform" at bounding box center [722, 91] width 165 height 15
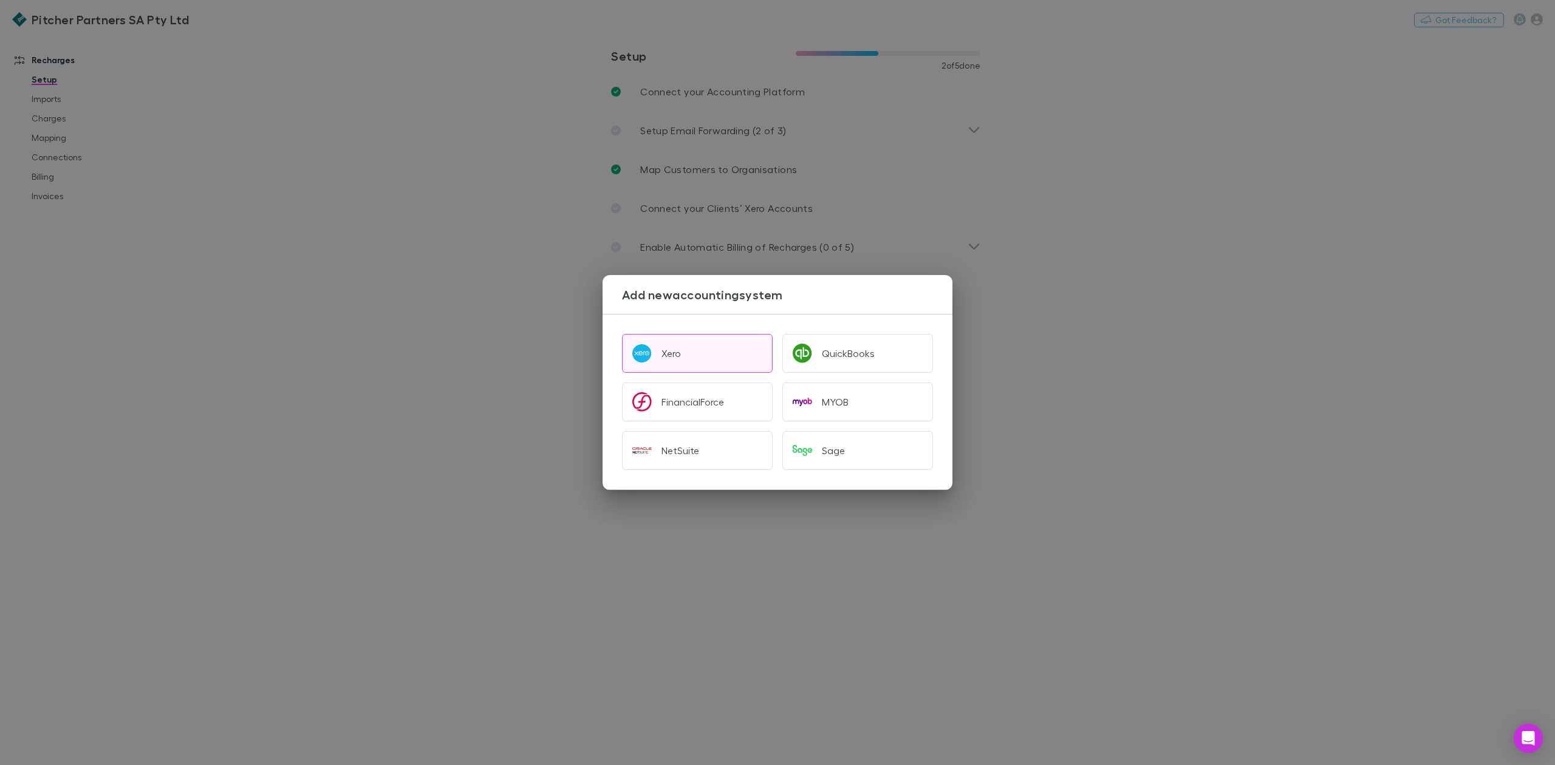
click at [709, 350] on button "Xero" at bounding box center [697, 353] width 151 height 39
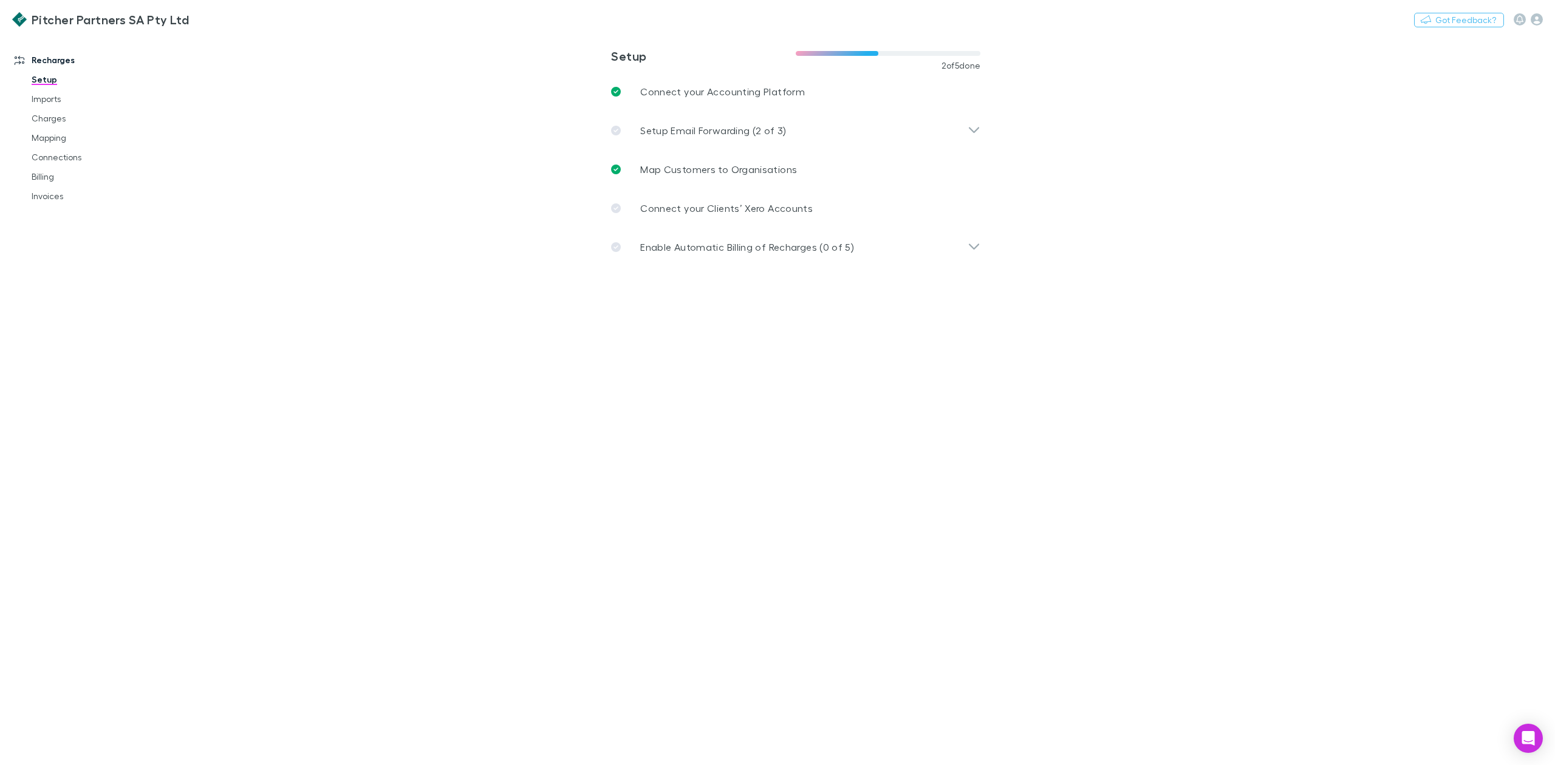
click at [1545, 15] on div "Nothing Got Feedback?" at bounding box center [1484, 20] width 141 height 16
click at [1540, 16] on icon "button" at bounding box center [1537, 19] width 12 height 12
click at [1431, 226] on span "Company profile" at bounding box center [1459, 221] width 148 height 15
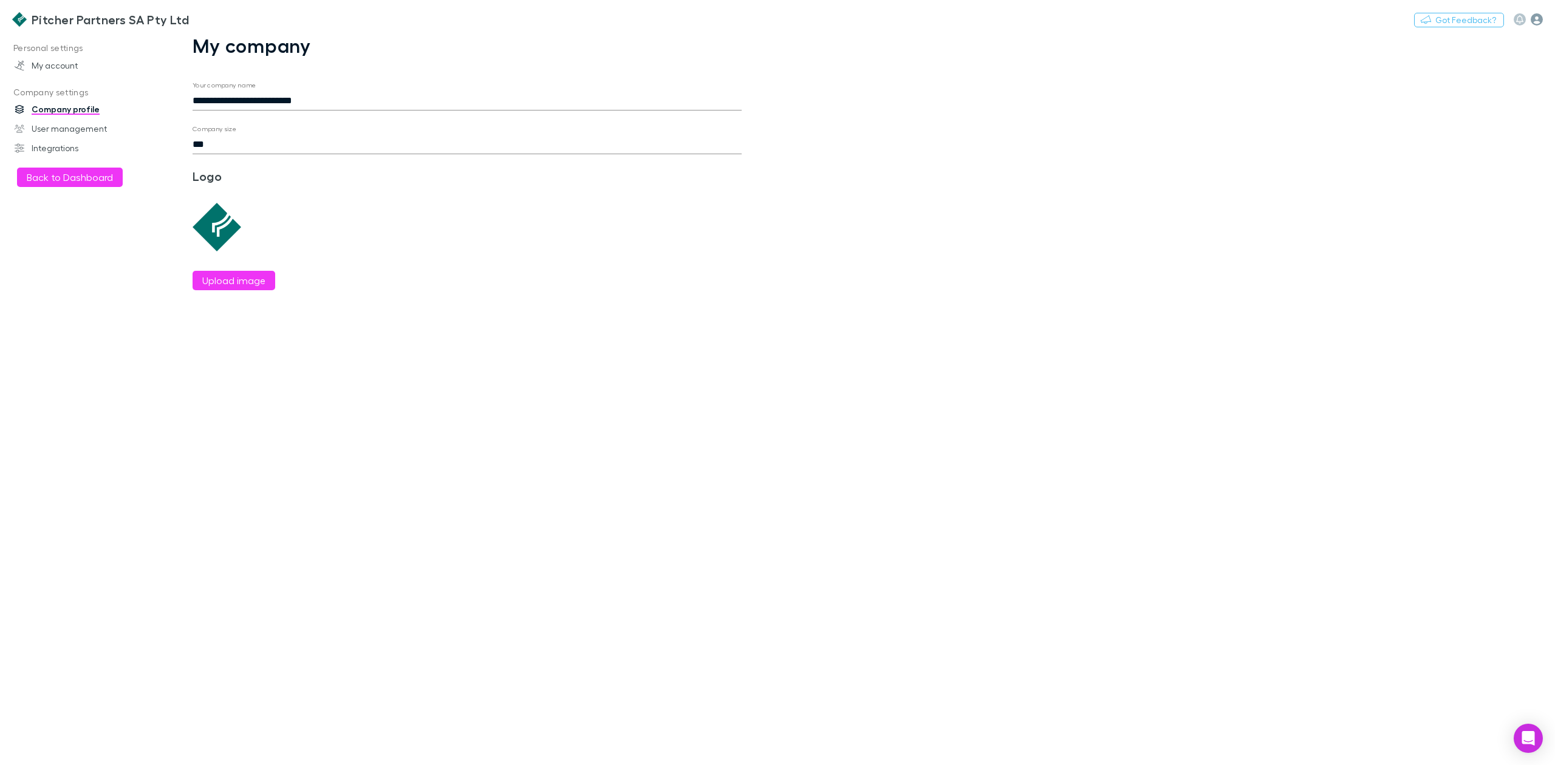
click at [1538, 21] on icon "button" at bounding box center [1537, 19] width 12 height 12
click at [1419, 300] on span "Logout" at bounding box center [1459, 302] width 148 height 15
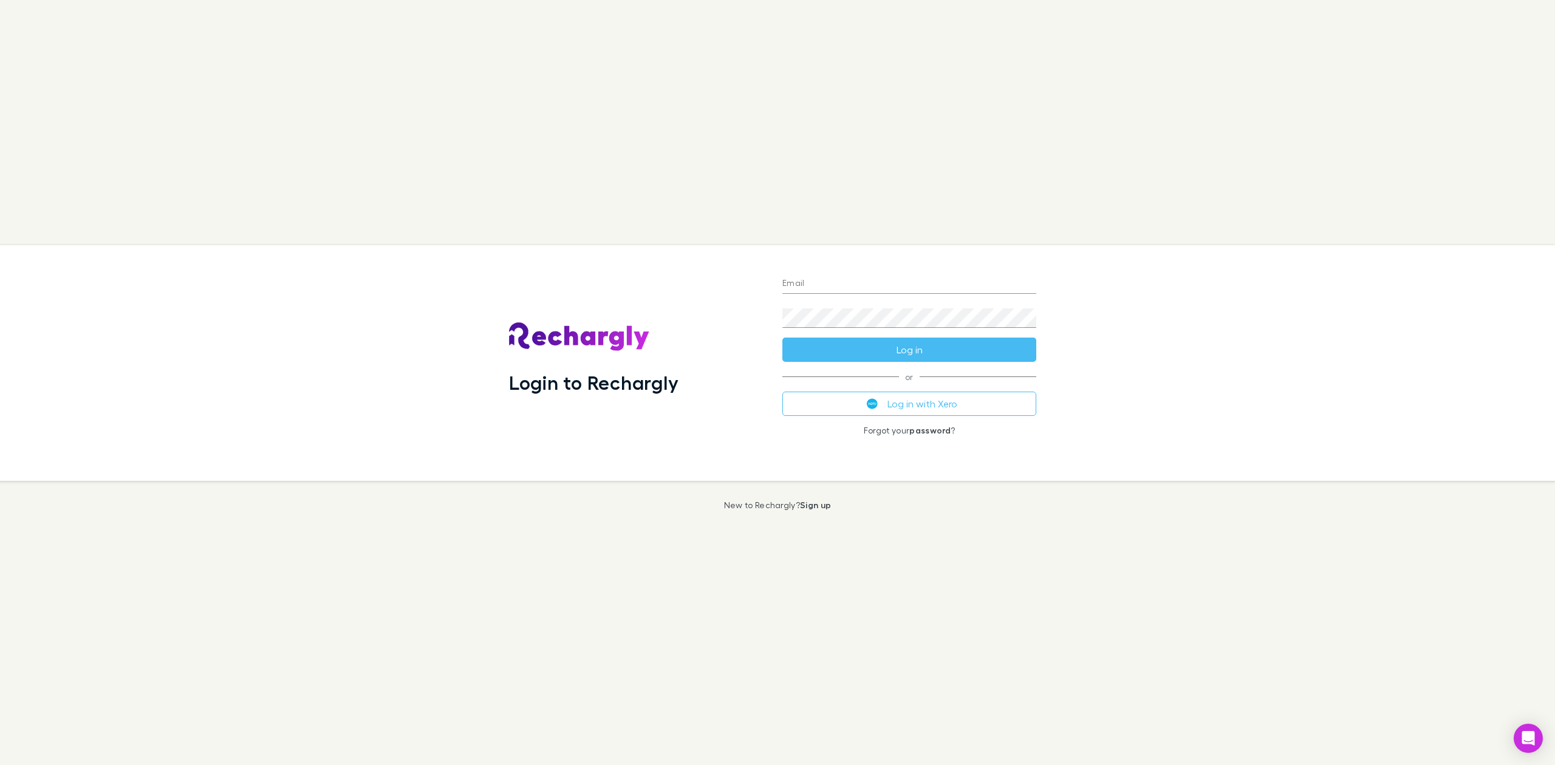
click at [837, 279] on input "Email" at bounding box center [909, 284] width 254 height 19
type input "**********"
click at [875, 349] on button "Log in" at bounding box center [909, 350] width 254 height 24
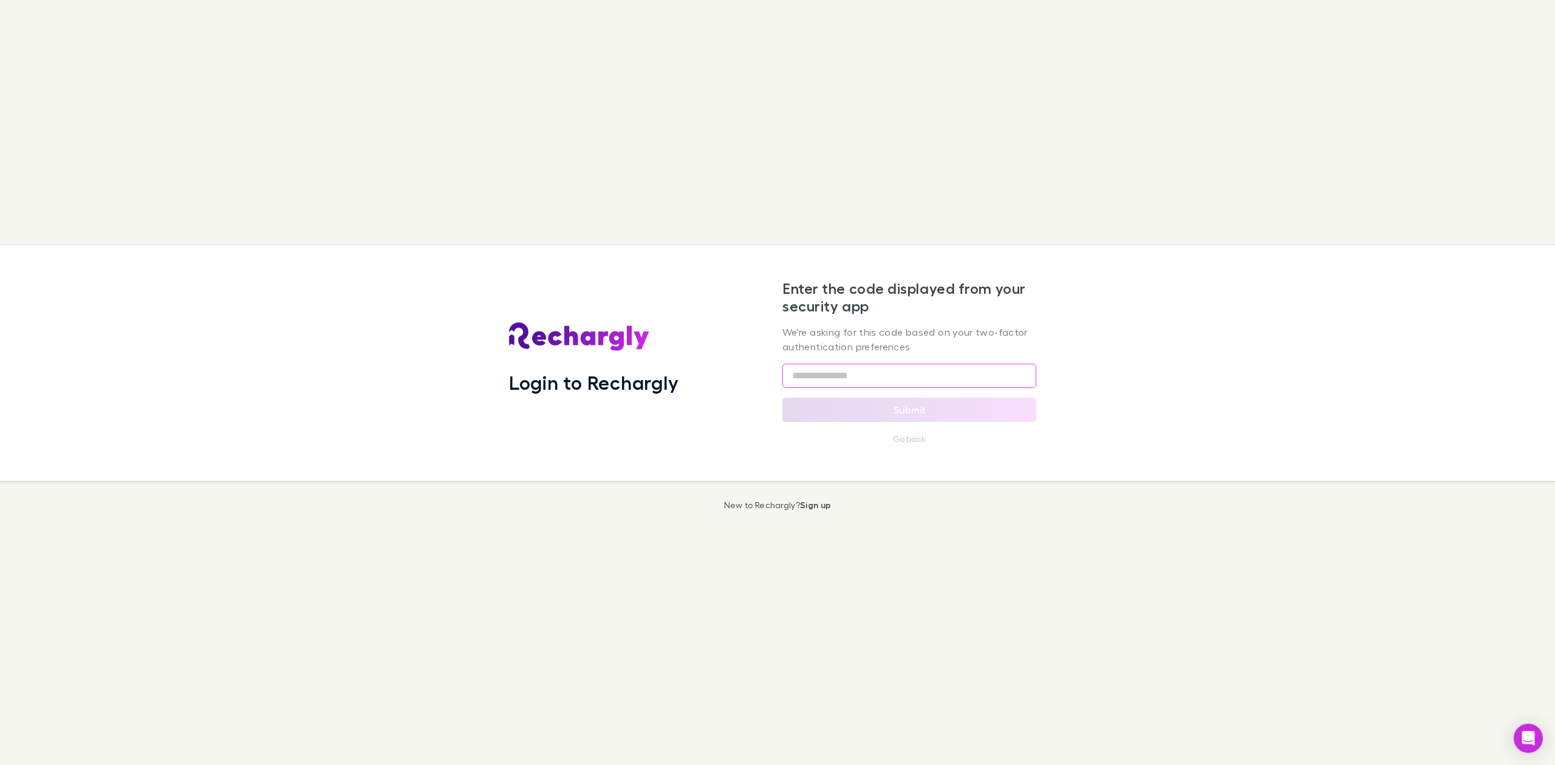
click at [819, 373] on input "text" at bounding box center [909, 376] width 254 height 24
click at [897, 415] on button "Submit" at bounding box center [909, 410] width 254 height 24
click at [904, 151] on div "Login to Rechargly Enter the code displayed from your security app We're asking…" at bounding box center [777, 382] width 1555 height 765
drag, startPoint x: 845, startPoint y: 374, endPoint x: 654, endPoint y: 380, distance: 191.4
click at [717, 375] on div "Login to Rechargly Enter the code displayed from your security app We're asking…" at bounding box center [772, 363] width 1565 height 236
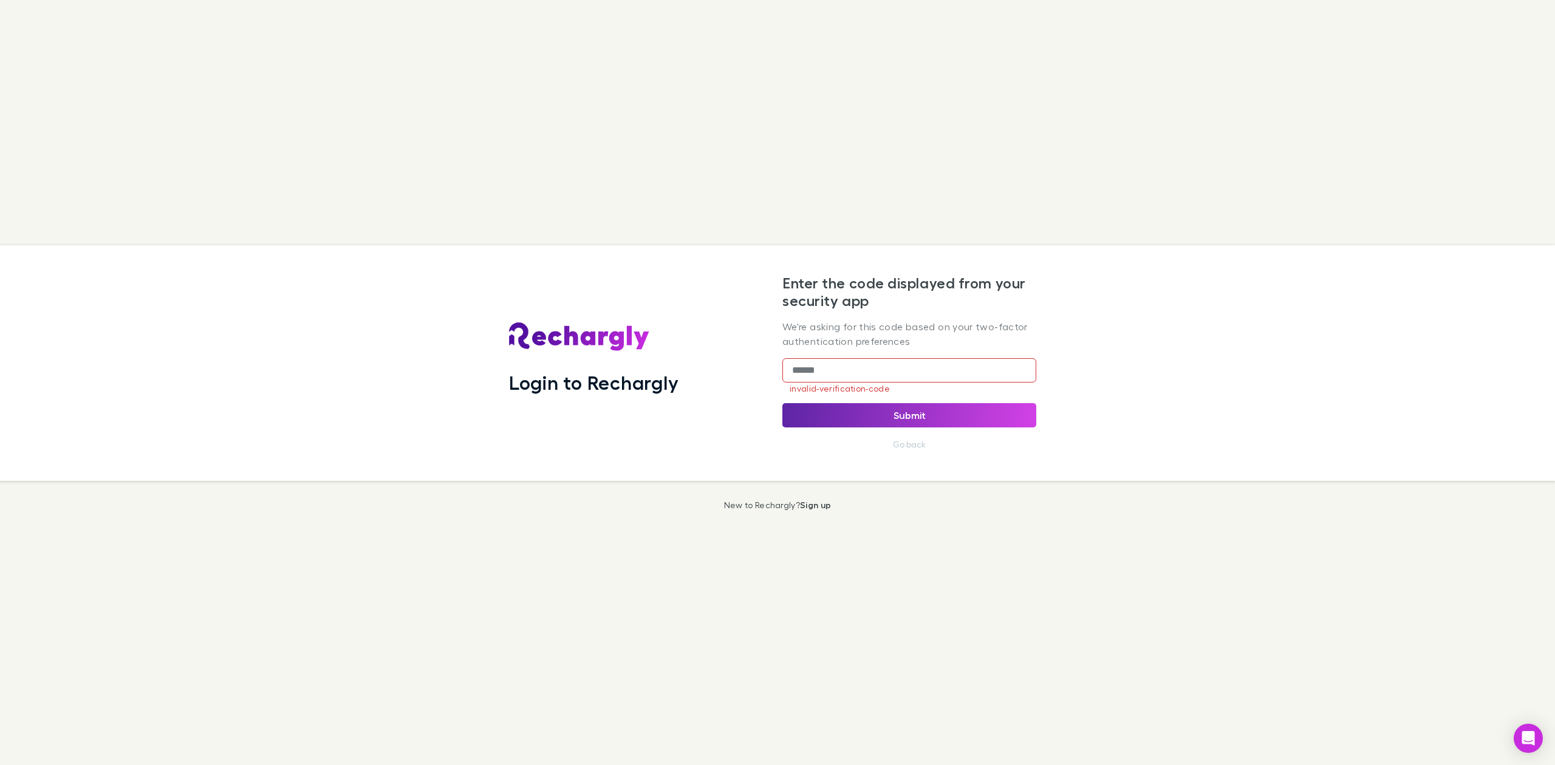
type input "******"
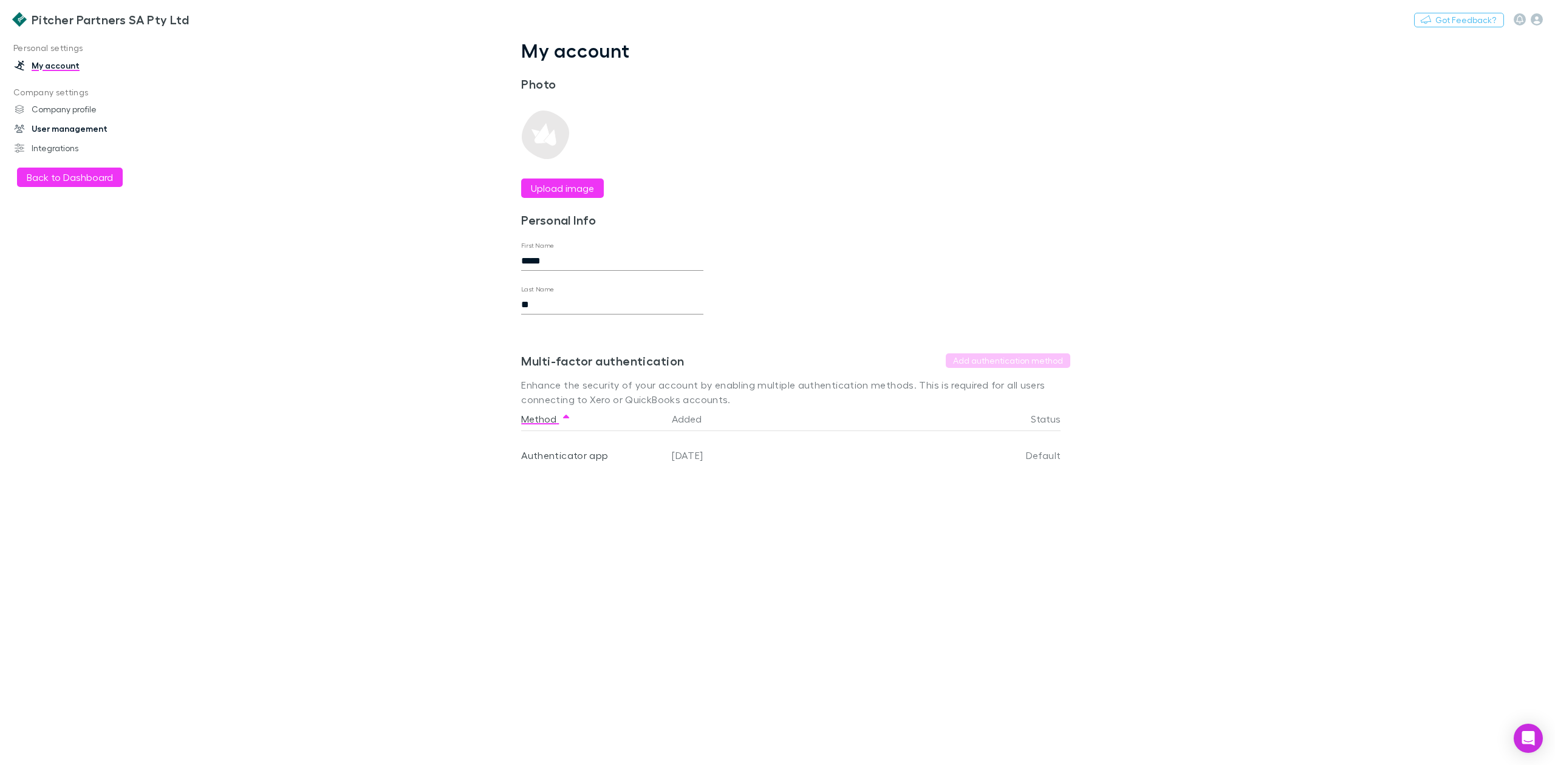
click at [64, 125] on link "User management" at bounding box center [87, 128] width 171 height 19
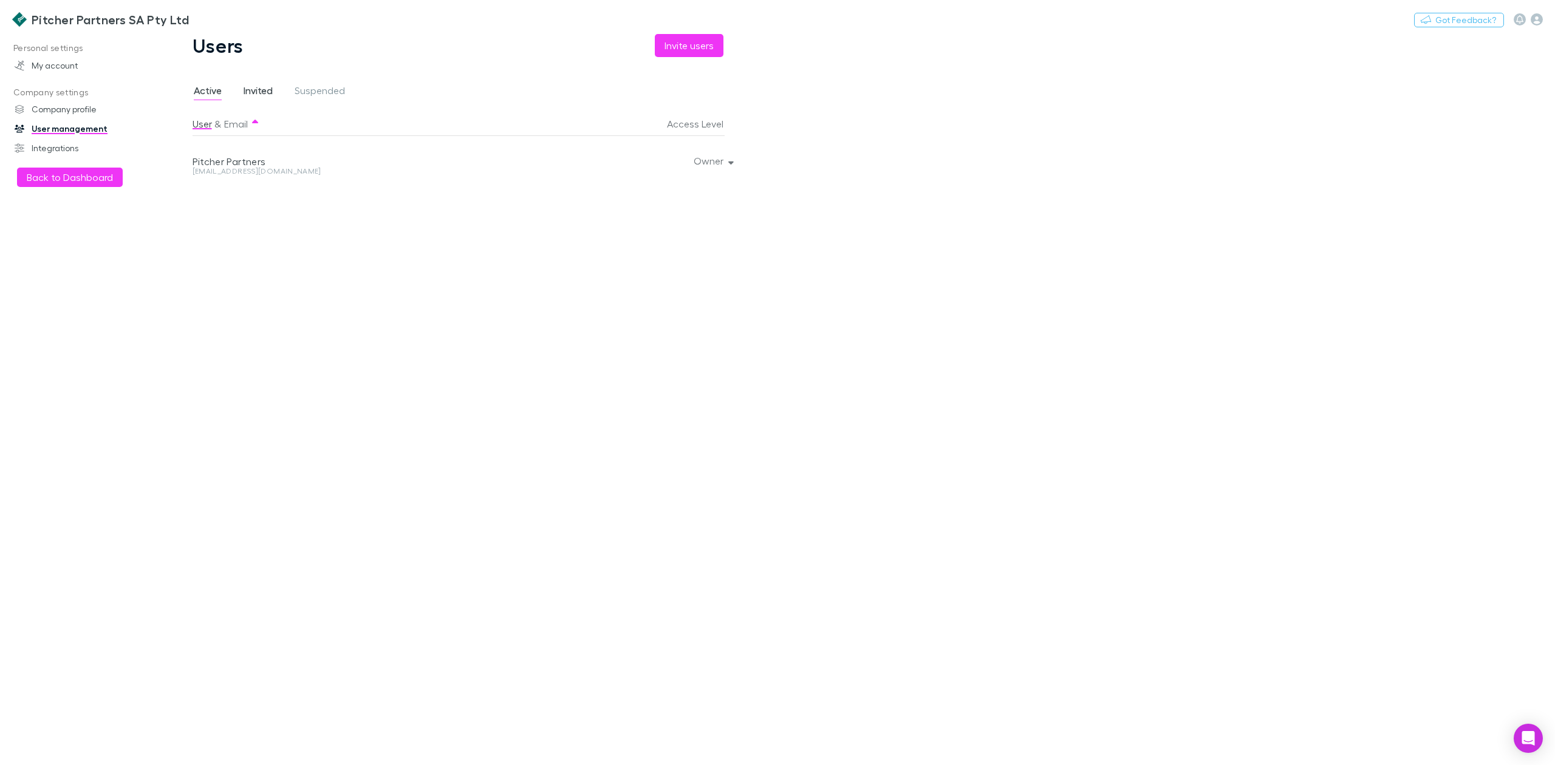
click at [247, 89] on span "Invited" at bounding box center [258, 92] width 29 height 16
click at [309, 88] on span "Suspended" at bounding box center [320, 92] width 50 height 16
click at [207, 88] on span "Active" at bounding box center [208, 92] width 28 height 16
click at [703, 163] on button "Owner" at bounding box center [712, 160] width 57 height 17
click at [481, 224] on div at bounding box center [777, 382] width 1555 height 765
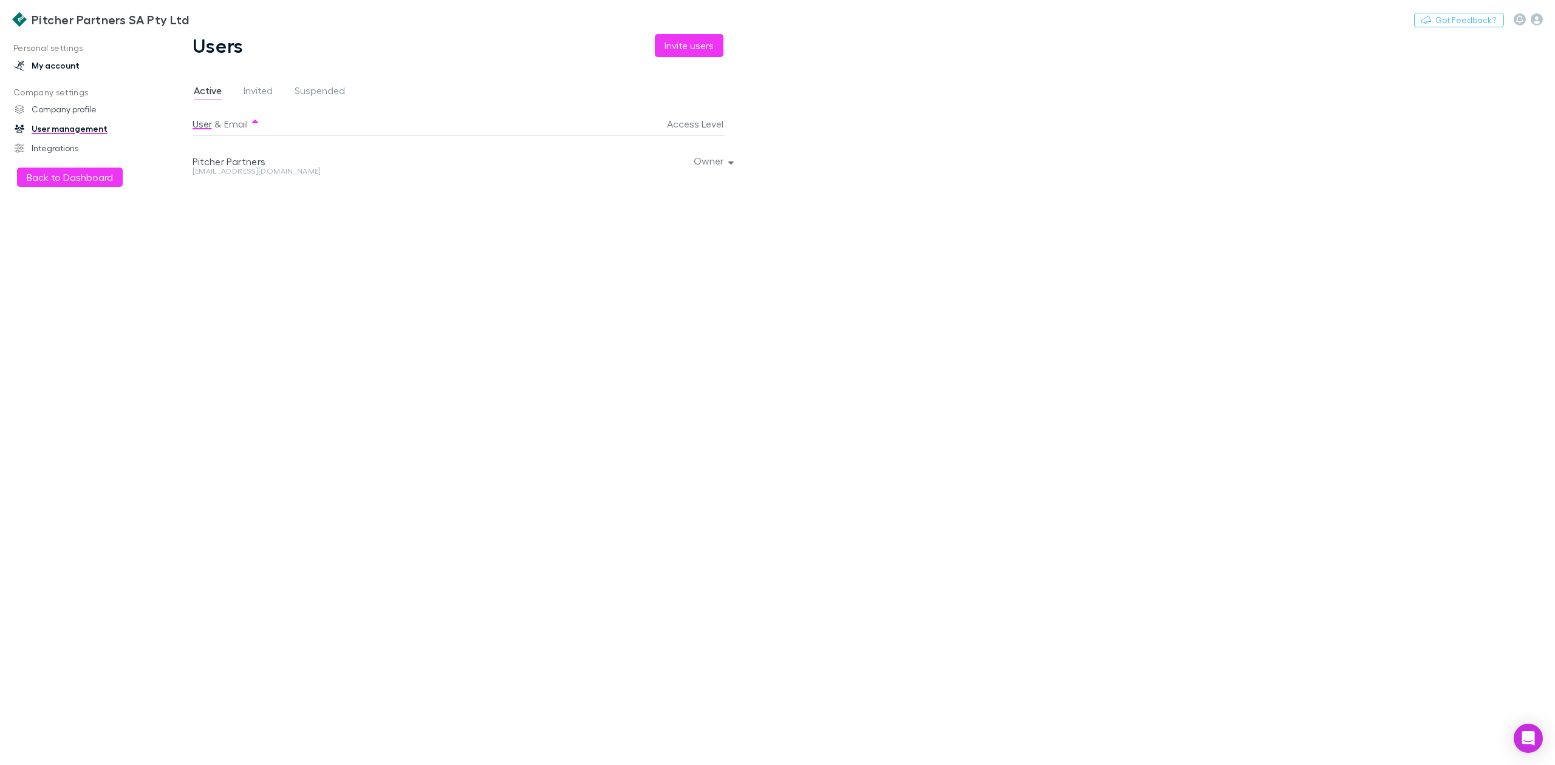
click at [46, 66] on link "My account" at bounding box center [87, 65] width 171 height 19
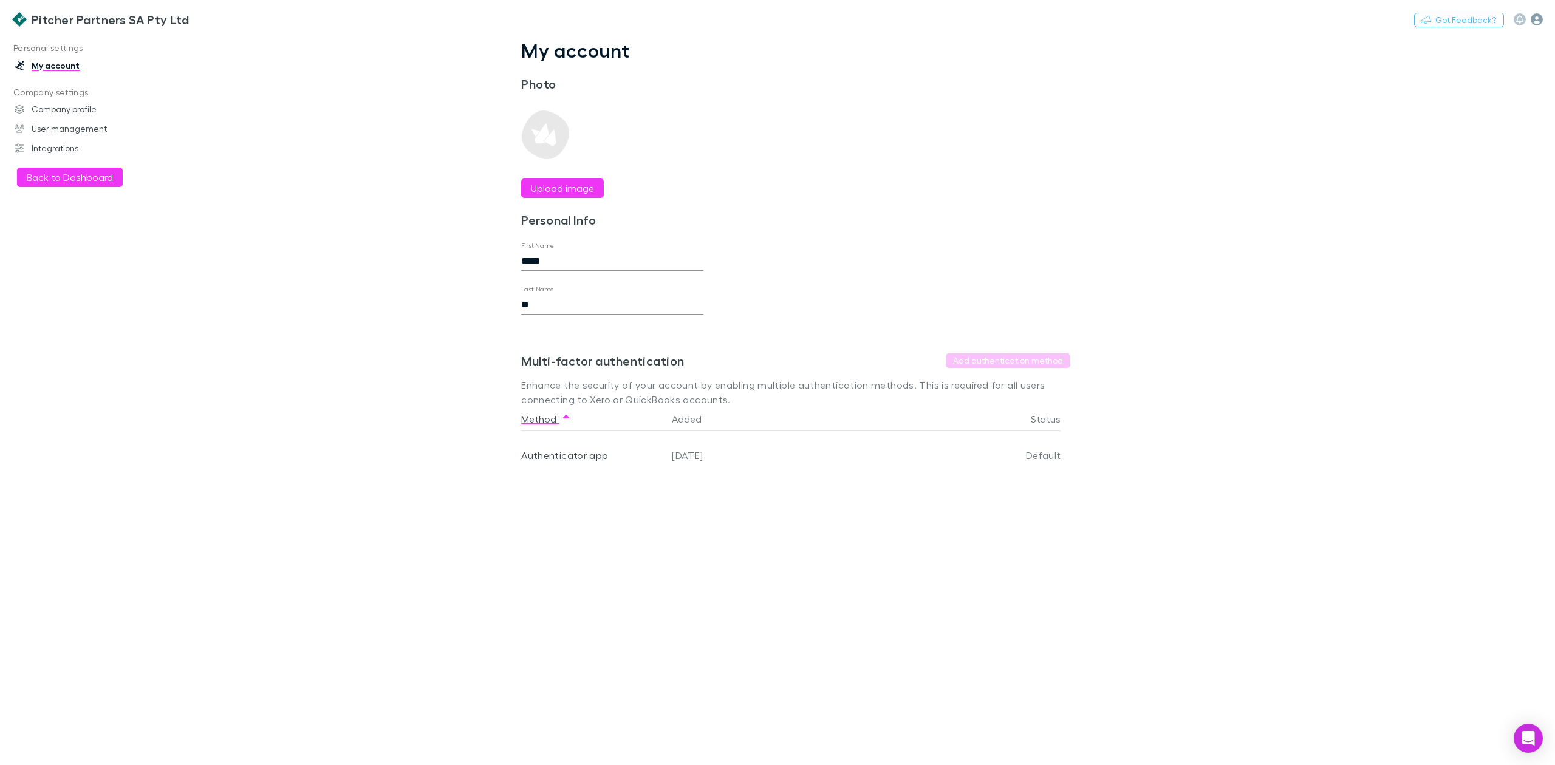
click at [1537, 20] on icon "button" at bounding box center [1537, 19] width 12 height 12
click at [1279, 214] on div at bounding box center [777, 382] width 1555 height 765
click at [253, 368] on main "My account Photo Upload image Personal Info First Name ***** Last Name ** Save …" at bounding box center [859, 399] width 1392 height 731
click at [50, 180] on button "Back to Dashboard" at bounding box center [70, 177] width 106 height 19
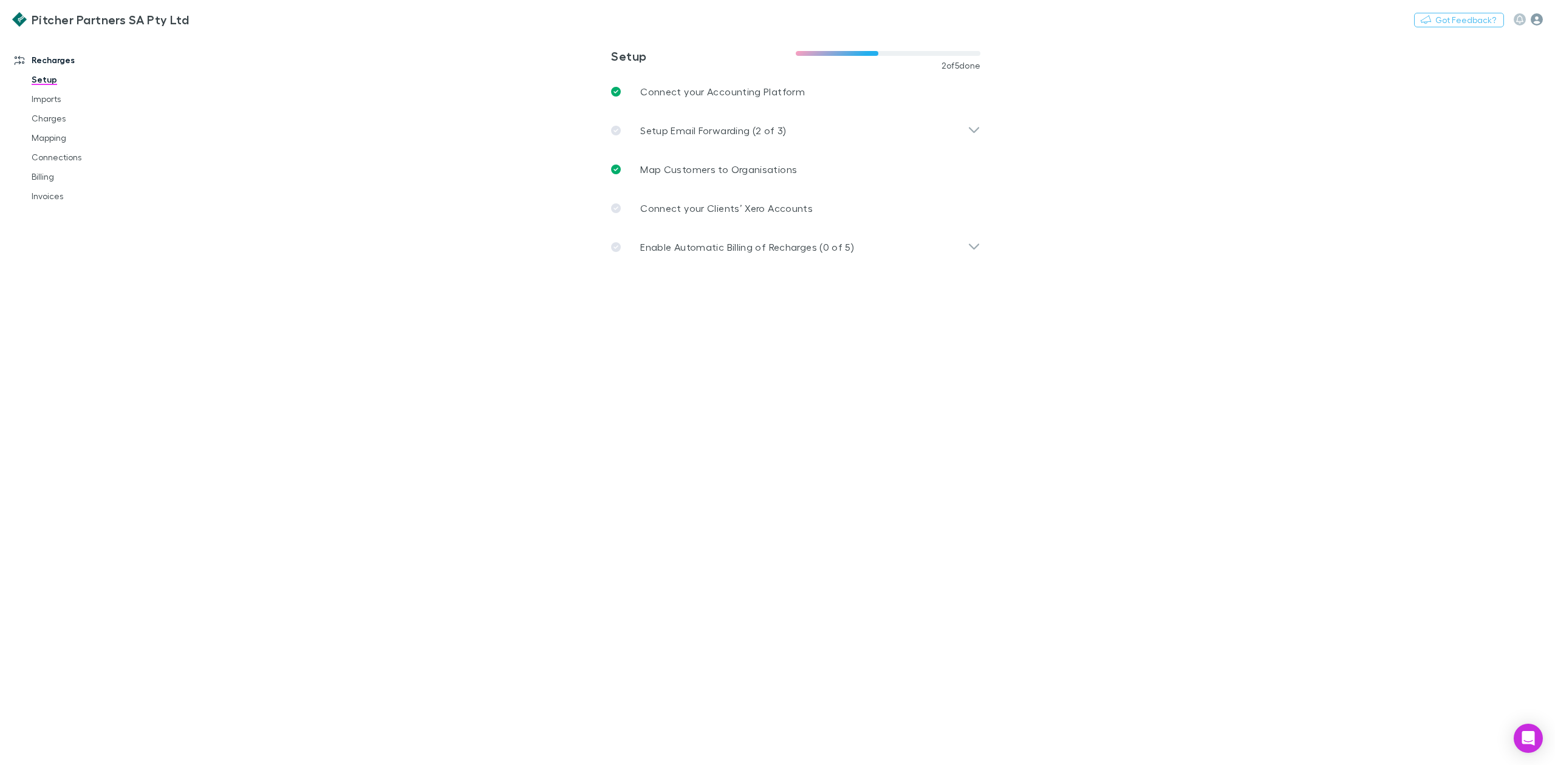
click at [1535, 20] on icon "button" at bounding box center [1537, 19] width 12 height 12
click at [1433, 264] on span "Integrations" at bounding box center [1459, 265] width 148 height 15
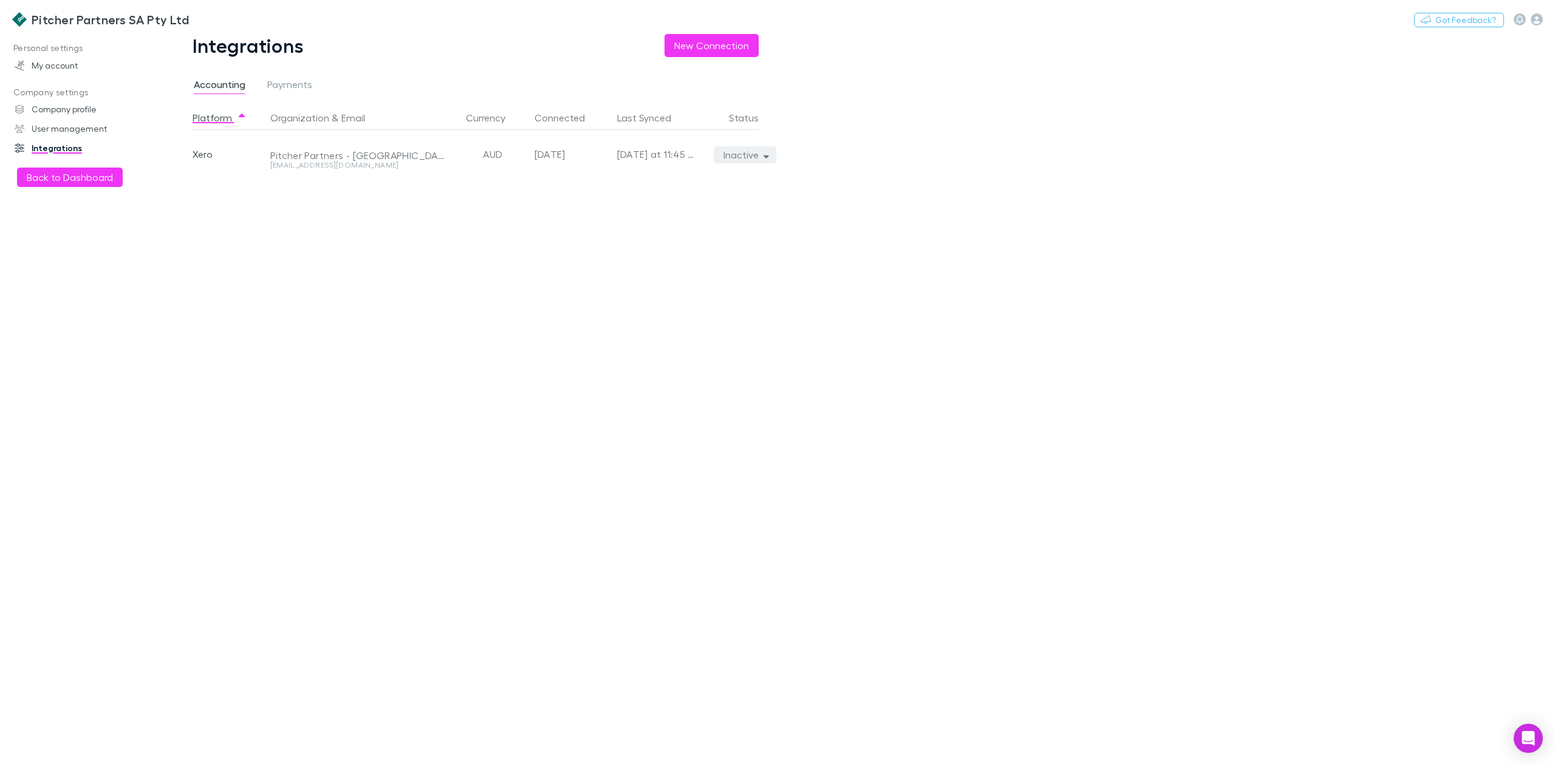
click at [765, 151] on icon "button" at bounding box center [765, 155] width 5 height 9
click at [486, 243] on div at bounding box center [777, 382] width 1555 height 765
click at [59, 66] on link "My account" at bounding box center [87, 65] width 171 height 19
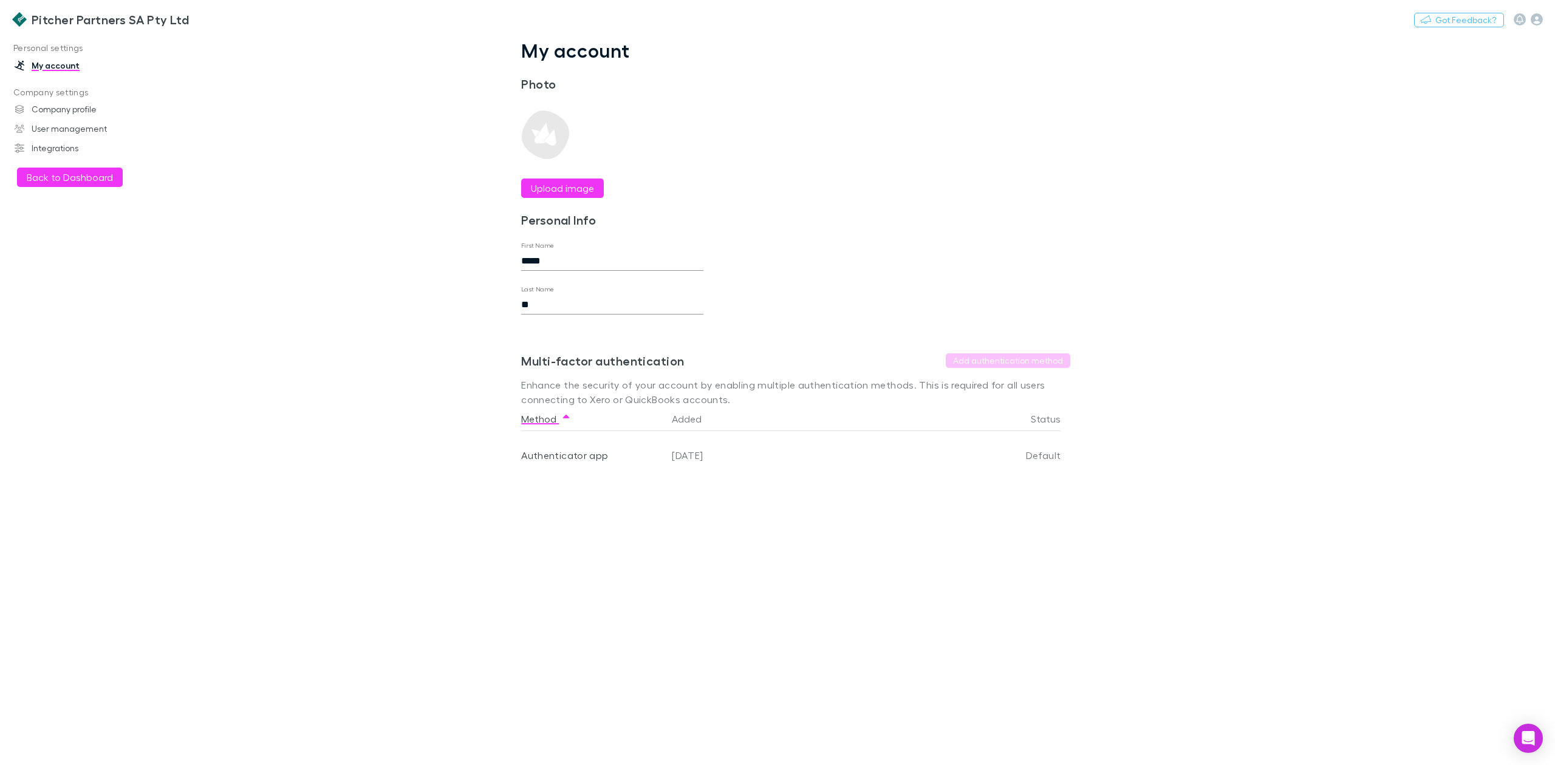
click at [56, 10] on link "Pitcher Partners SA Pty Ltd" at bounding box center [100, 19] width 191 height 29
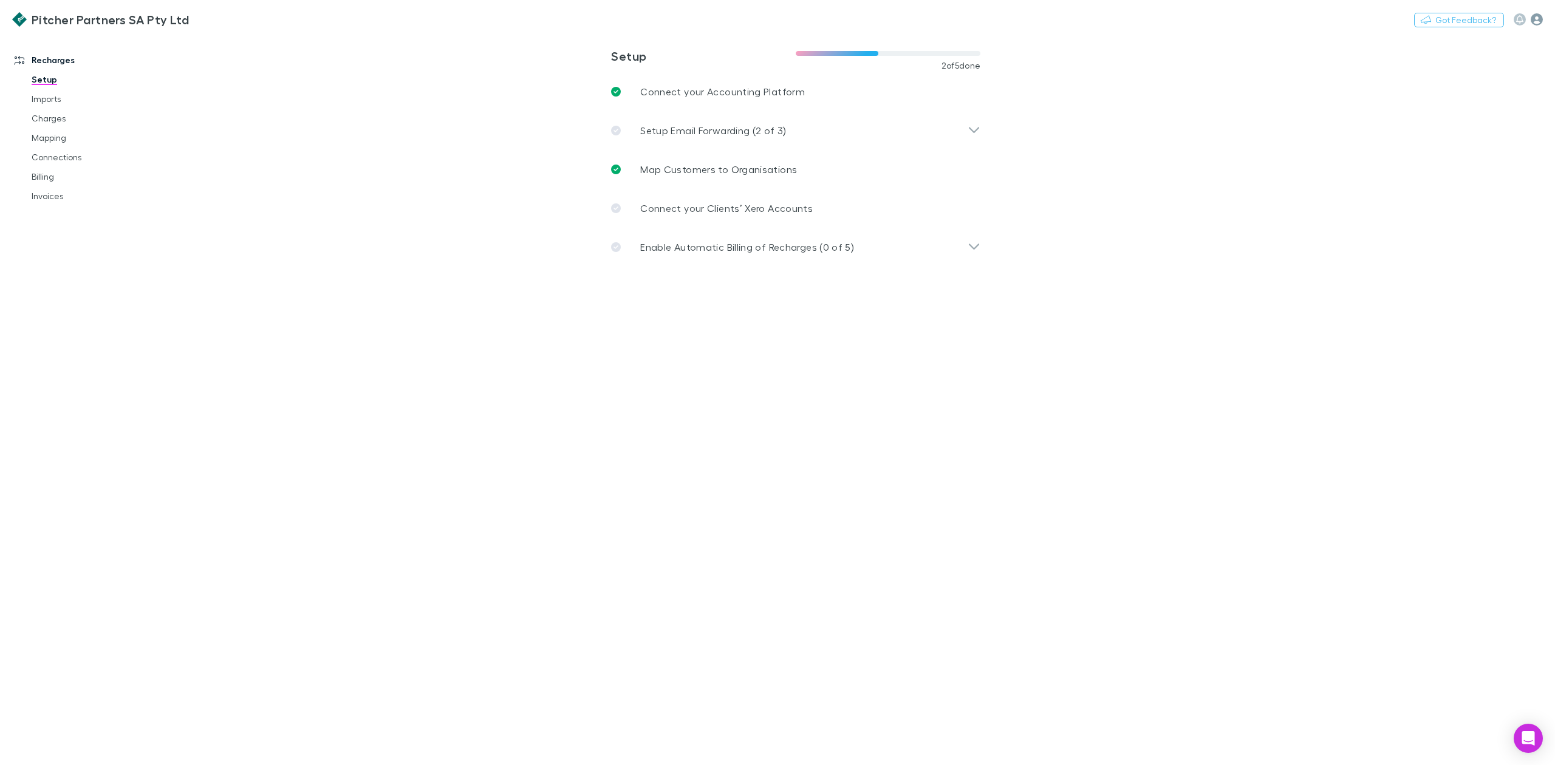
click at [1536, 17] on icon "button" at bounding box center [1537, 19] width 12 height 12
click at [1205, 124] on div at bounding box center [777, 382] width 1555 height 765
click at [1535, 16] on icon "button" at bounding box center [1537, 19] width 12 height 12
click at [1410, 219] on span "Company profile" at bounding box center [1459, 221] width 148 height 15
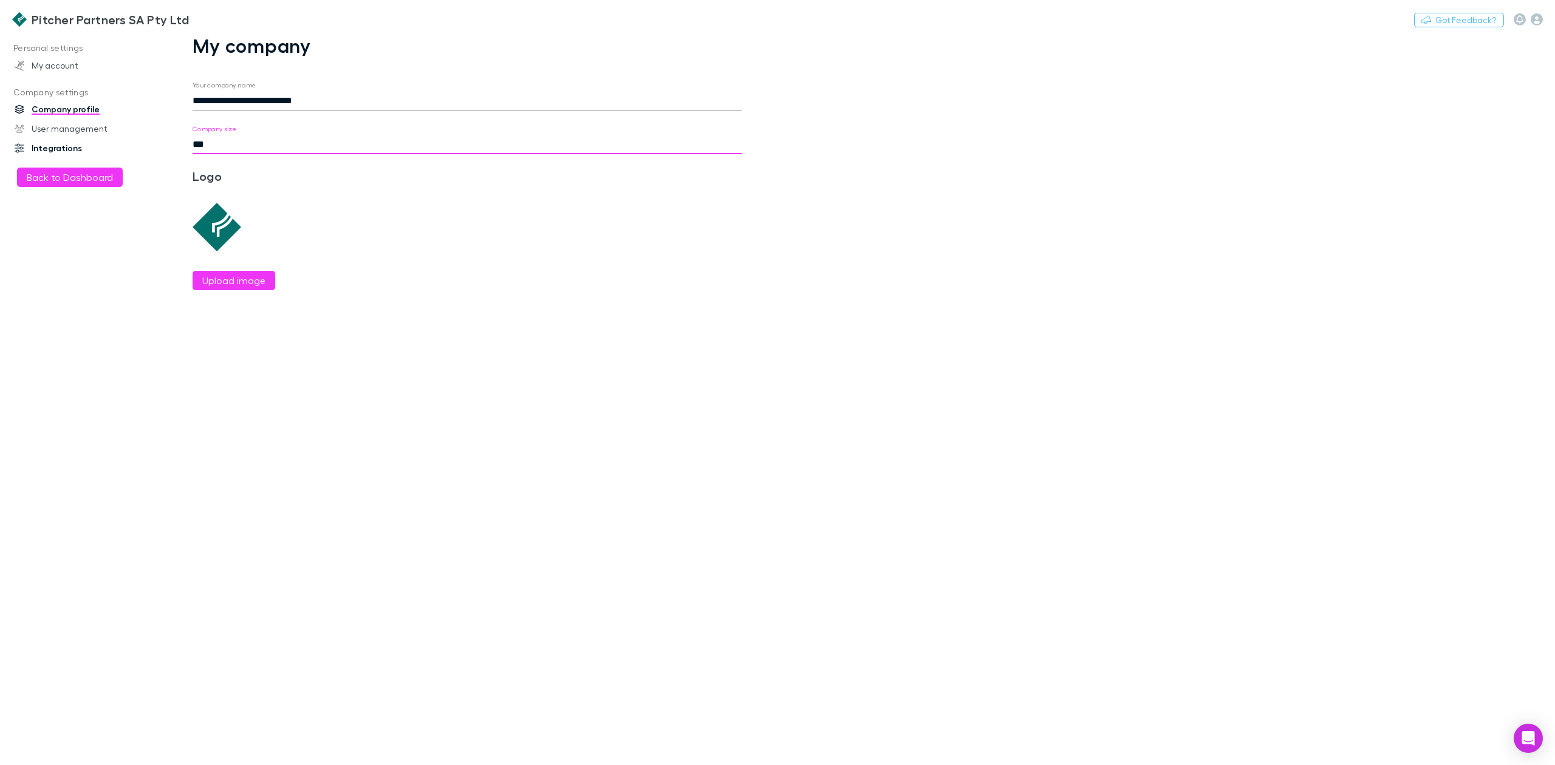
drag, startPoint x: 219, startPoint y: 149, endPoint x: 146, endPoint y: 149, distance: 72.9
click at [146, 149] on div "**********" at bounding box center [777, 399] width 1555 height 731
click at [81, 172] on button "Back to Dashboard" at bounding box center [70, 177] width 106 height 19
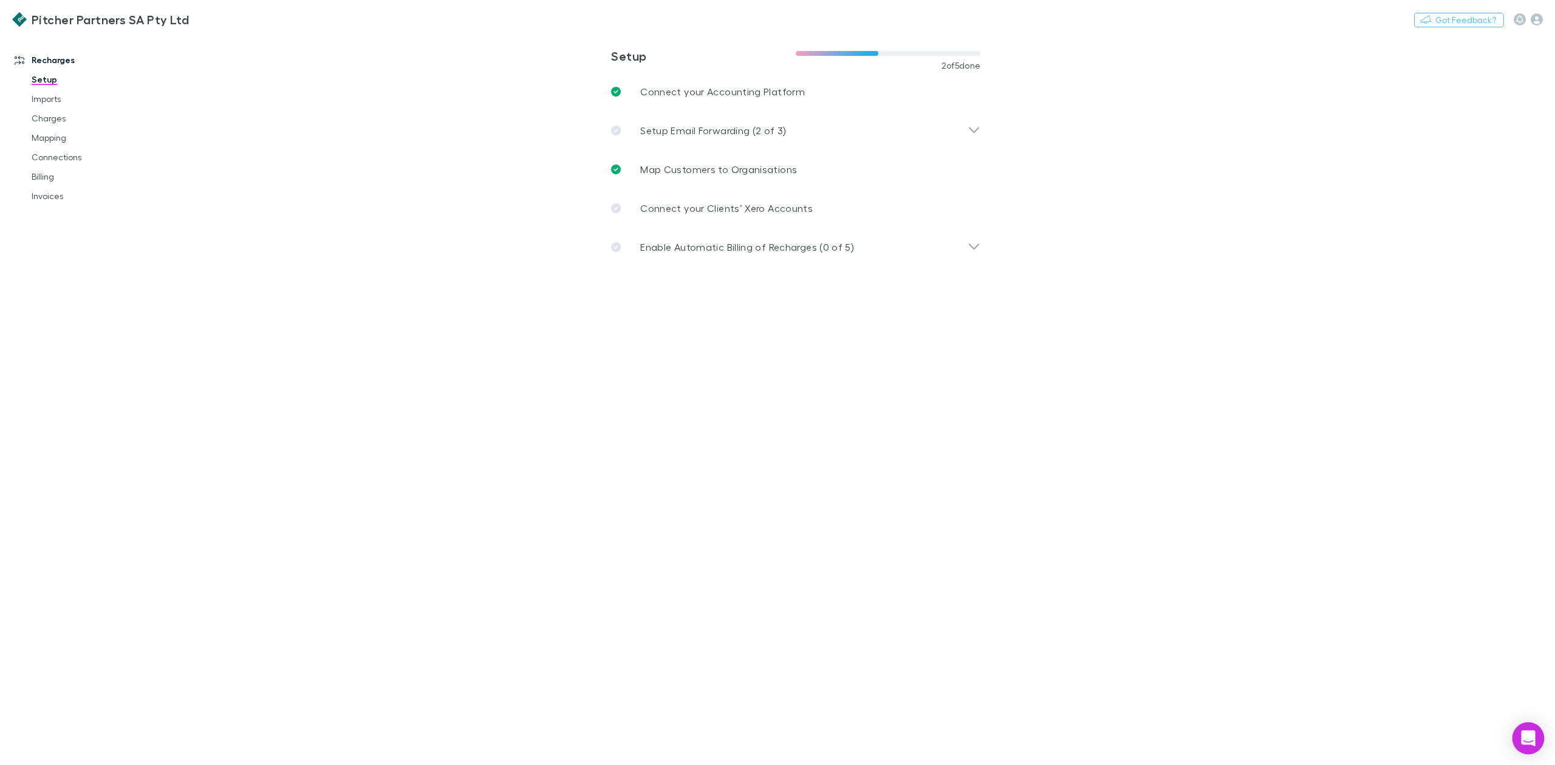
click at [1517, 746] on div "Open Intercom Messenger" at bounding box center [1528, 739] width 32 height 32
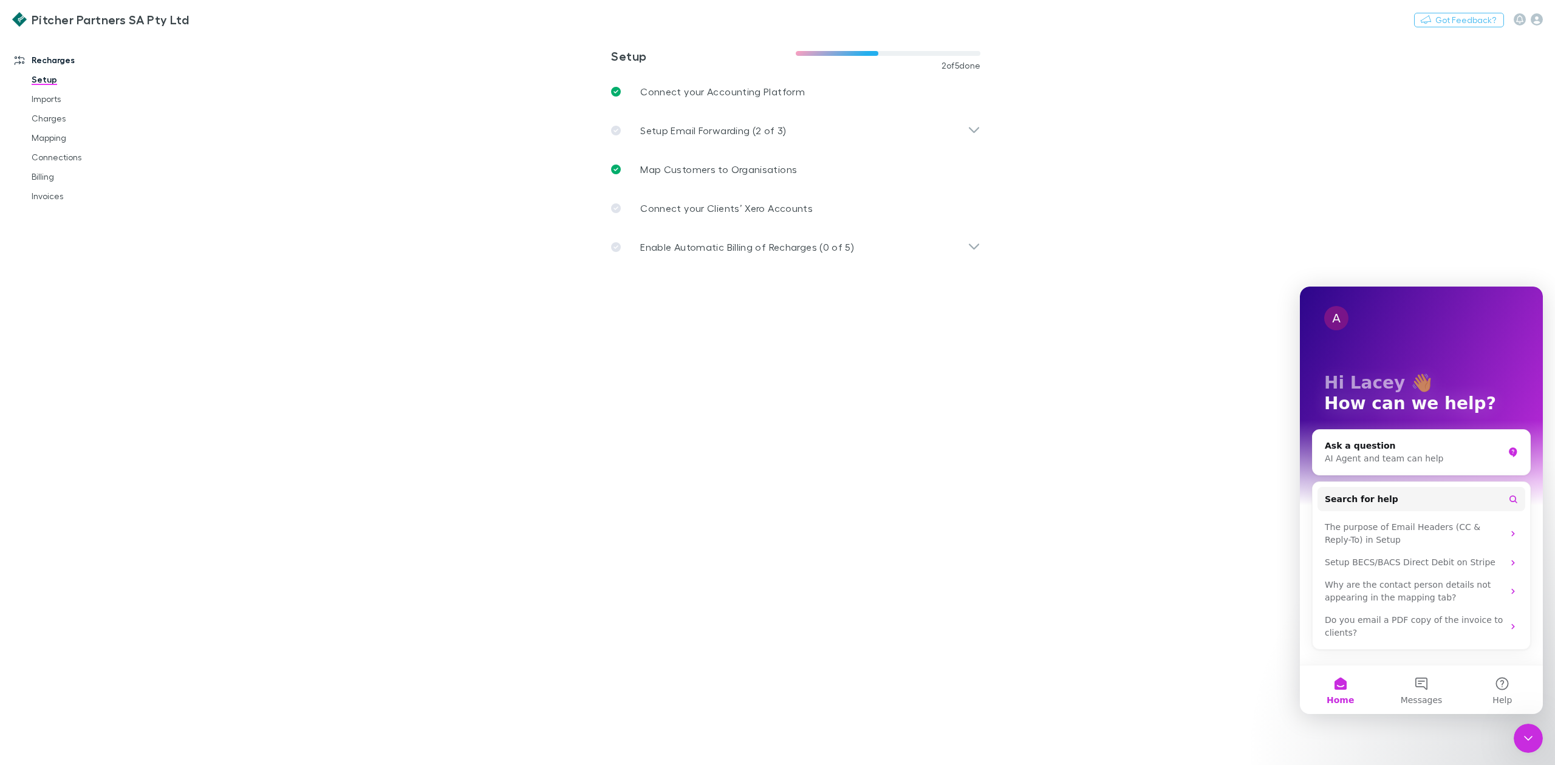
click at [982, 500] on main "**********" at bounding box center [859, 399] width 1392 height 731
click at [1526, 737] on icon "Close Intercom Messenger" at bounding box center [1528, 738] width 15 height 15
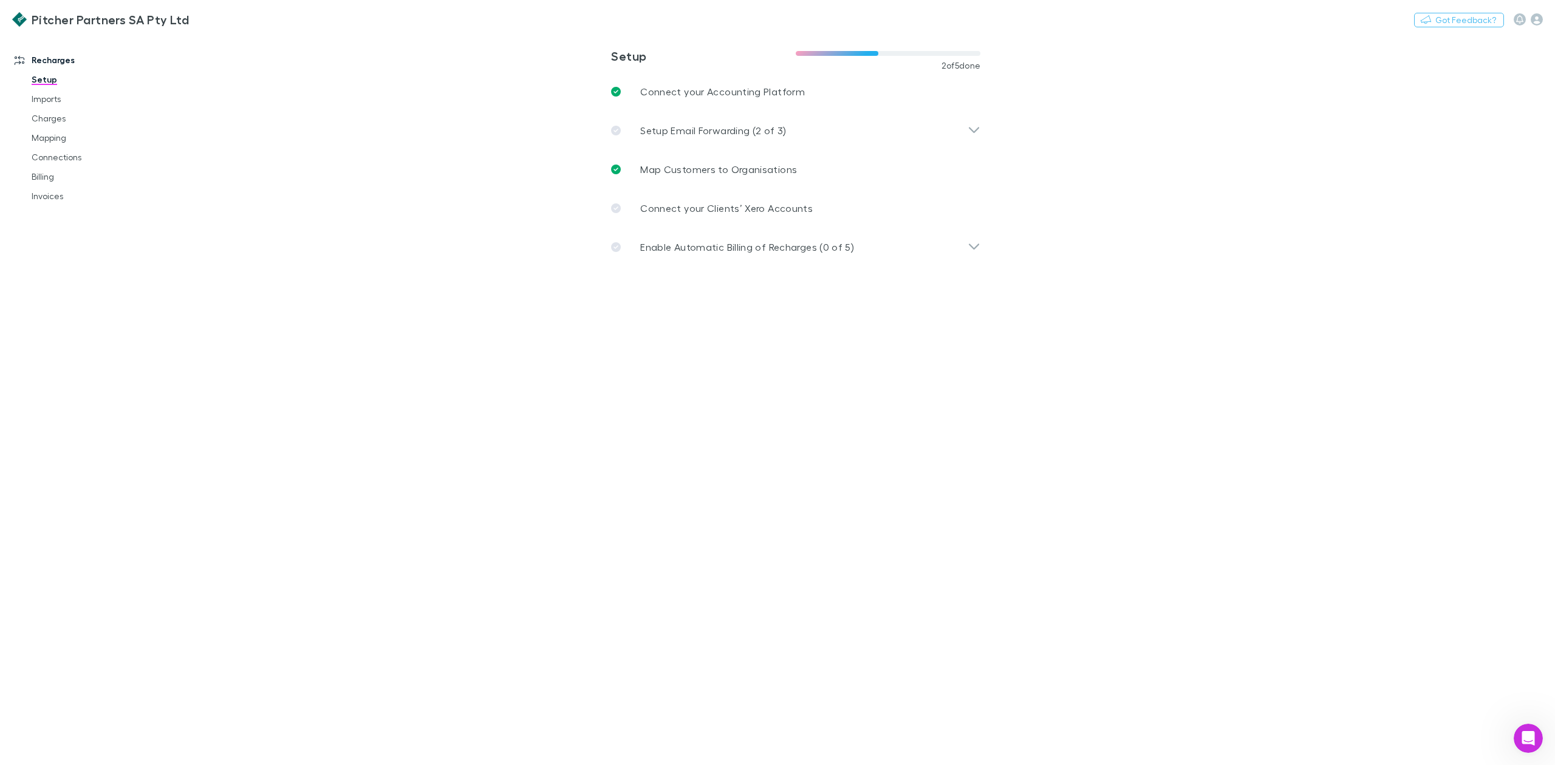
drag, startPoint x: 757, startPoint y: 477, endPoint x: 756, endPoint y: 460, distance: 17.0
click at [756, 462] on main "**********" at bounding box center [859, 399] width 1392 height 731
click at [402, 196] on main "**********" at bounding box center [859, 399] width 1392 height 731
click at [296, 197] on main "**********" at bounding box center [859, 399] width 1392 height 731
